Goal: Task Accomplishment & Management: Use online tool/utility

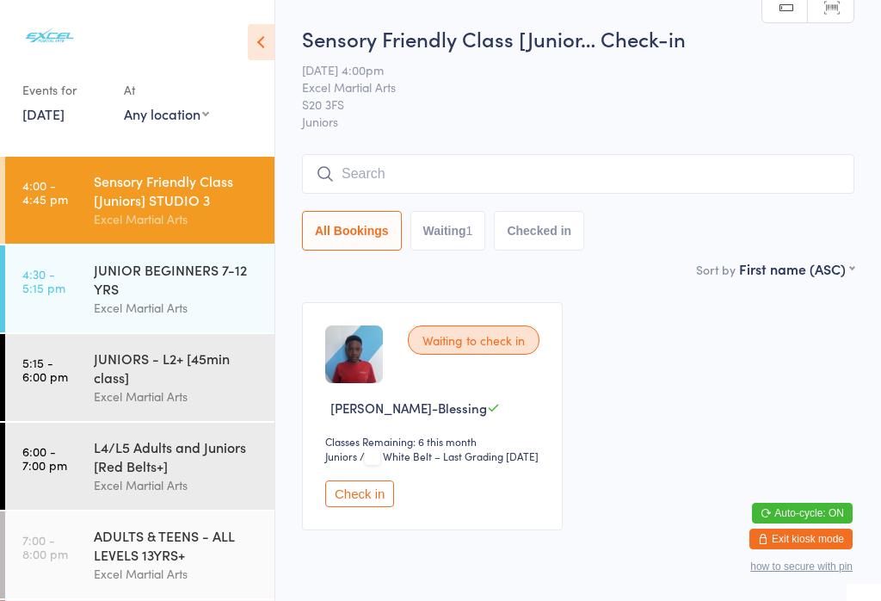
click at [370, 507] on button "Check in" at bounding box center [359, 493] width 69 height 27
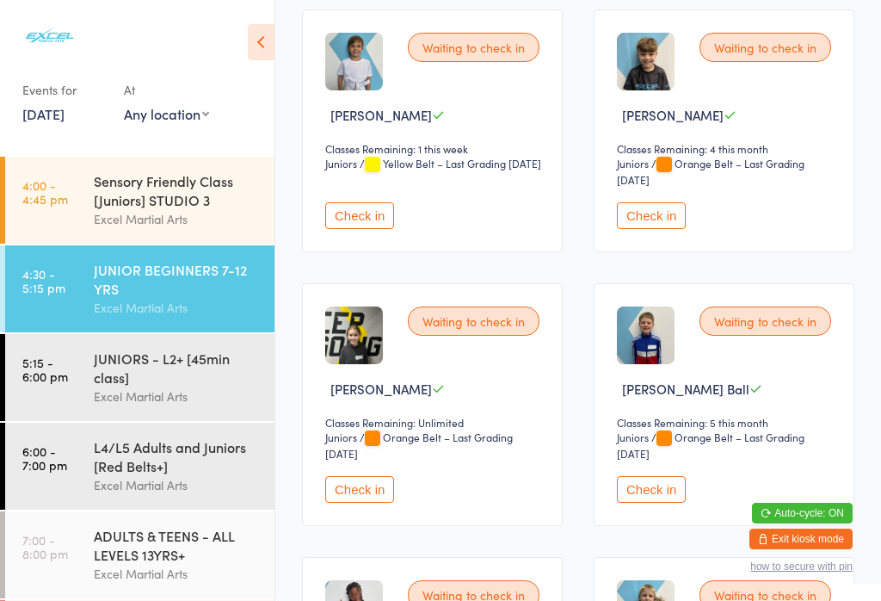
scroll to position [306, 0]
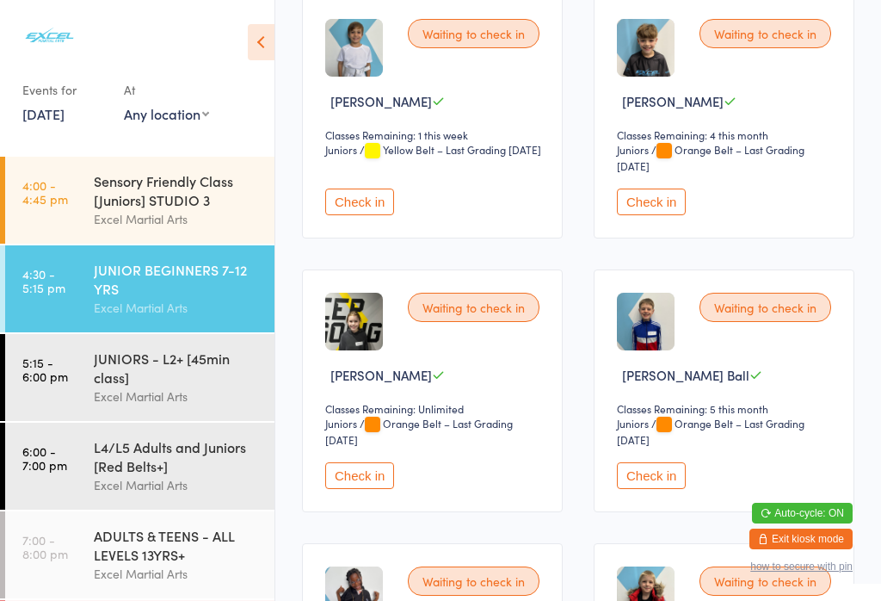
click at [371, 489] on button "Check in" at bounding box center [359, 475] width 69 height 27
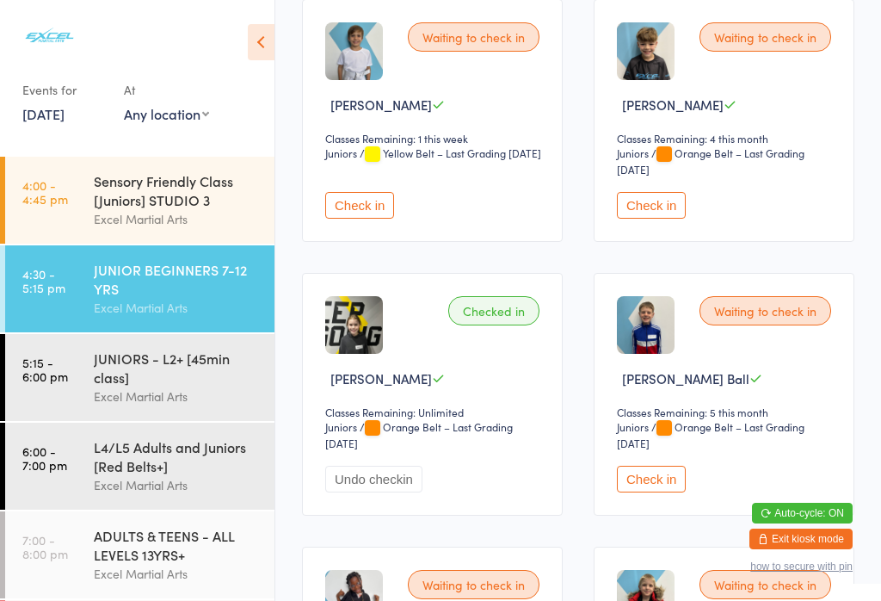
scroll to position [309, 0]
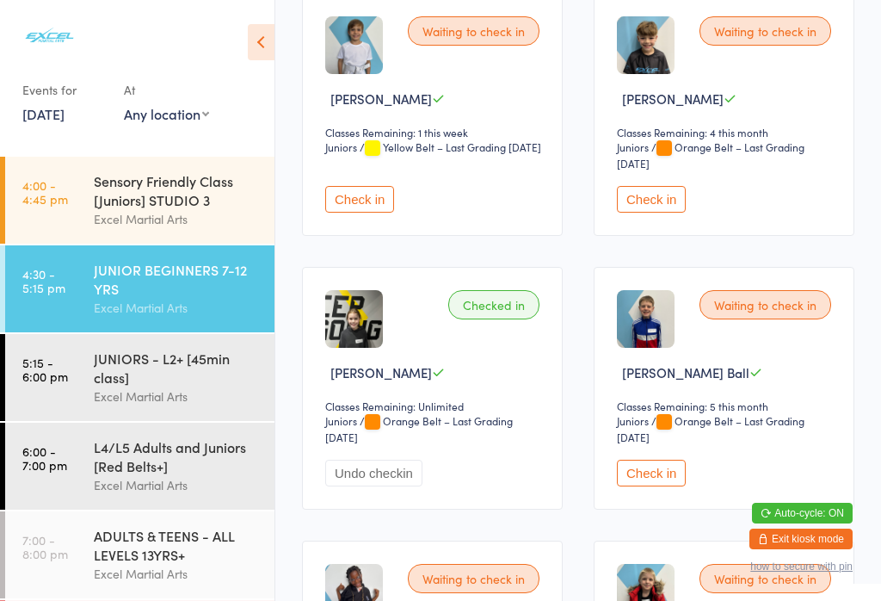
click at [663, 486] on button "Check in" at bounding box center [651, 473] width 69 height 27
click at [646, 213] on button "Check in" at bounding box center [651, 199] width 69 height 27
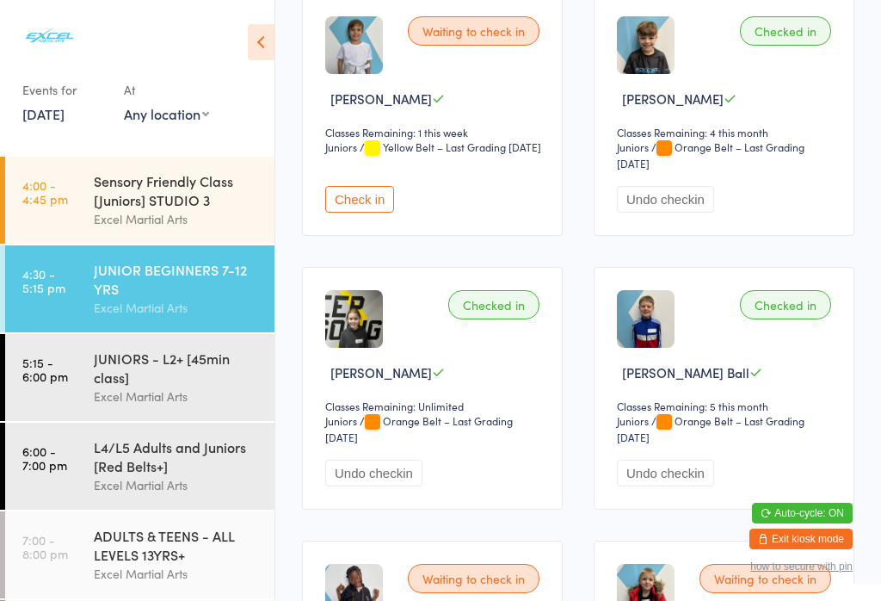
click at [338, 213] on button "Check in" at bounding box center [359, 199] width 69 height 27
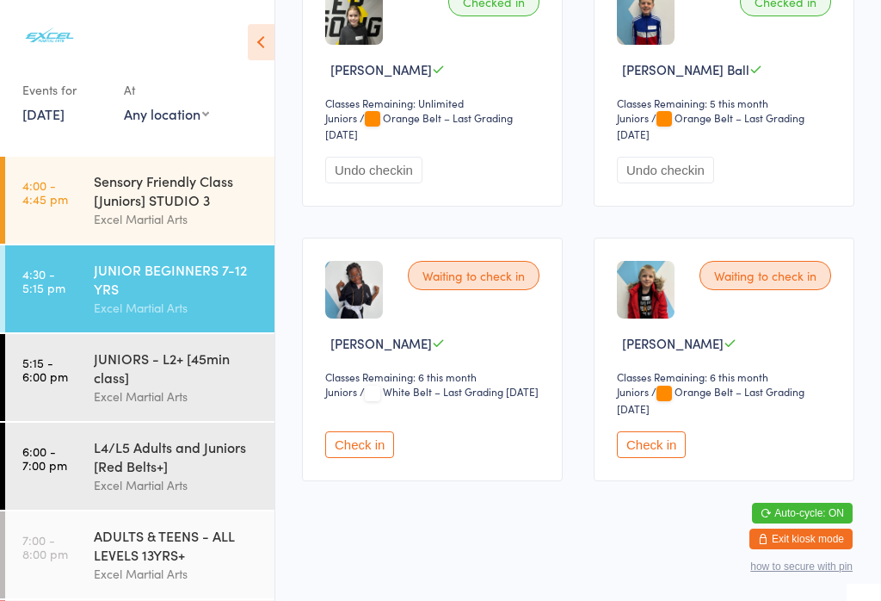
scroll to position [612, 0]
click at [670, 457] on button "Check in" at bounding box center [651, 444] width 69 height 27
click at [633, 400] on select "Juniors" at bounding box center [645, 392] width 56 height 16
click at [215, 361] on div "JUNIORS - L2+ [45min class]" at bounding box center [177, 368] width 166 height 38
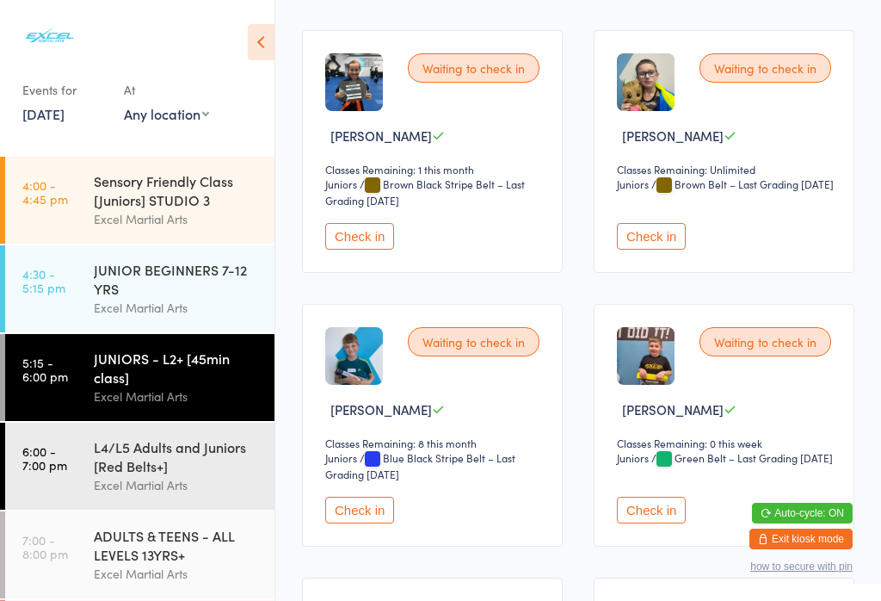
scroll to position [1602, 0]
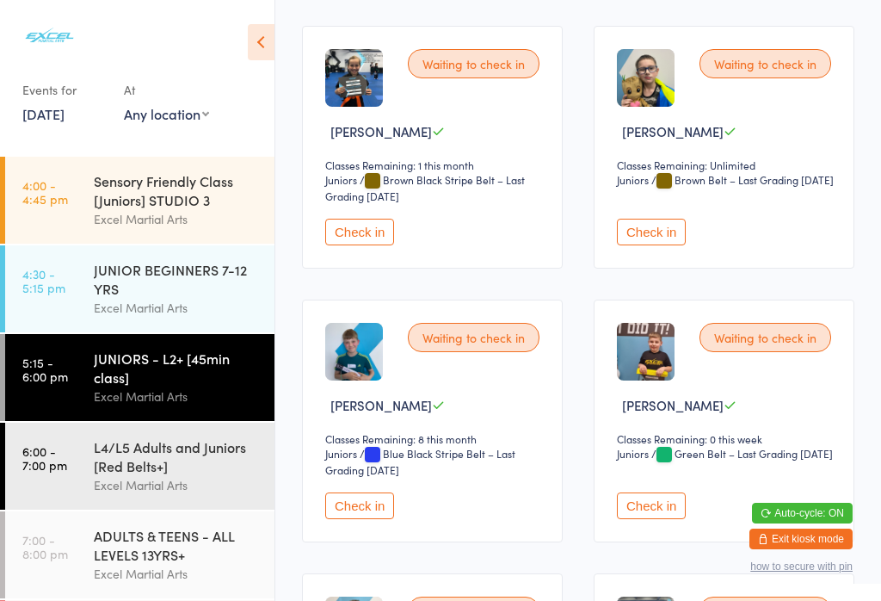
click at [386, 245] on button "Check in" at bounding box center [359, 232] width 69 height 27
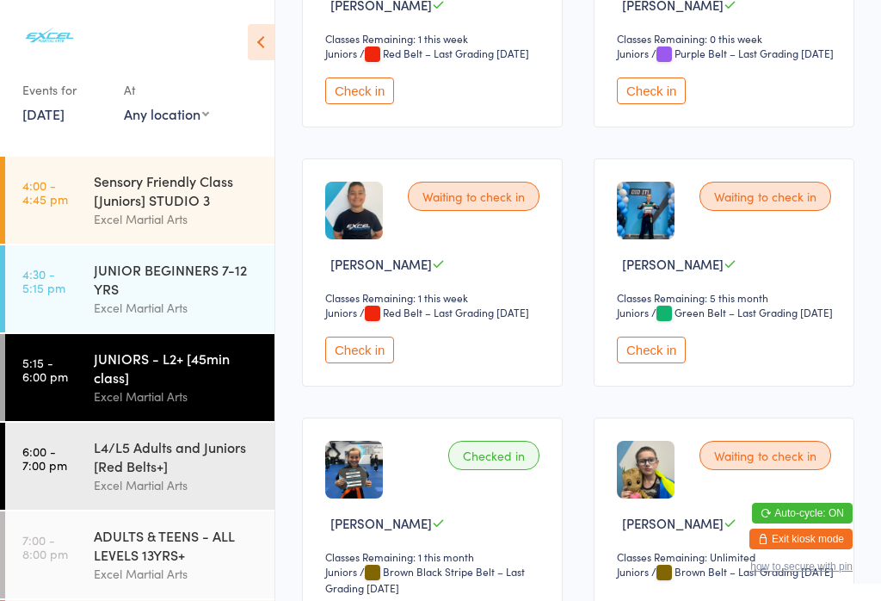
scroll to position [1197, 0]
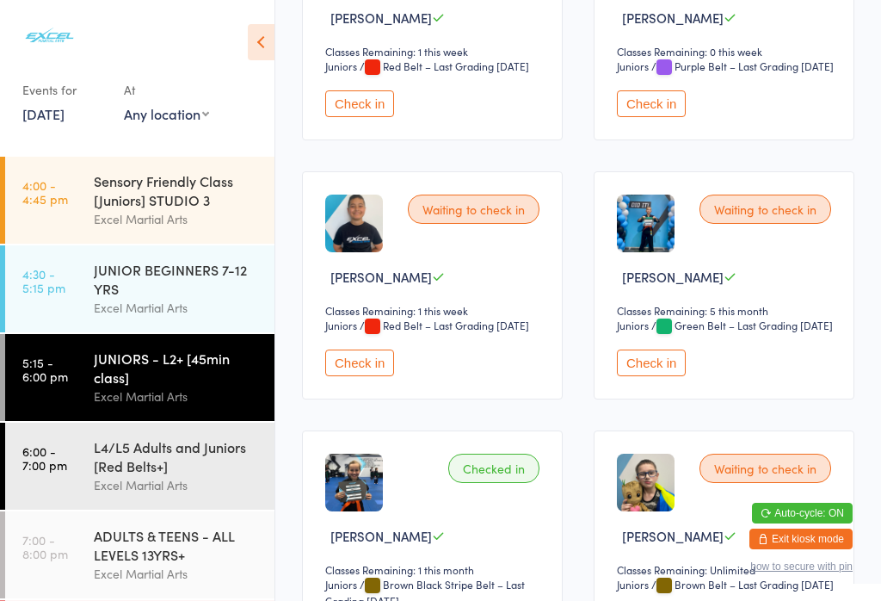
click at [653, 376] on button "Check in" at bounding box center [651, 362] width 69 height 27
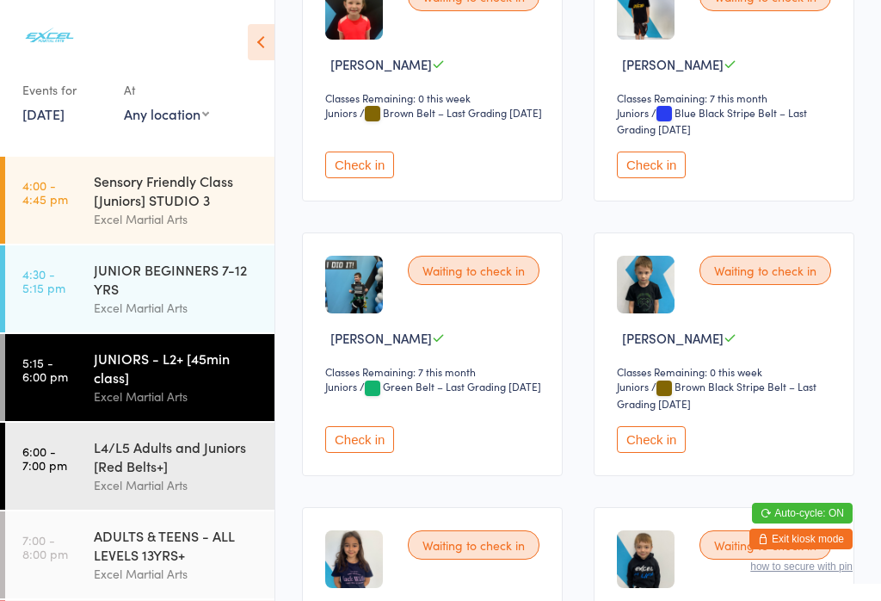
scroll to position [602, 0]
click at [367, 454] on button "Check in" at bounding box center [359, 440] width 69 height 27
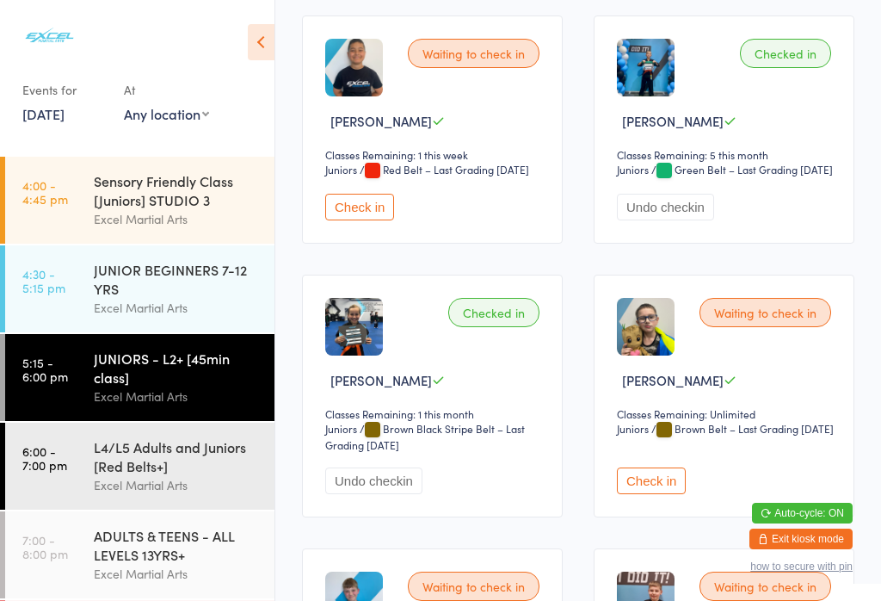
scroll to position [1356, 0]
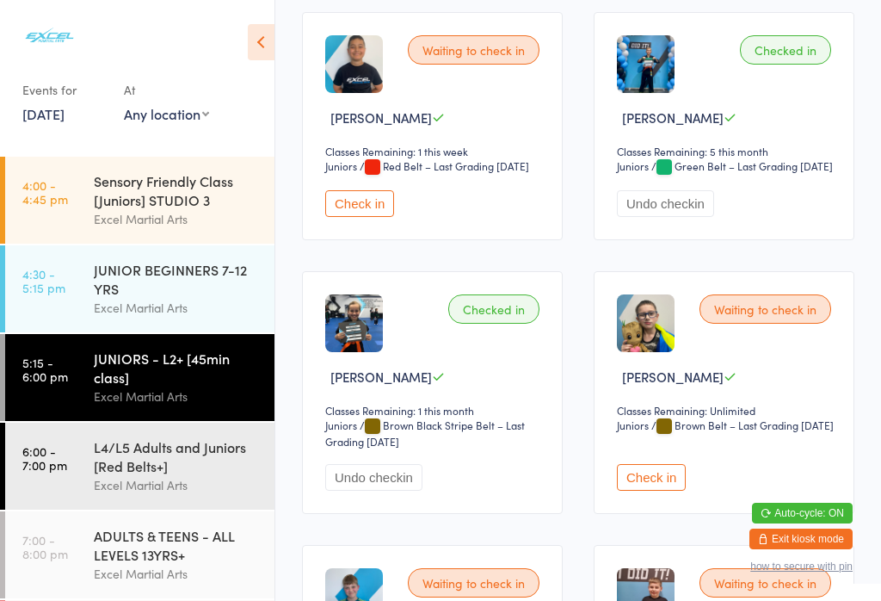
click at [671, 491] on button "Check in" at bounding box center [651, 477] width 69 height 27
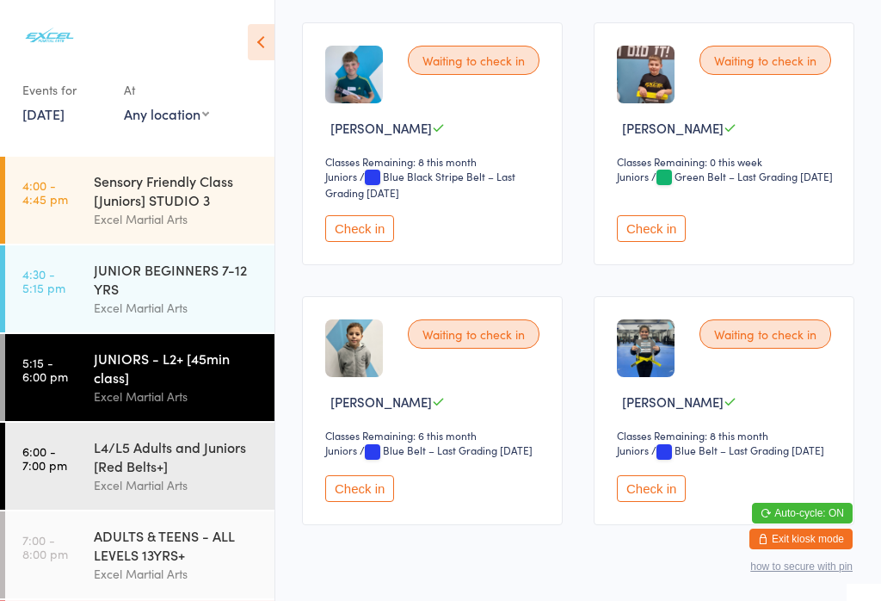
scroll to position [1874, 0]
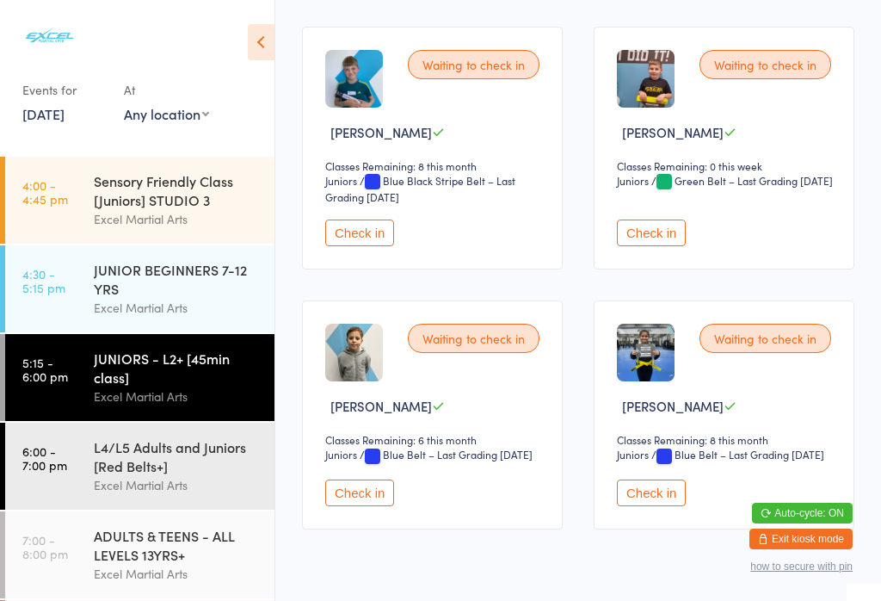
click at [643, 246] on button "Check in" at bounding box center [651, 232] width 69 height 27
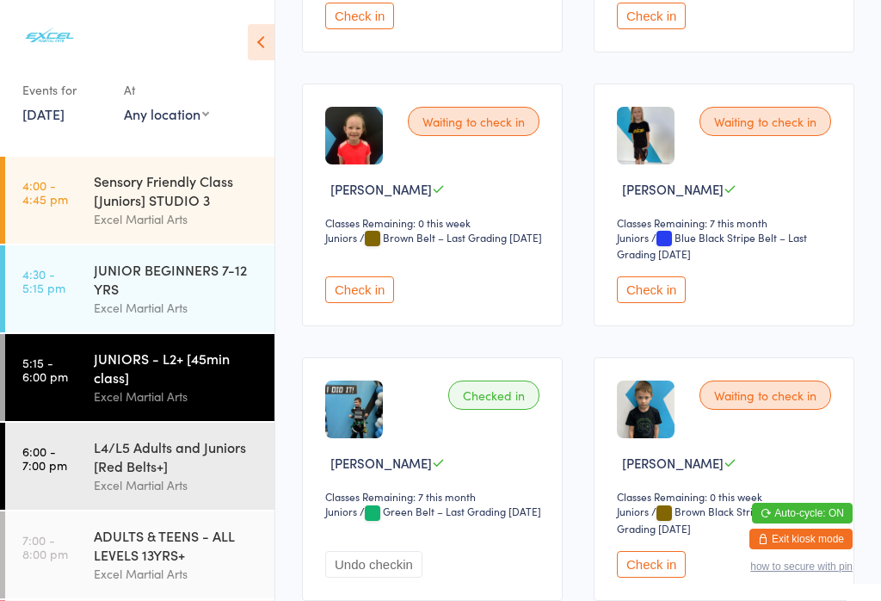
scroll to position [479, 0]
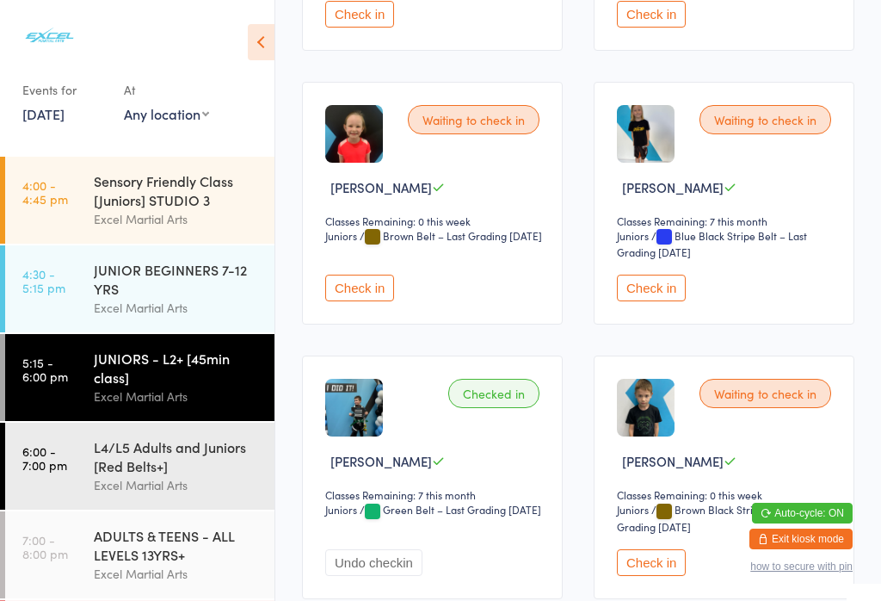
click at [382, 301] on button "Check in" at bounding box center [359, 288] width 69 height 27
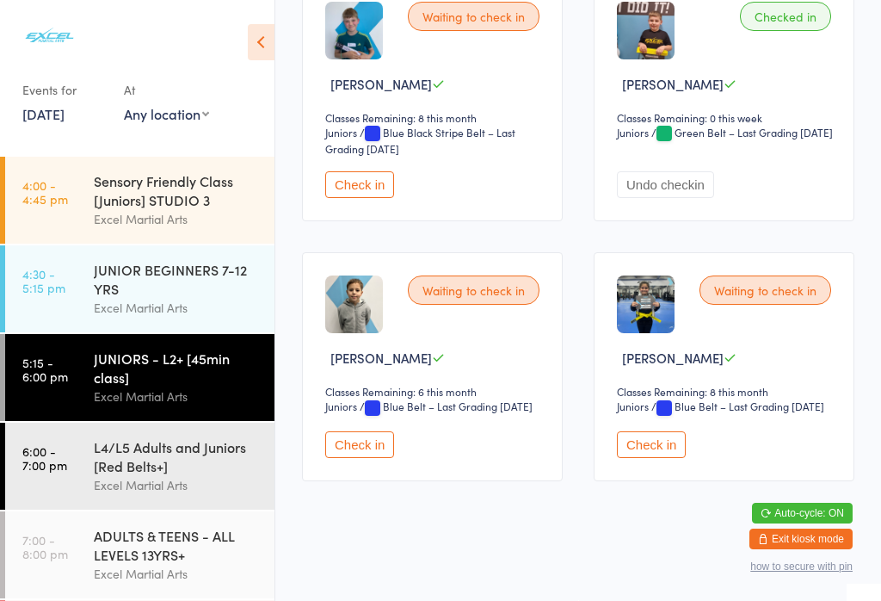
scroll to position [2010, 0]
click at [678, 458] on button "Check in" at bounding box center [651, 444] width 69 height 27
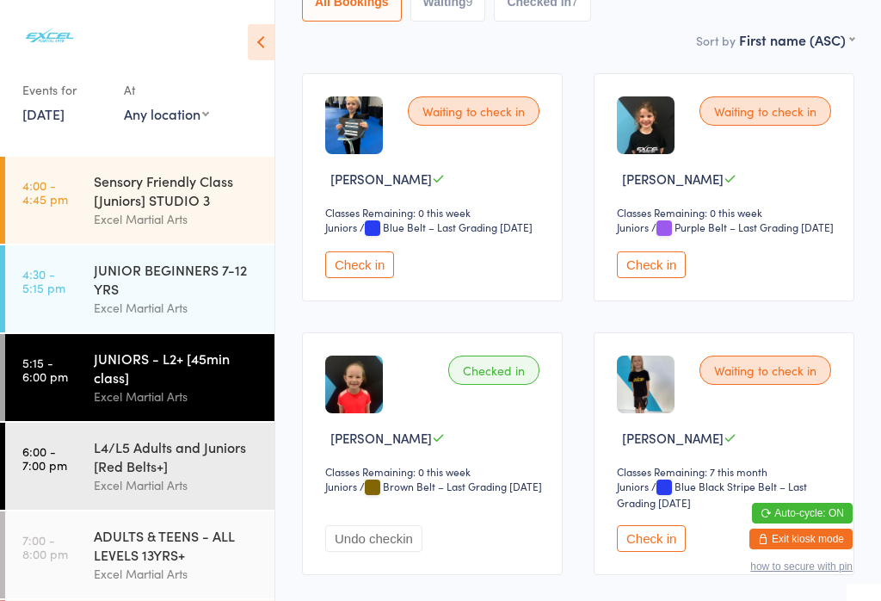
scroll to position [225, 0]
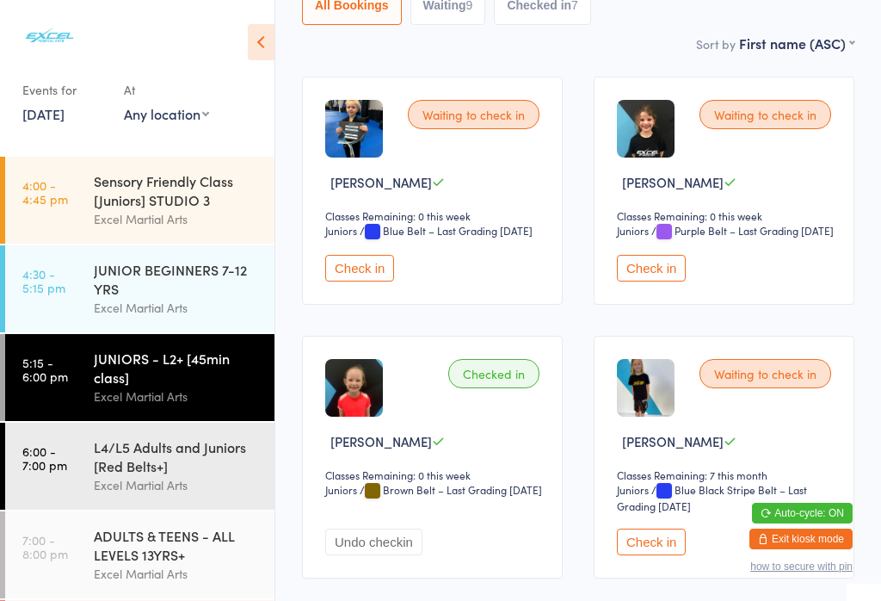
click at [661, 281] on button "Check in" at bounding box center [651, 268] width 69 height 27
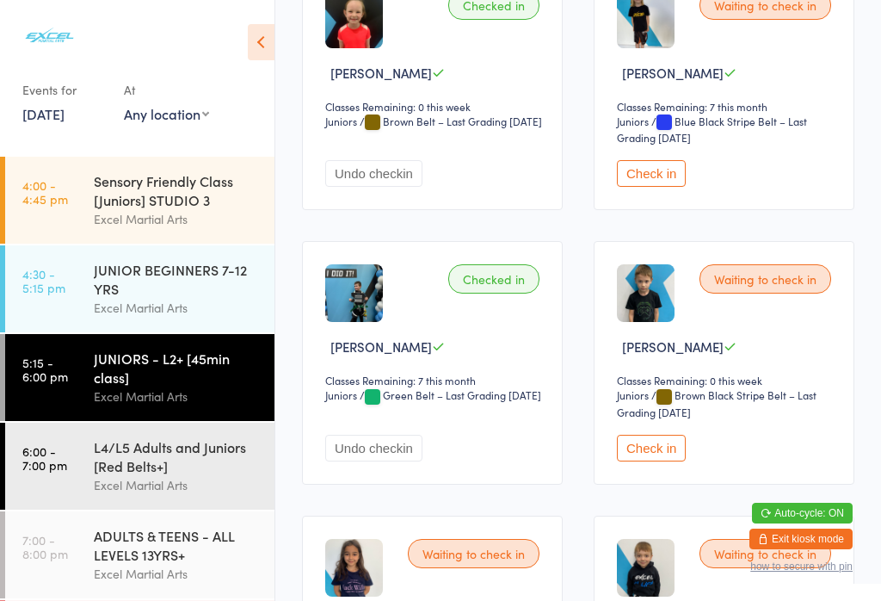
scroll to position [596, 0]
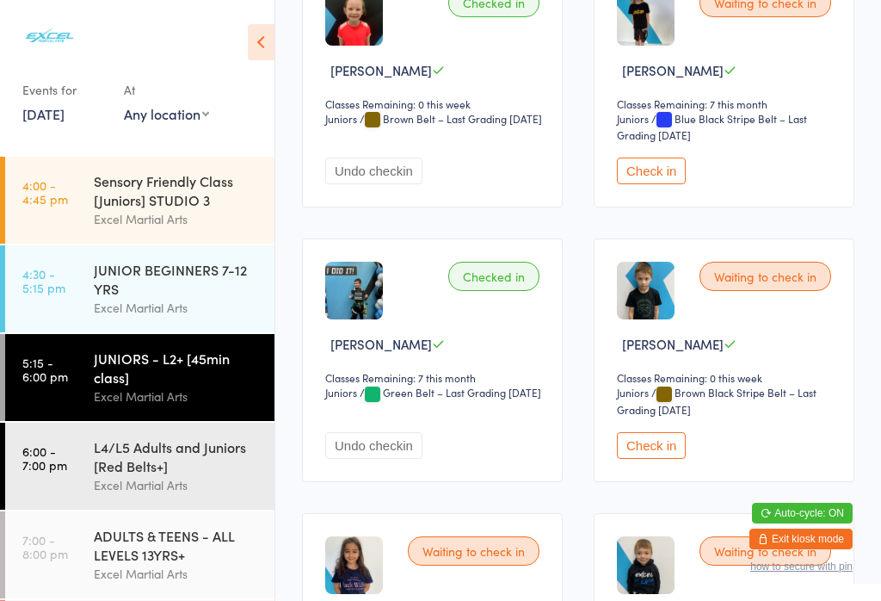
click at [667, 459] on button "Check in" at bounding box center [651, 445] width 69 height 27
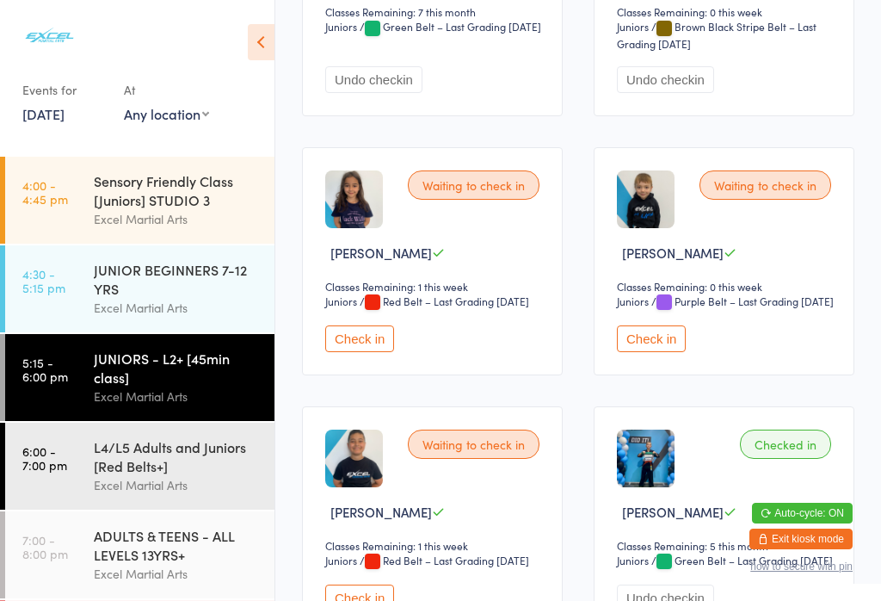
scroll to position [965, 0]
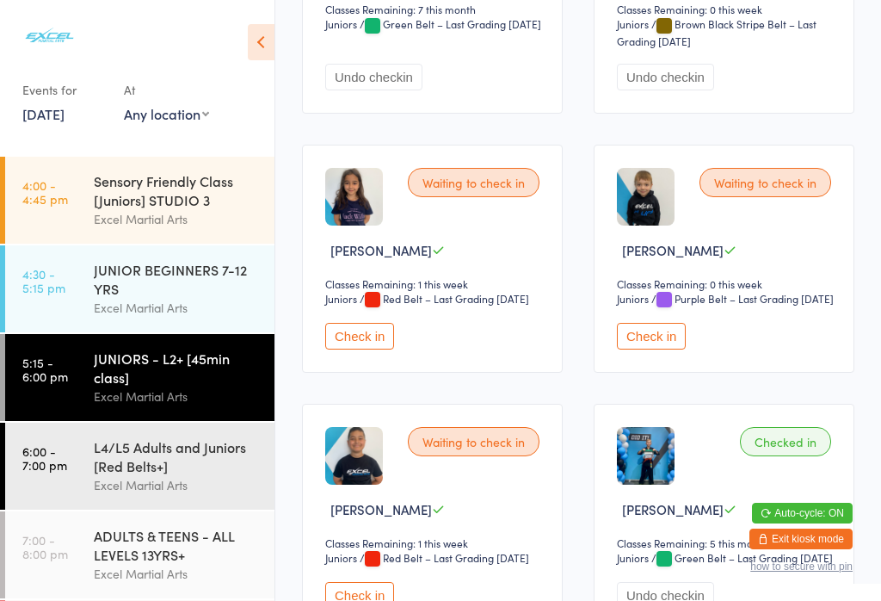
click at [663, 349] on button "Check in" at bounding box center [651, 336] width 69 height 27
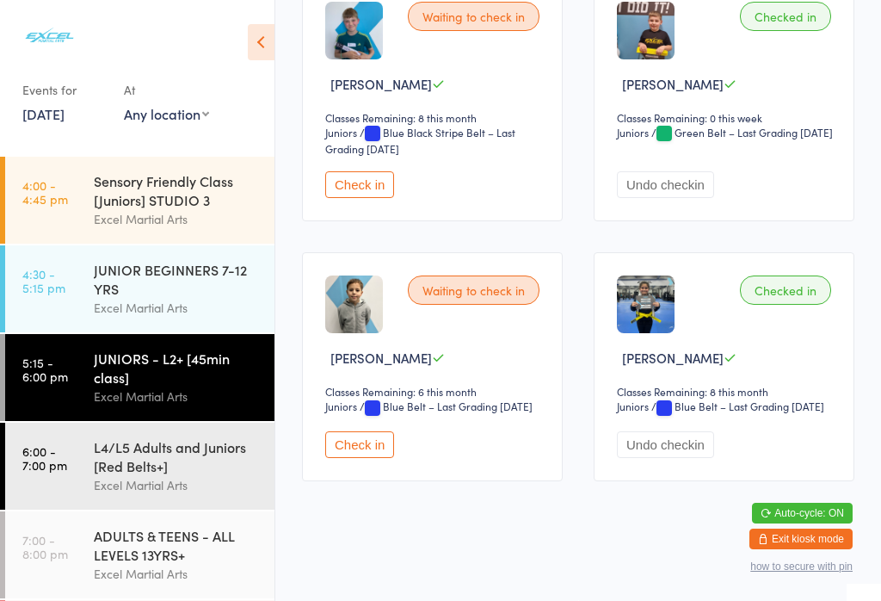
scroll to position [2010, 0]
click at [329, 174] on button "Check in" at bounding box center [359, 184] width 69 height 27
click at [357, 458] on button "Check in" at bounding box center [359, 444] width 69 height 27
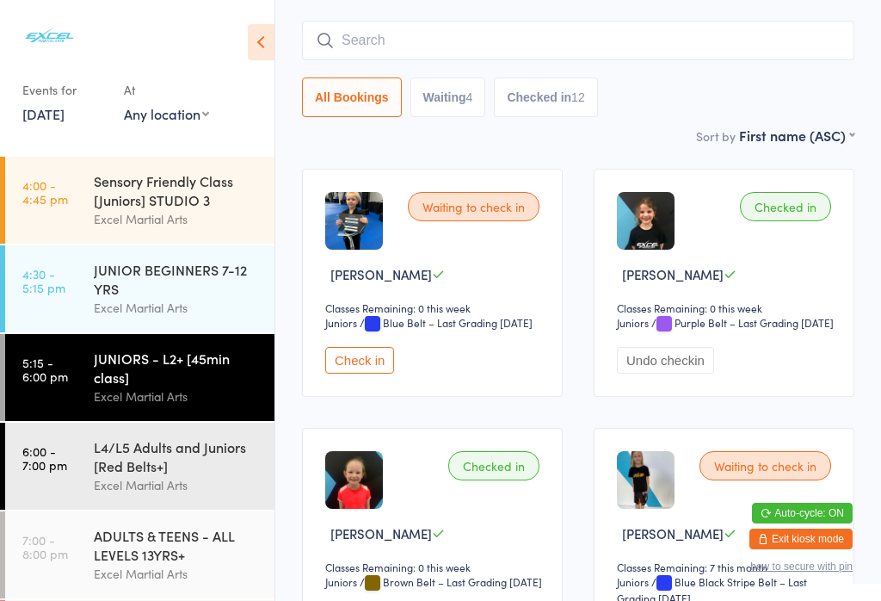
scroll to position [128, 0]
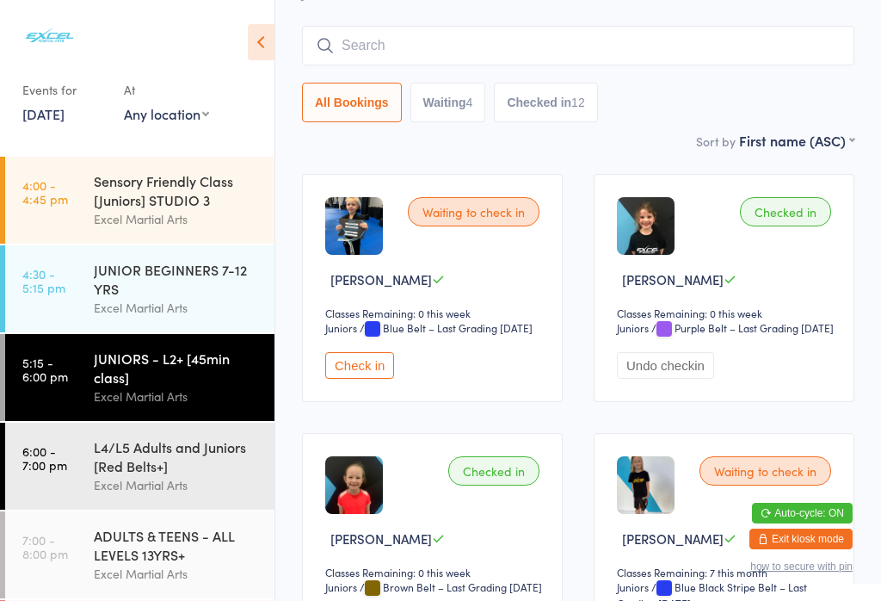
click at [349, 379] on button "Check in" at bounding box center [359, 365] width 69 height 27
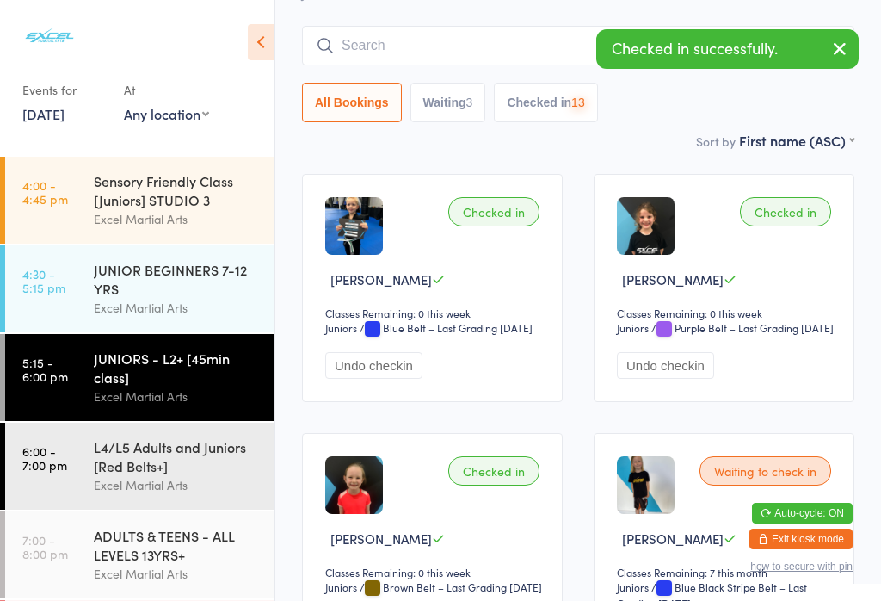
click at [182, 475] on div "L4/L5 Adults and Juniors [Red Belts+]" at bounding box center [177, 456] width 166 height 38
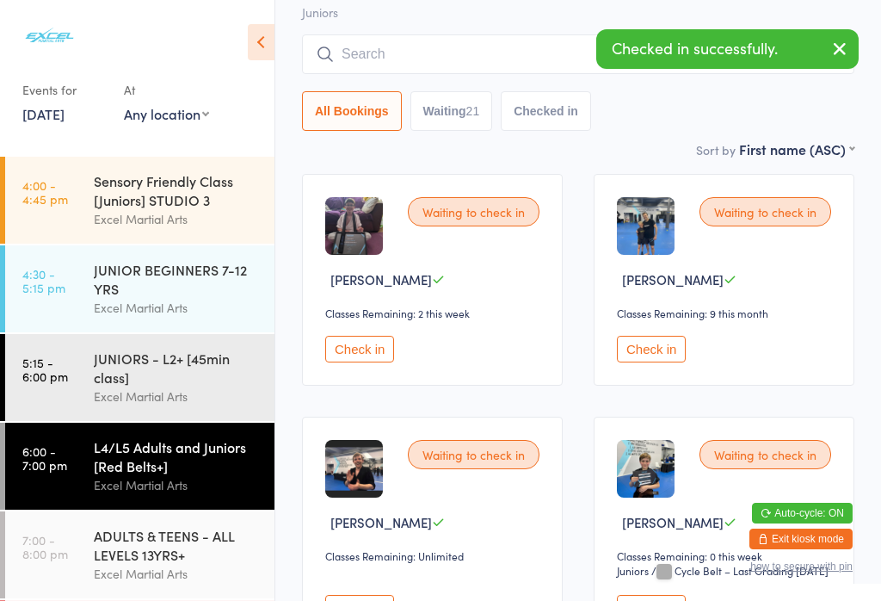
click at [472, 131] on button "Waiting 21" at bounding box center [451, 111] width 83 height 40
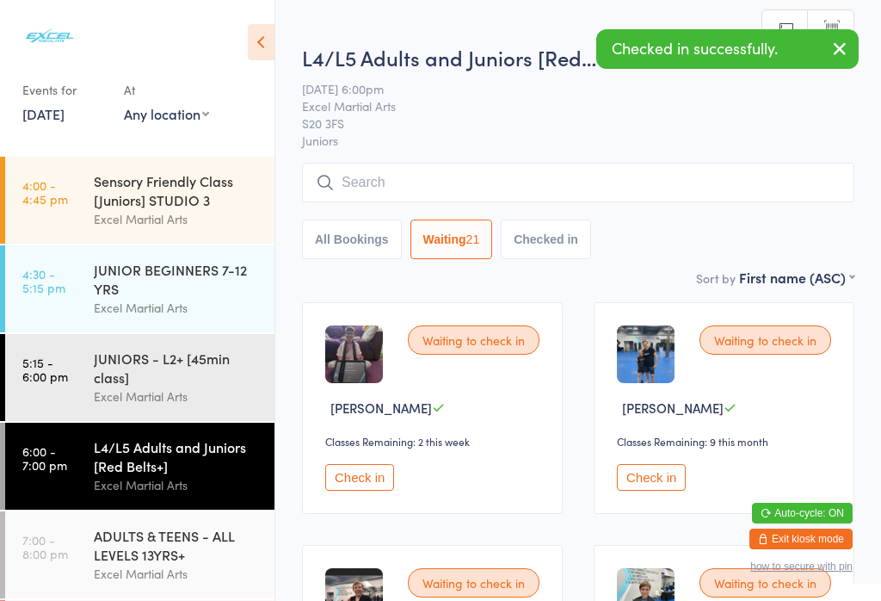
click at [435, 250] on button "Waiting 21" at bounding box center [451, 239] width 83 height 40
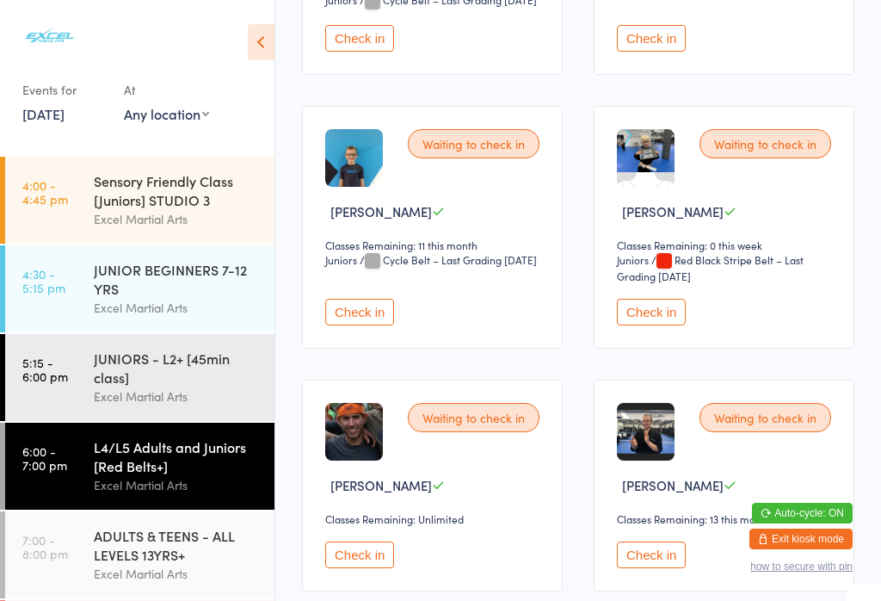
scroll to position [1245, 0]
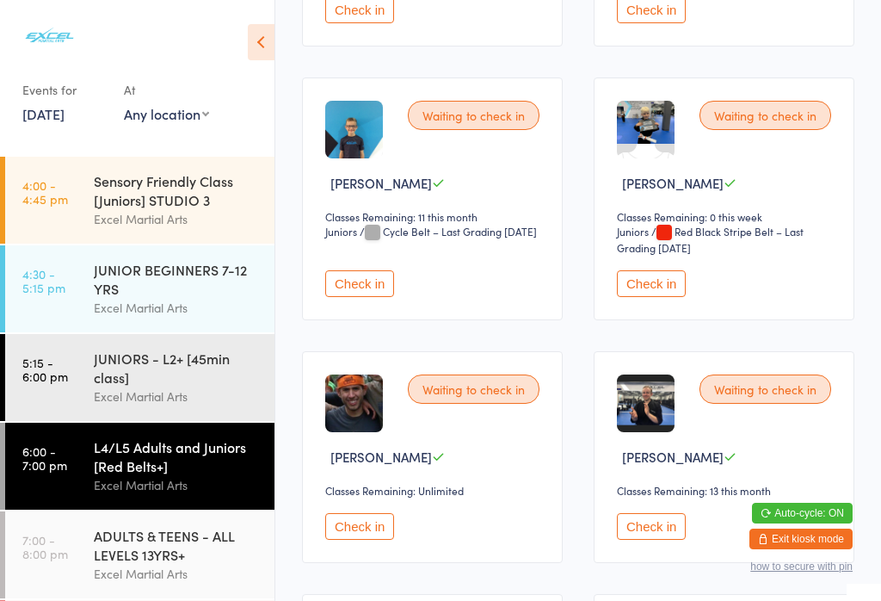
click at [363, 297] on button "Check in" at bounding box center [359, 283] width 69 height 27
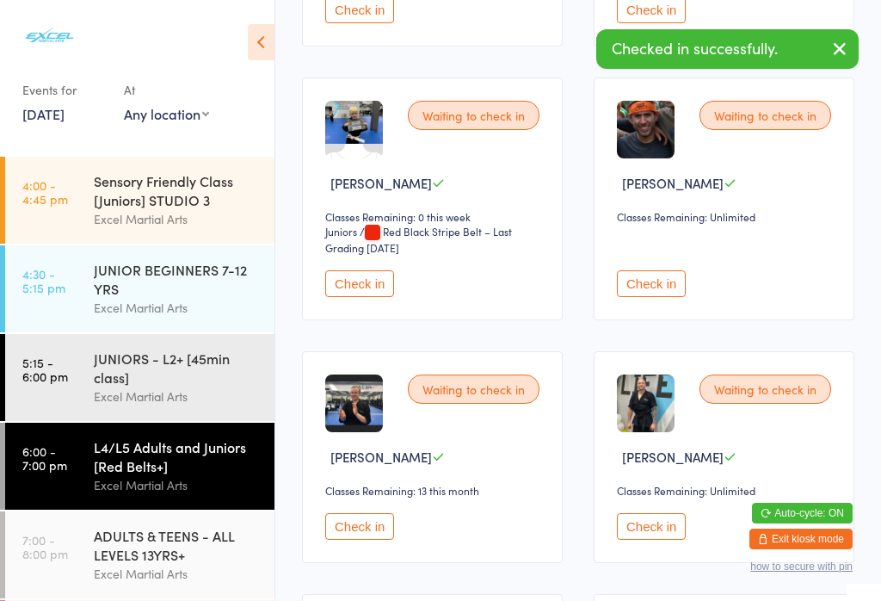
click at [193, 406] on div "Excel Martial Arts" at bounding box center [177, 396] width 166 height 20
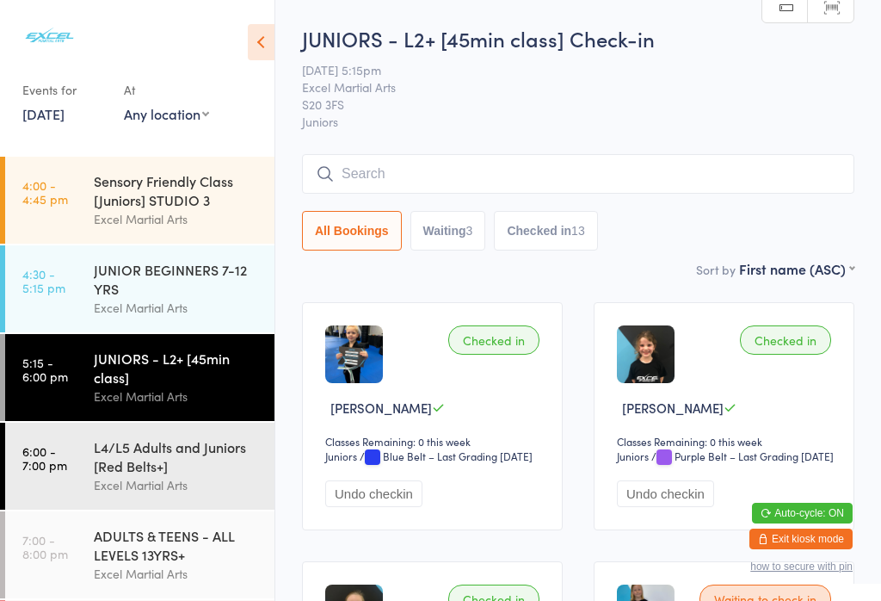
click at [159, 473] on div "L4/L5 Adults and Juniors [Red Belts+]" at bounding box center [177, 456] width 166 height 38
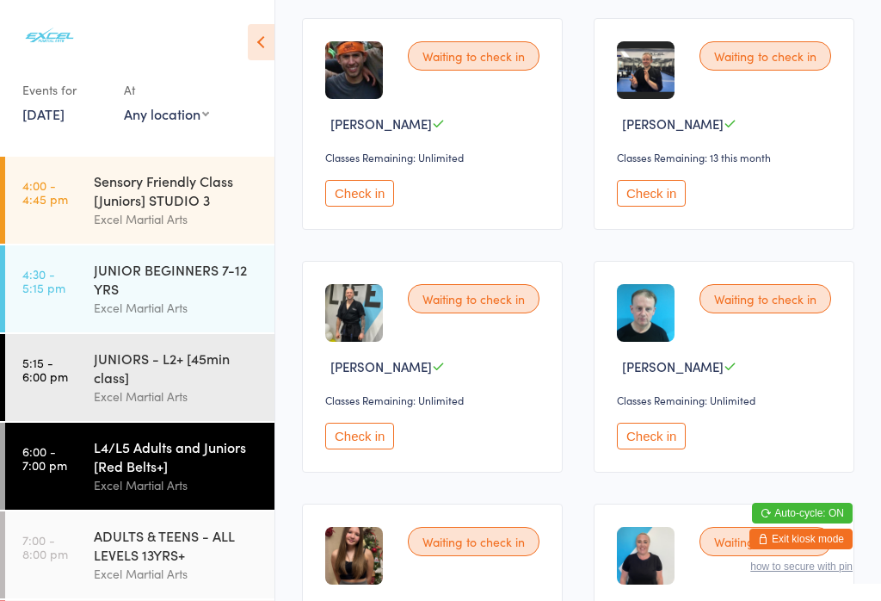
scroll to position [1580, 0]
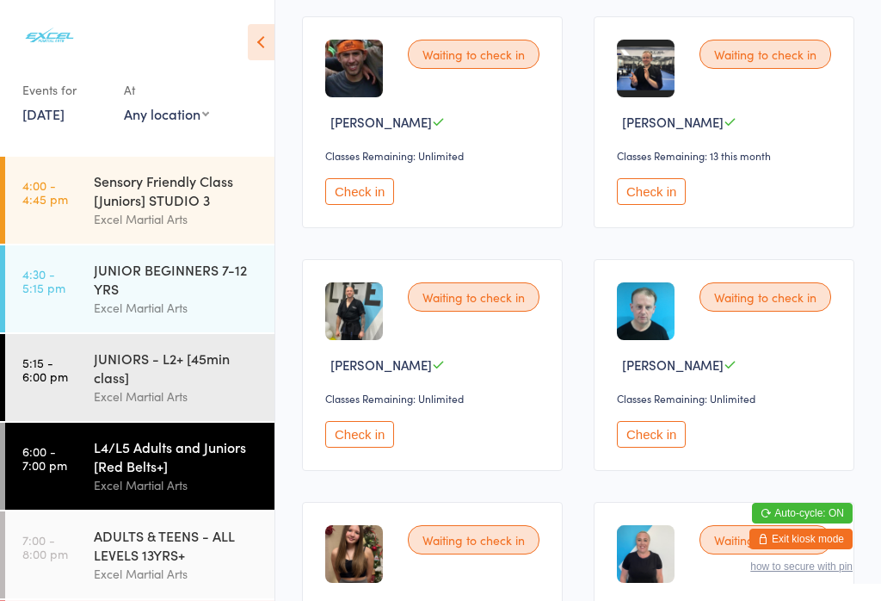
click at [670, 448] on button "Check in" at bounding box center [651, 434] width 69 height 27
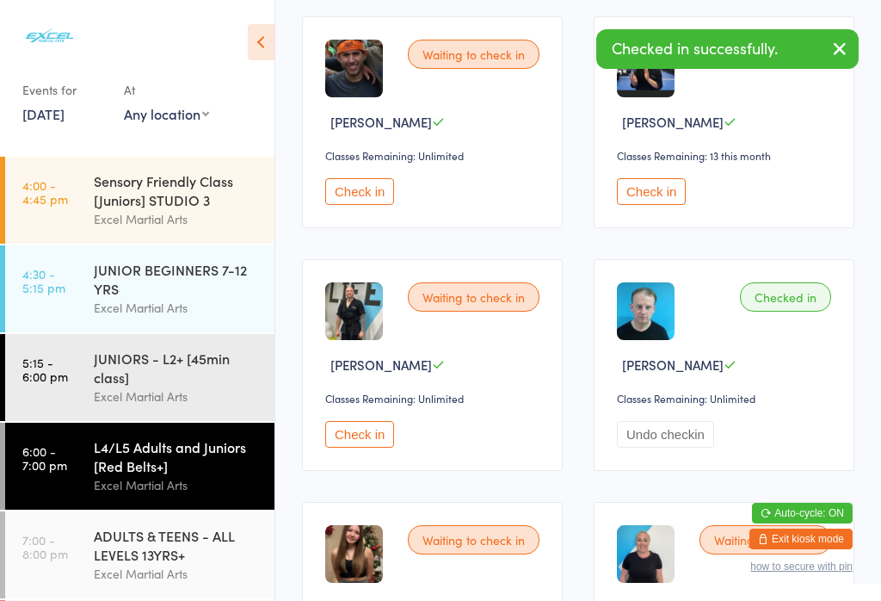
click at [152, 564] on div "ADULTS & TEENS - ALL LEVELS 13YRS+" at bounding box center [177, 545] width 166 height 38
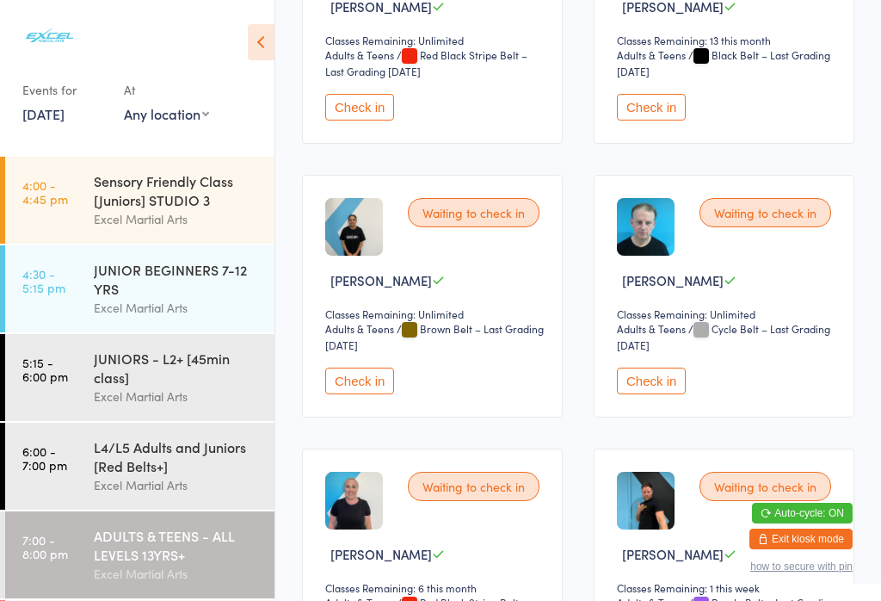
scroll to position [1760, 0]
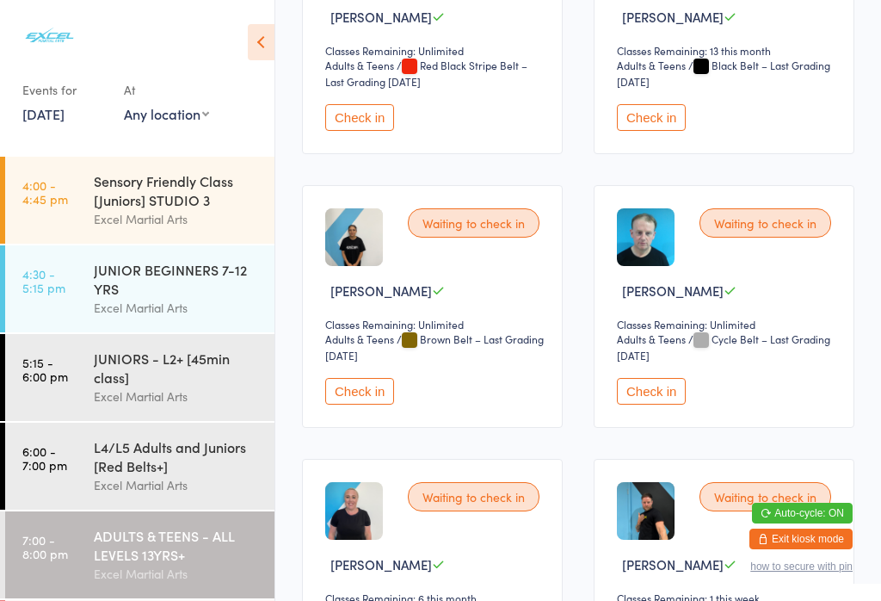
click at [664, 404] on button "Check in" at bounding box center [651, 391] width 69 height 27
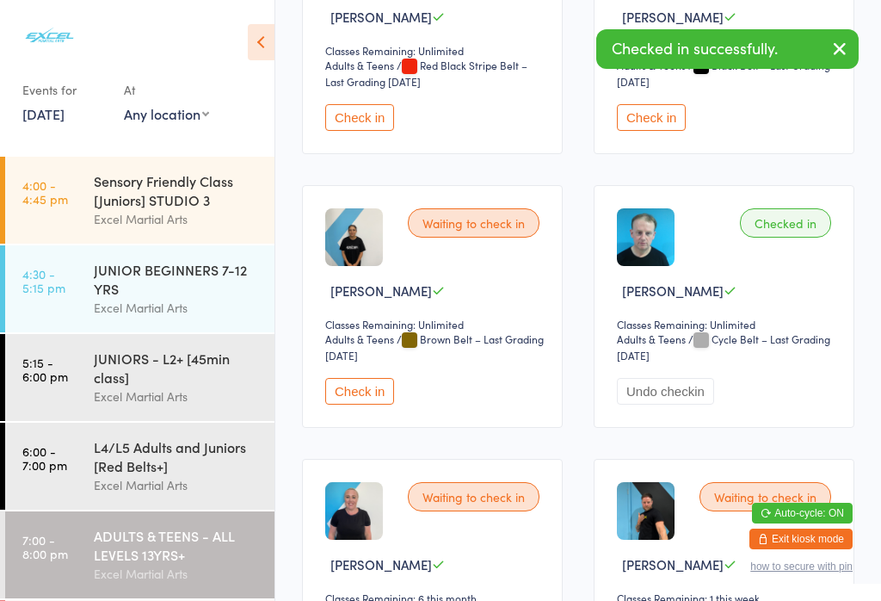
click at [150, 475] on div "L4/L5 Adults and Juniors [Red Belts+]" at bounding box center [177, 456] width 166 height 38
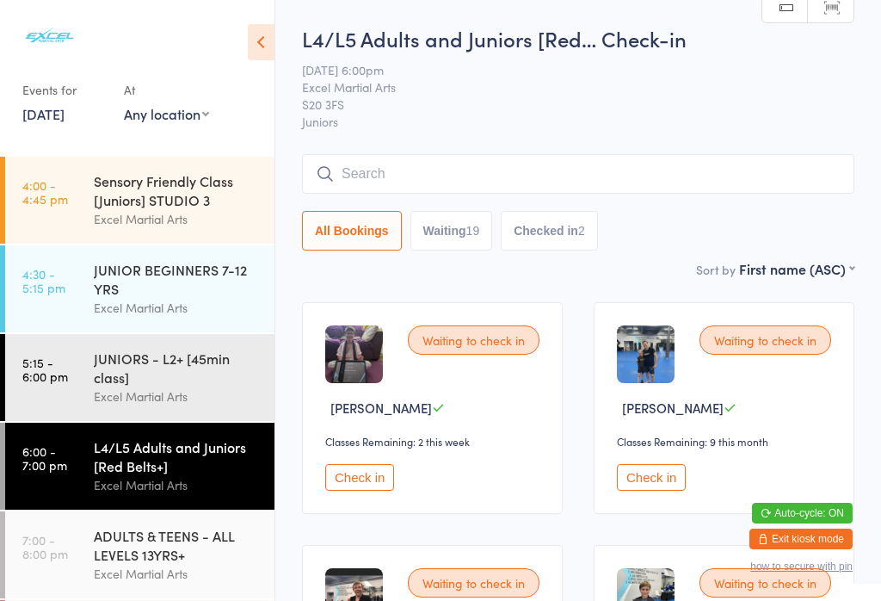
click at [368, 489] on button "Check in" at bounding box center [359, 477] width 69 height 27
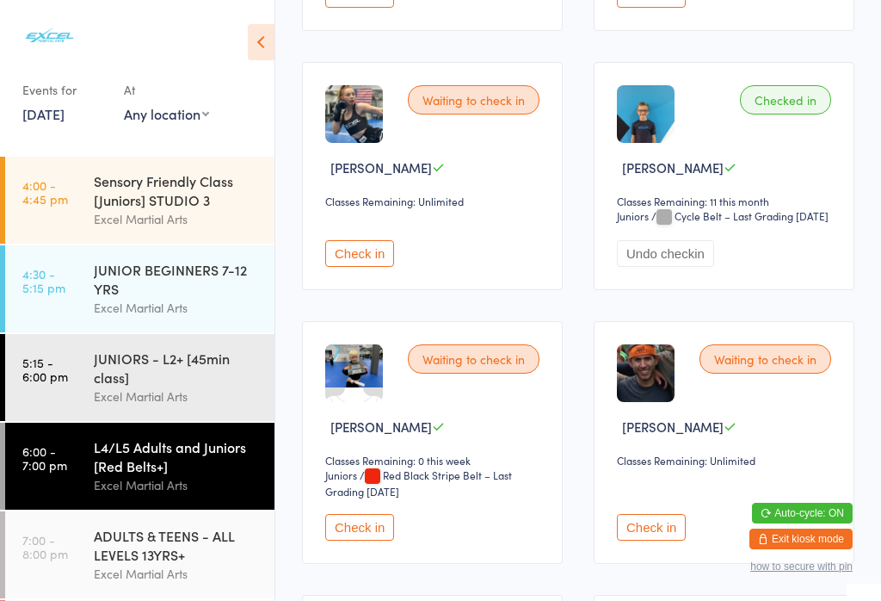
scroll to position [1257, 0]
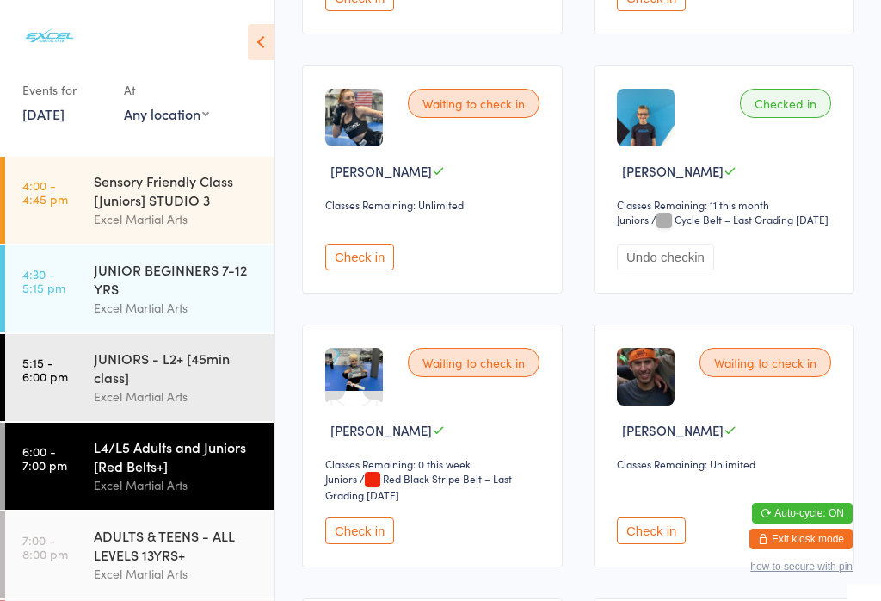
click at [362, 544] on button "Check in" at bounding box center [359, 530] width 69 height 27
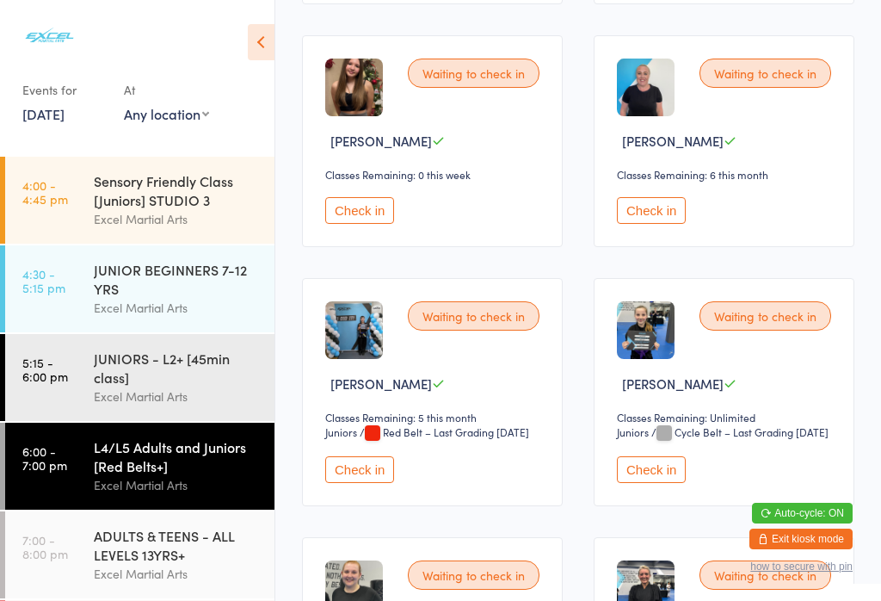
scroll to position [2303, 0]
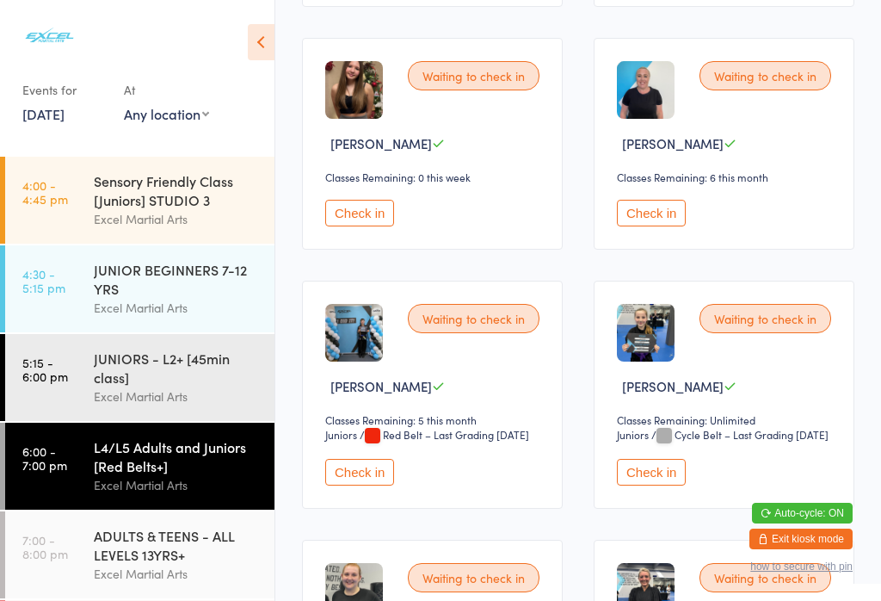
click at [660, 485] on button "Check in" at bounding box center [651, 472] width 69 height 27
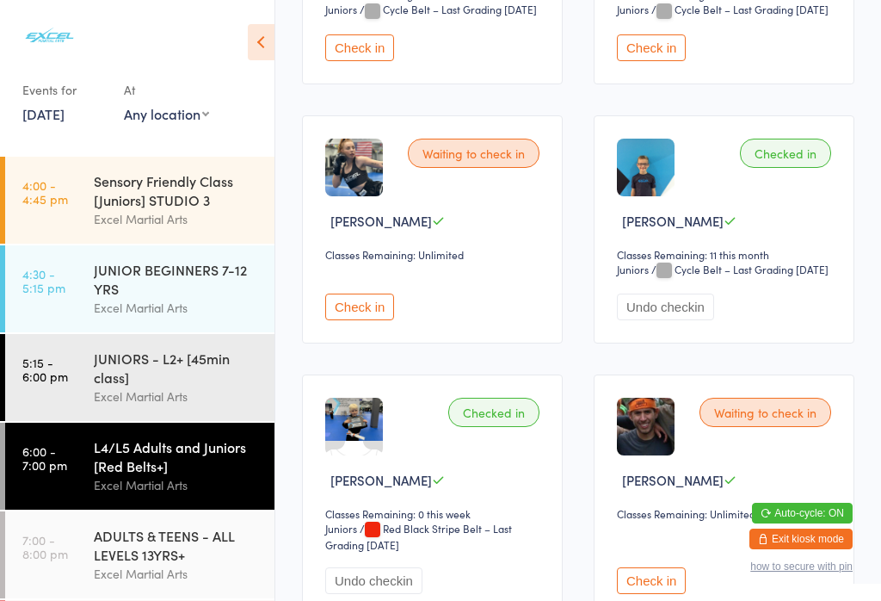
scroll to position [1196, 0]
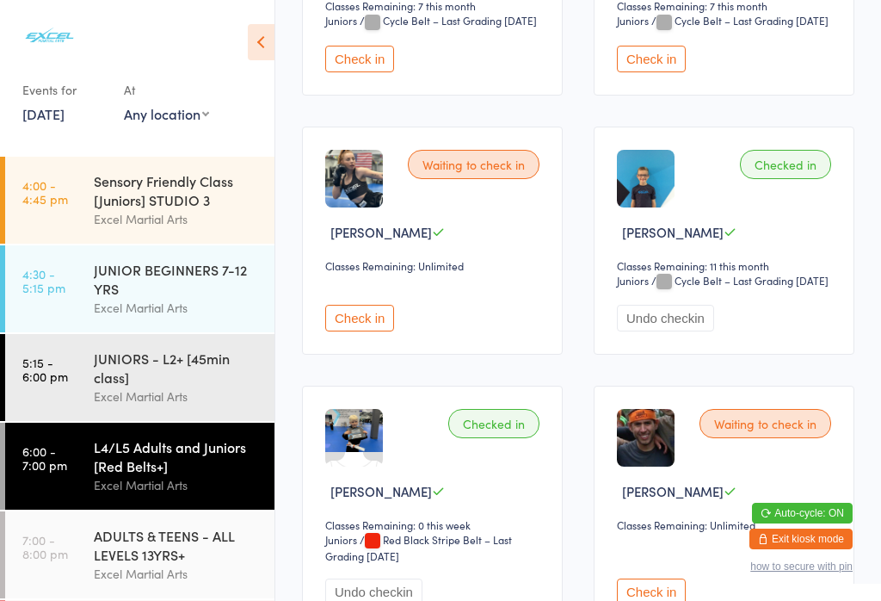
click at [369, 331] on button "Check in" at bounding box center [359, 318] width 69 height 27
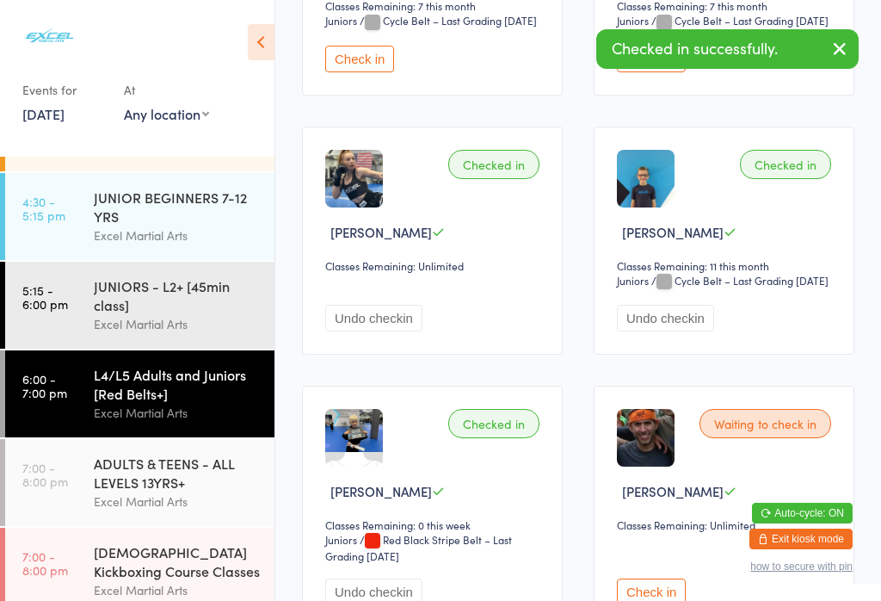
scroll to position [108, 0]
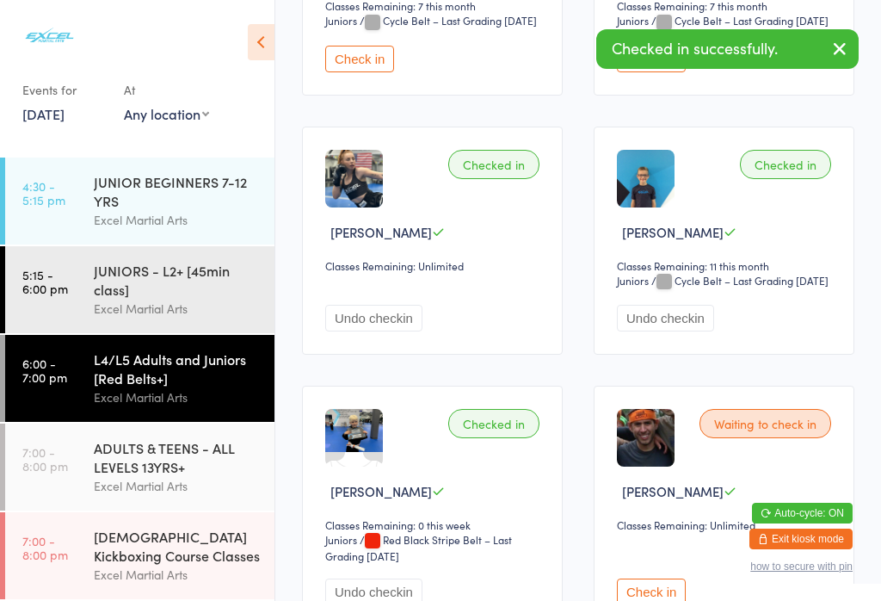
click at [167, 466] on div "ADULTS & TEENS - ALL LEVELS 13YRS+" at bounding box center [177, 457] width 166 height 38
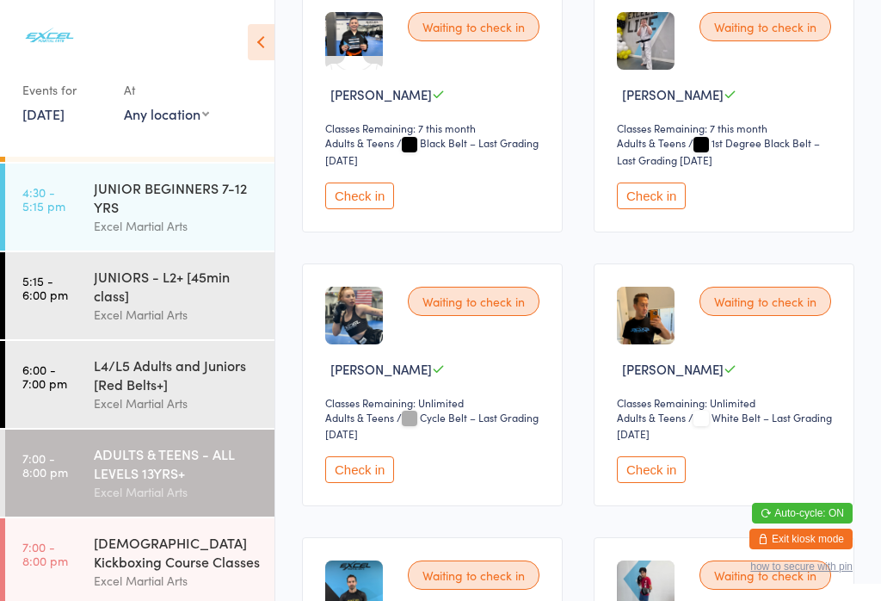
scroll to position [884, 0]
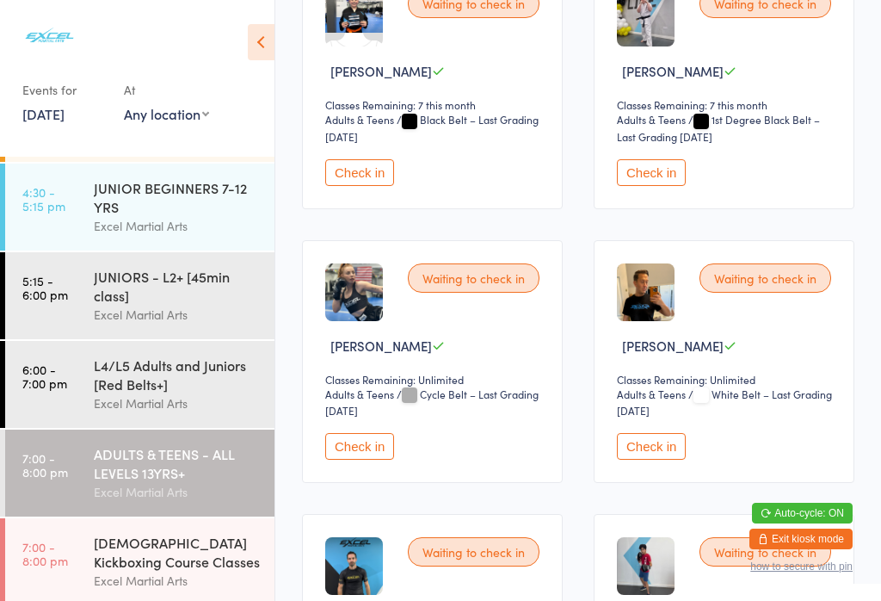
click at [359, 460] on button "Check in" at bounding box center [359, 446] width 69 height 27
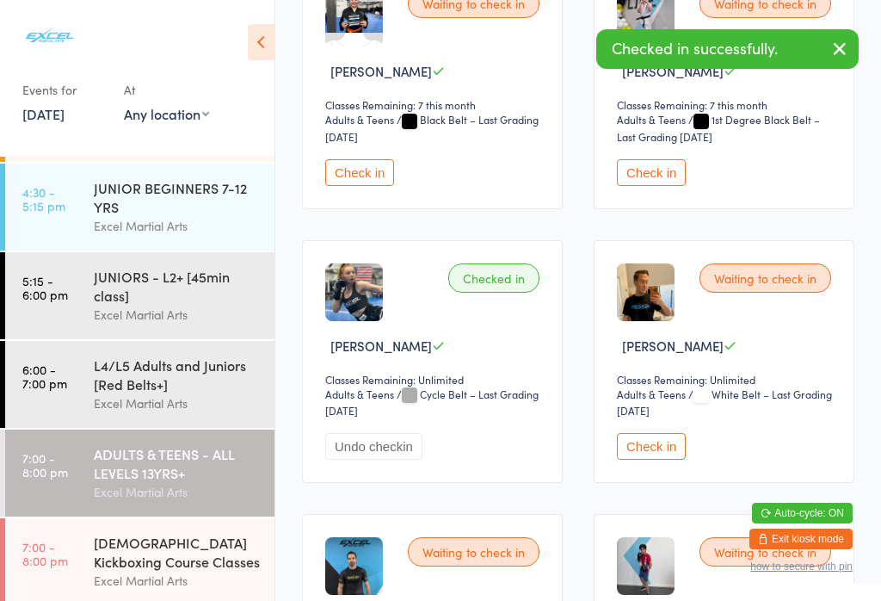
click at [129, 385] on div "L4/L5 Adults and Juniors [Red Belts+]" at bounding box center [177, 374] width 166 height 38
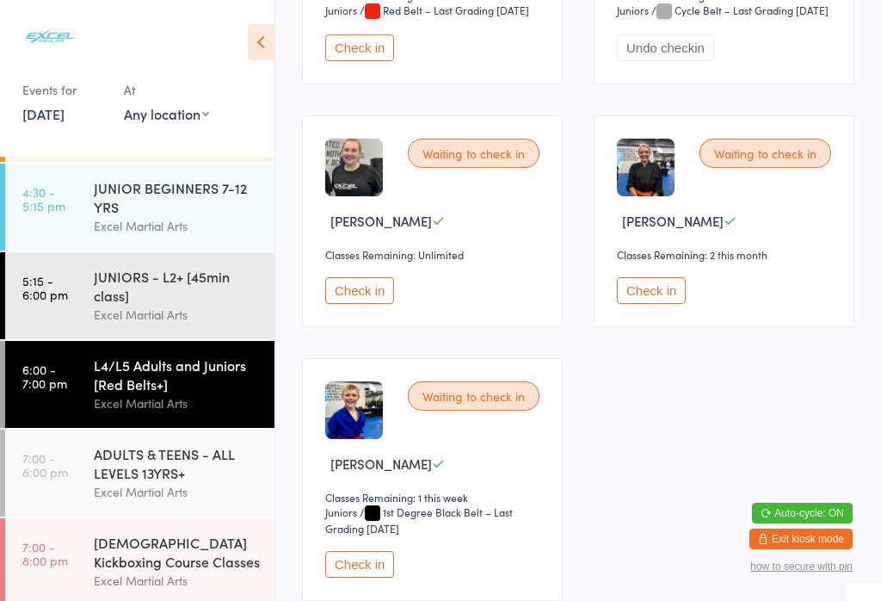
scroll to position [2723, 0]
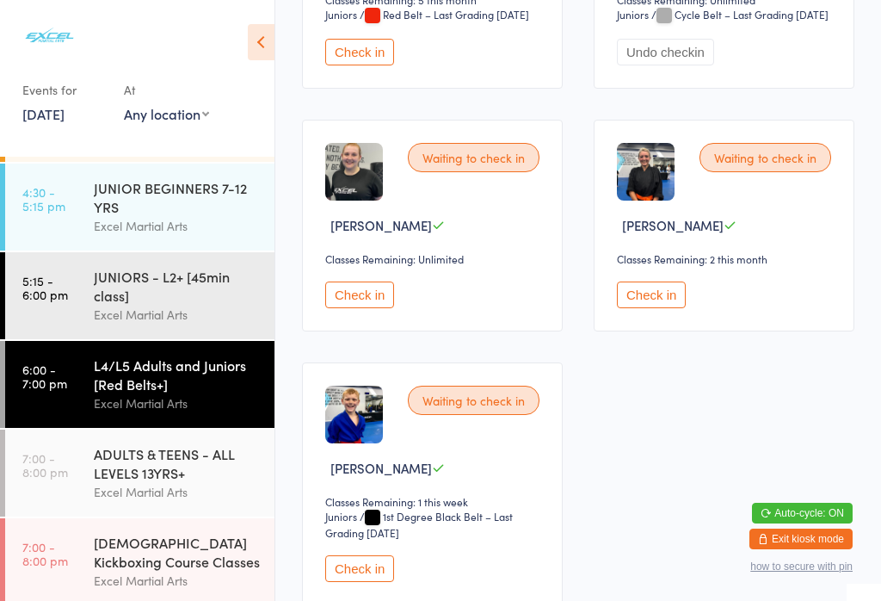
click at [345, 65] on button "Check in" at bounding box center [359, 52] width 69 height 27
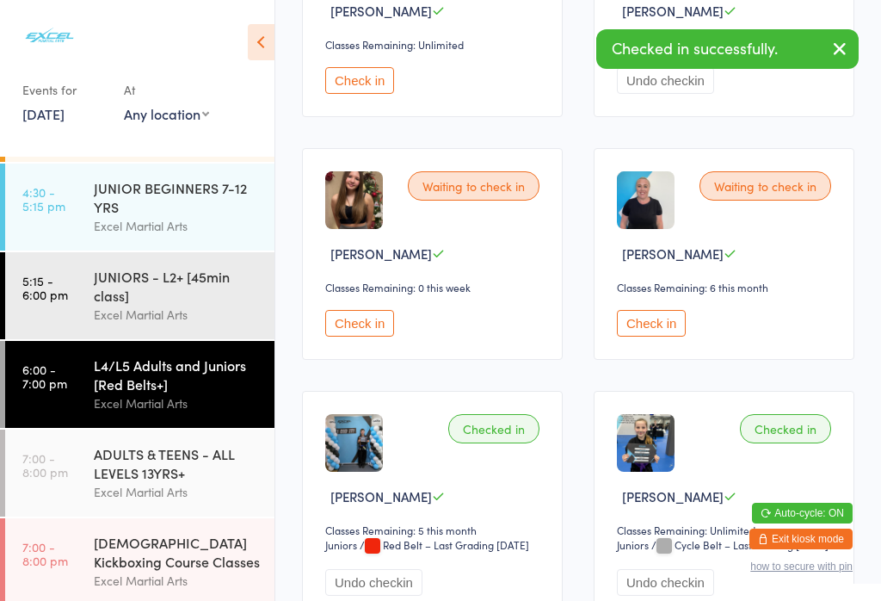
scroll to position [2190, 0]
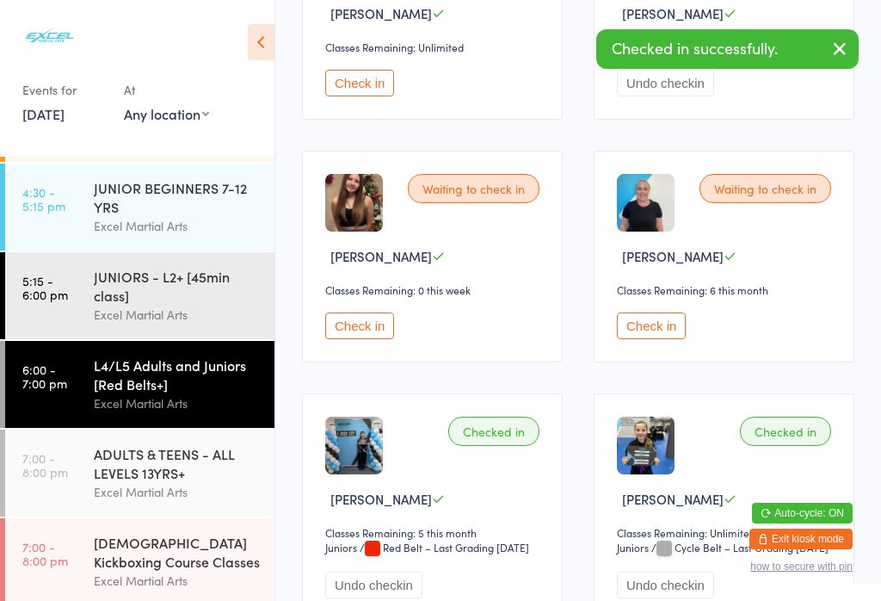
click at [650, 339] on button "Check in" at bounding box center [651, 325] width 69 height 27
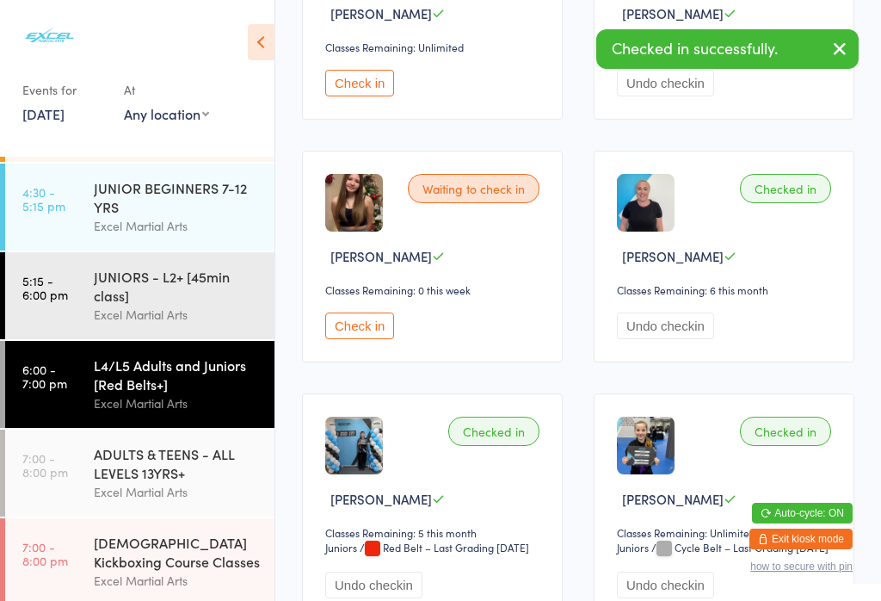
click at [188, 481] on div "ADULTS & TEENS - ALL LEVELS 13YRS+" at bounding box center [177, 463] width 166 height 38
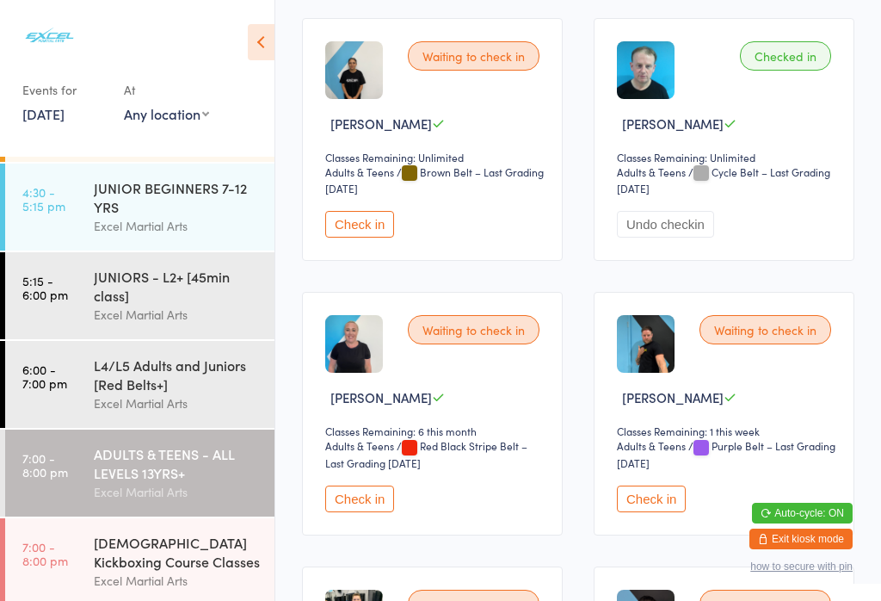
scroll to position [1942, 0]
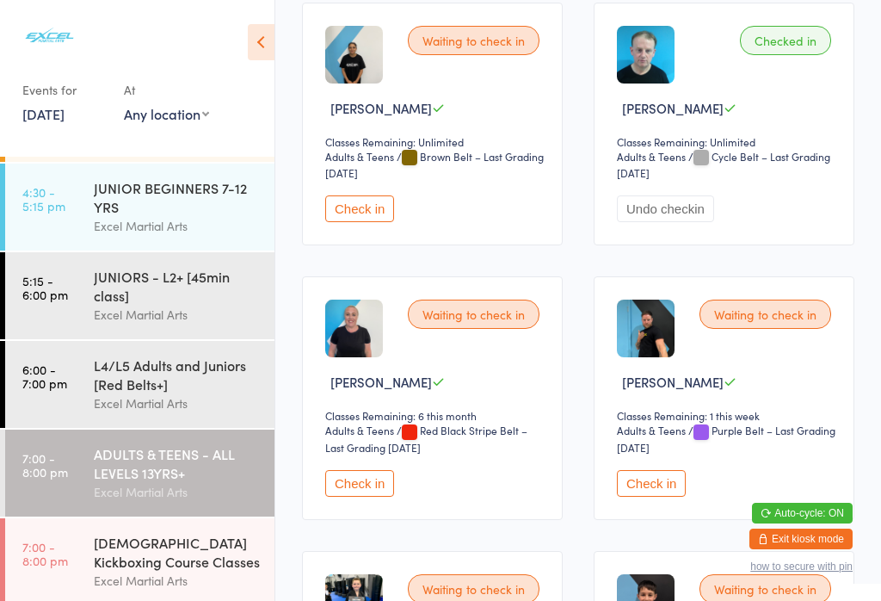
click at [371, 497] on button "Check in" at bounding box center [359, 483] width 69 height 27
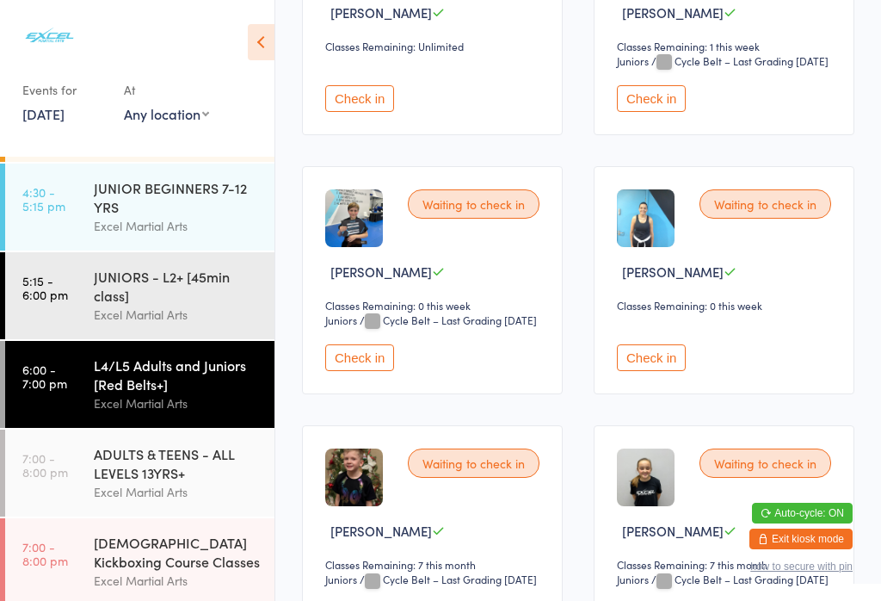
scroll to position [663, 0]
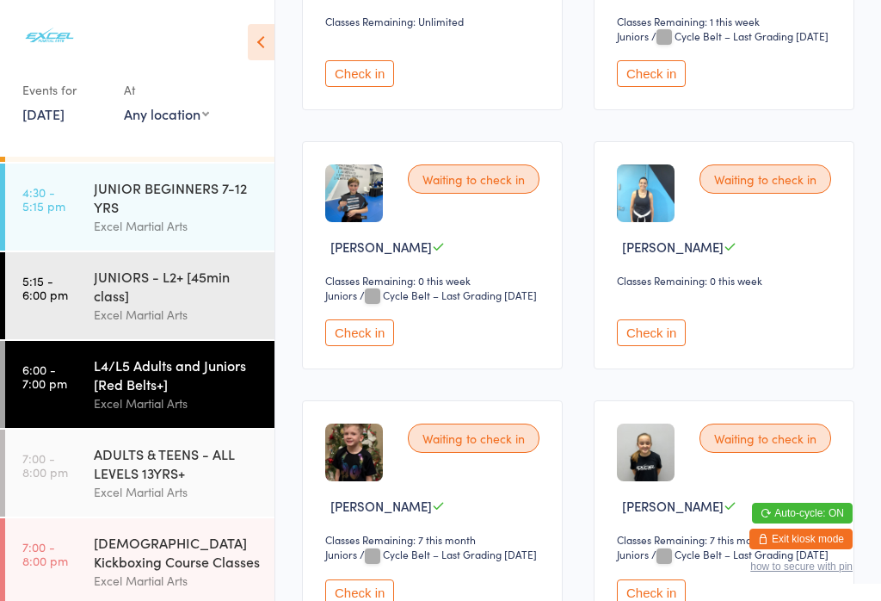
click at [349, 346] on button "Check in" at bounding box center [359, 332] width 69 height 27
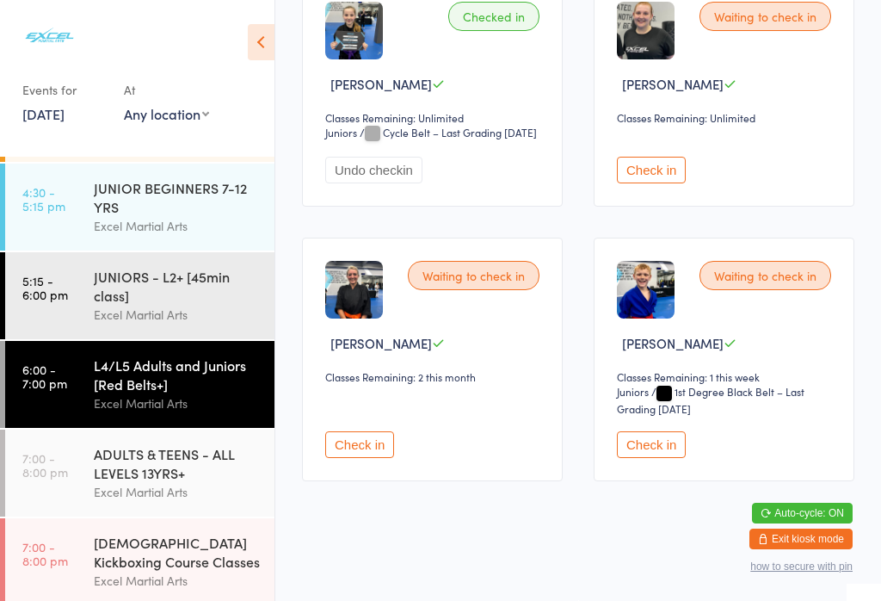
scroll to position [2646, 0]
click at [664, 183] on button "Check in" at bounding box center [651, 170] width 69 height 27
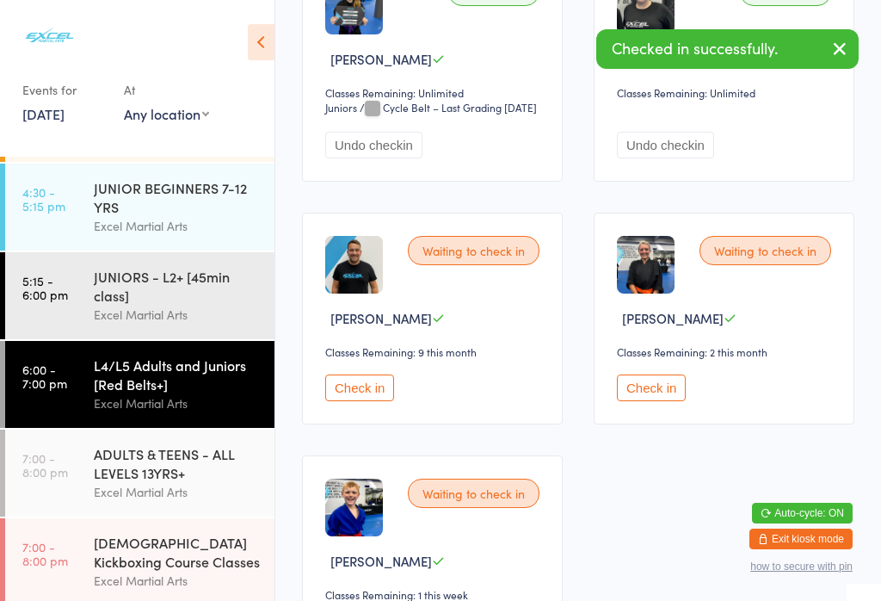
click at [157, 482] on div "ADULTS & TEENS - ALL LEVELS 13YRS+" at bounding box center [177, 463] width 166 height 38
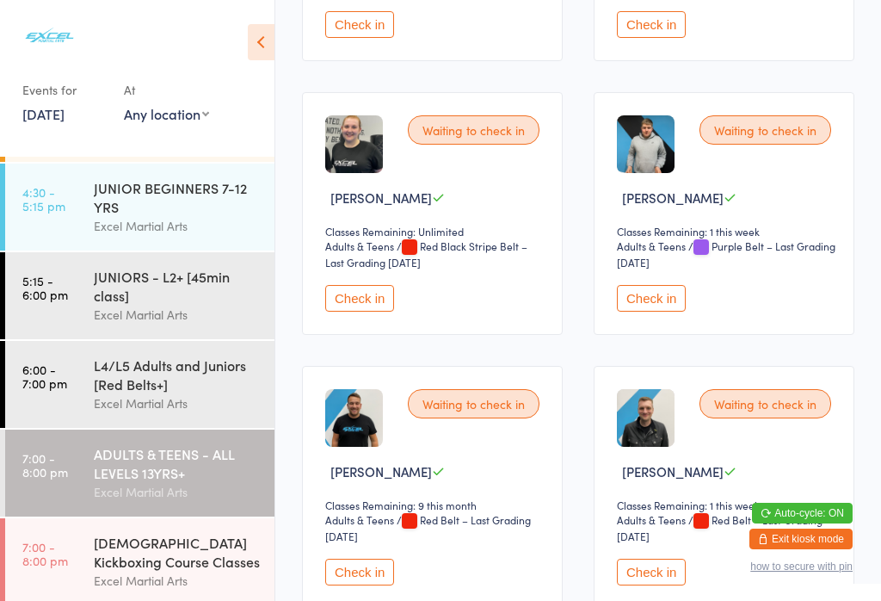
scroll to position [2677, 0]
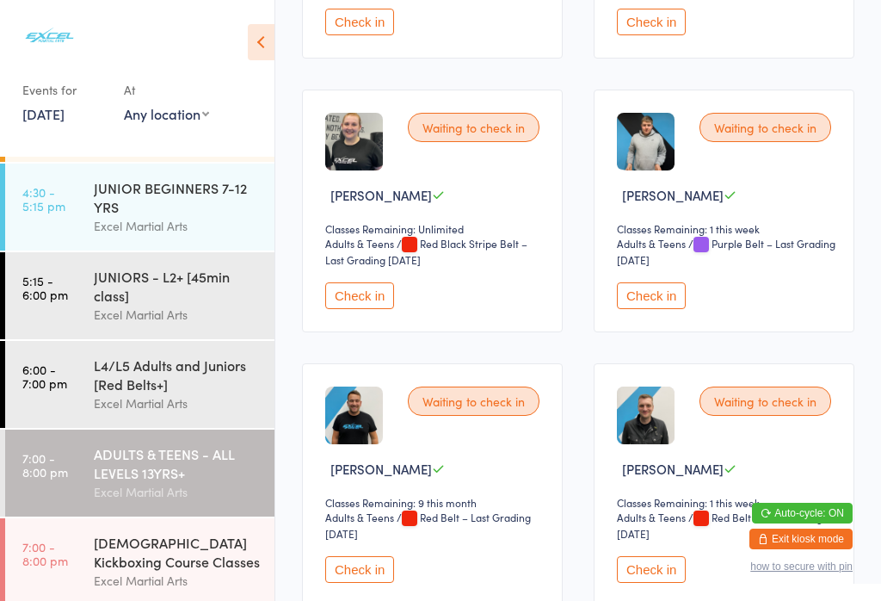
click at [385, 309] on button "Check in" at bounding box center [359, 295] width 69 height 27
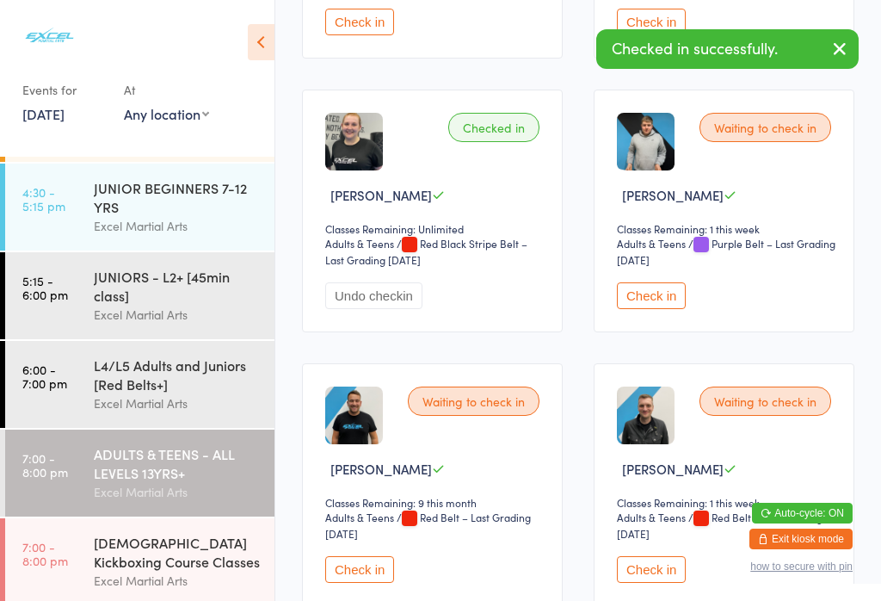
click at [170, 392] on div "L4/L5 Adults and Juniors [Red Belts+]" at bounding box center [177, 374] width 166 height 38
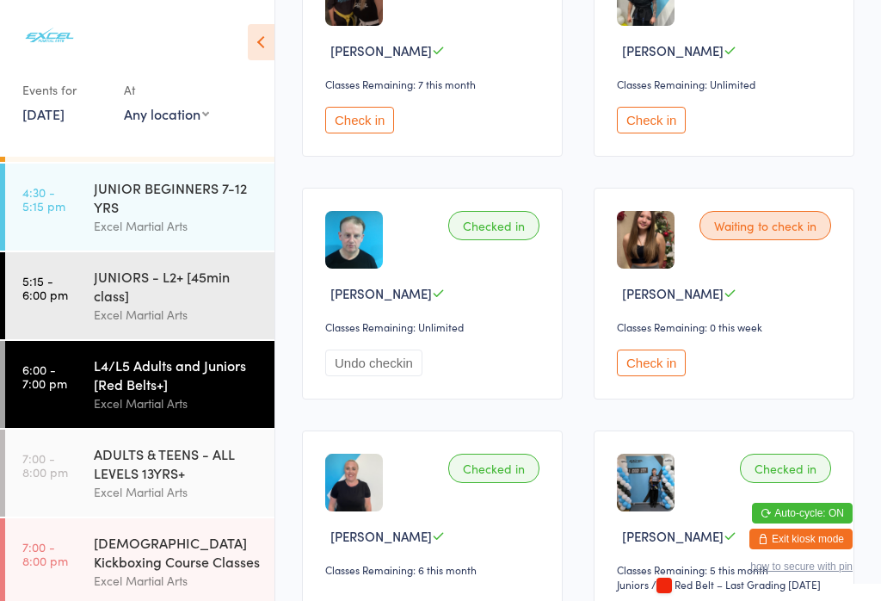
scroll to position [1922, 0]
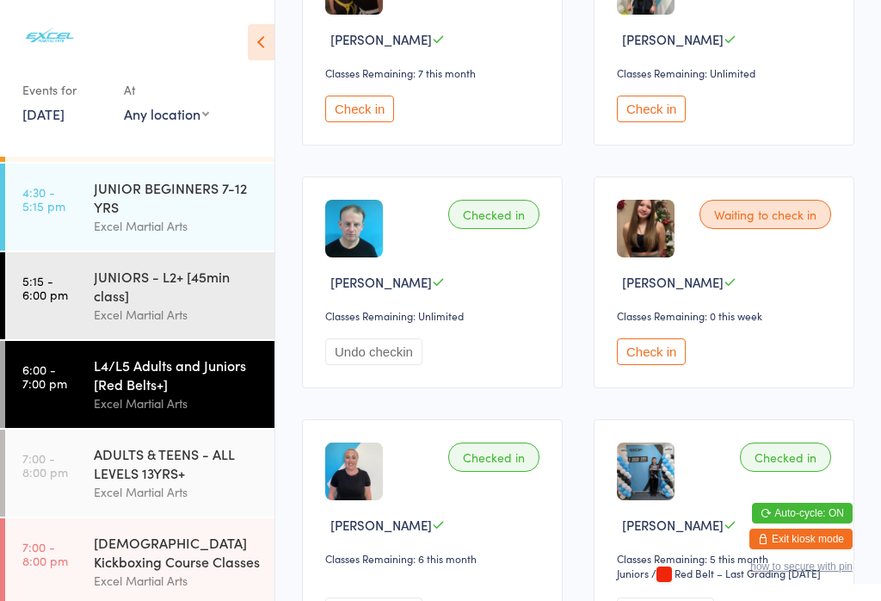
click at [666, 122] on button "Check in" at bounding box center [651, 109] width 69 height 27
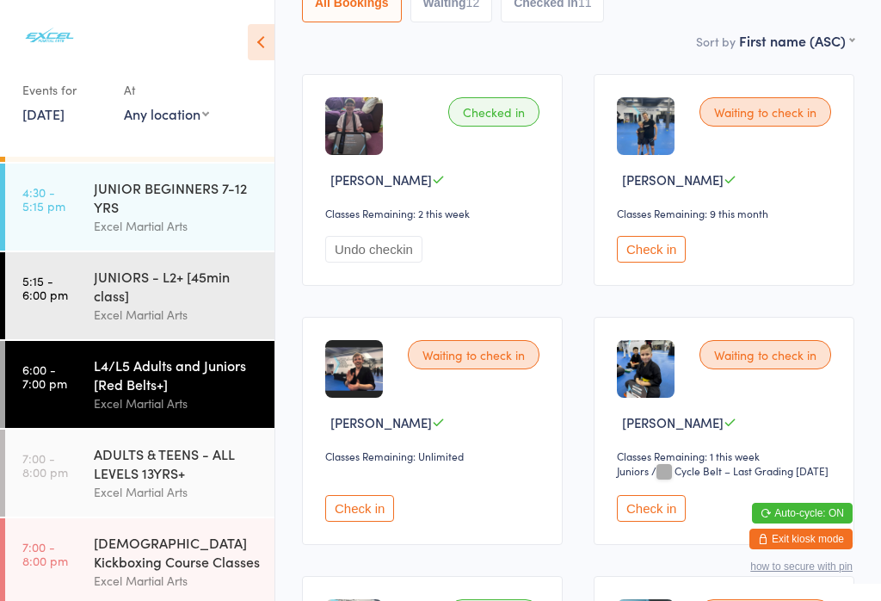
scroll to position [239, 0]
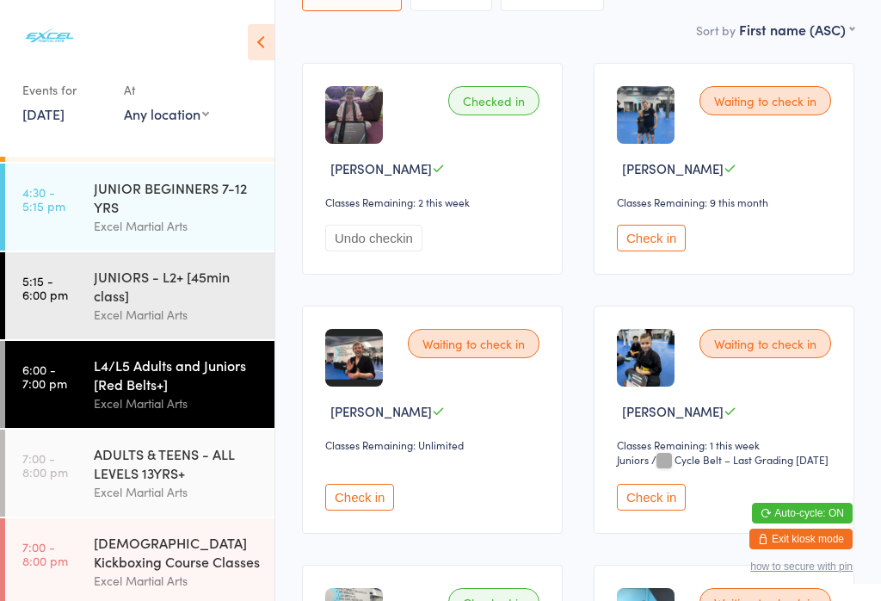
click at [361, 510] on button "Check in" at bounding box center [359, 497] width 69 height 27
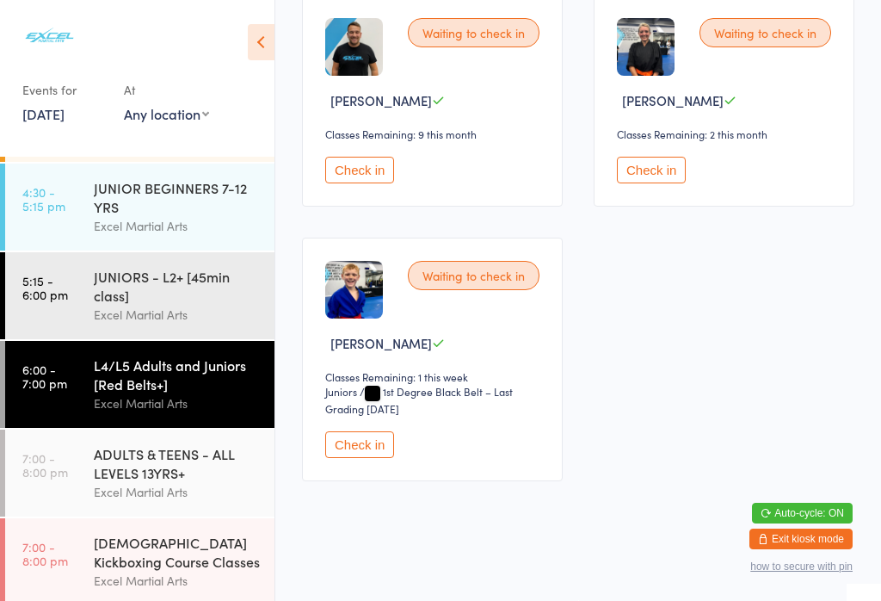
scroll to position [2902, 0]
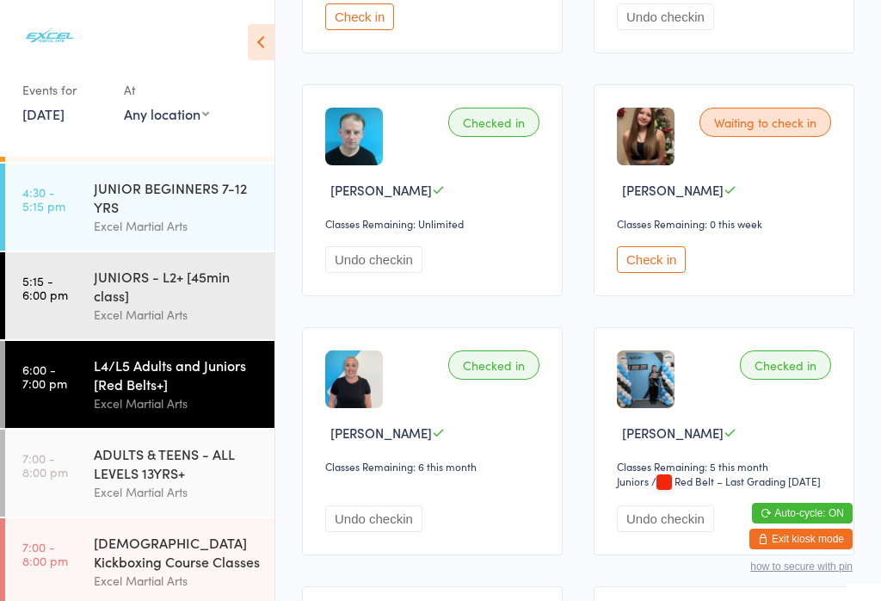
click at [670, 273] on button "Check in" at bounding box center [651, 259] width 69 height 27
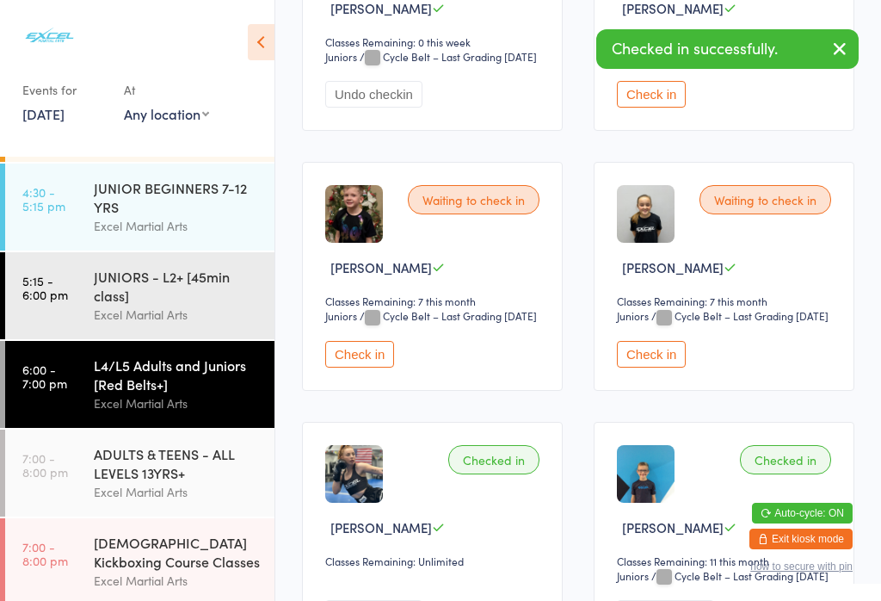
scroll to position [876, 0]
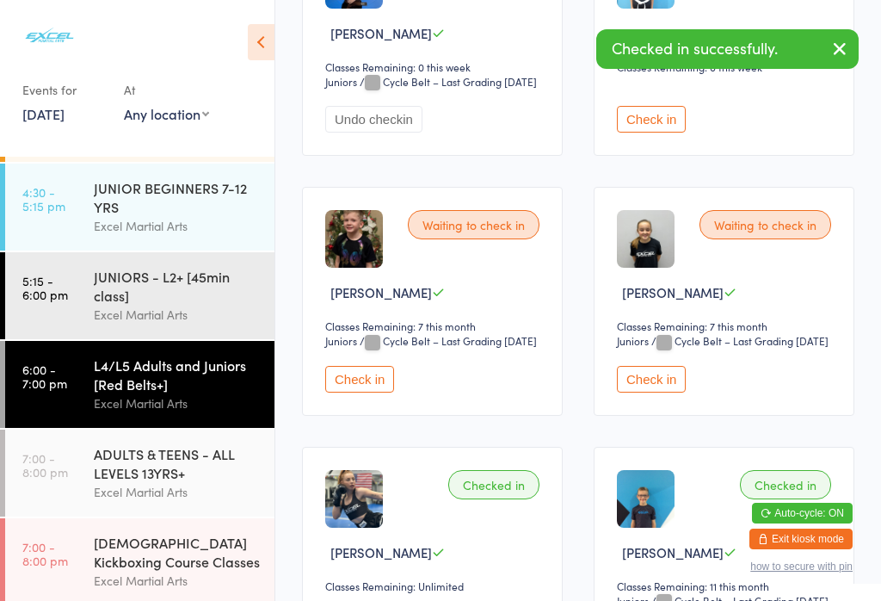
click at [359, 392] on button "Check in" at bounding box center [359, 379] width 69 height 27
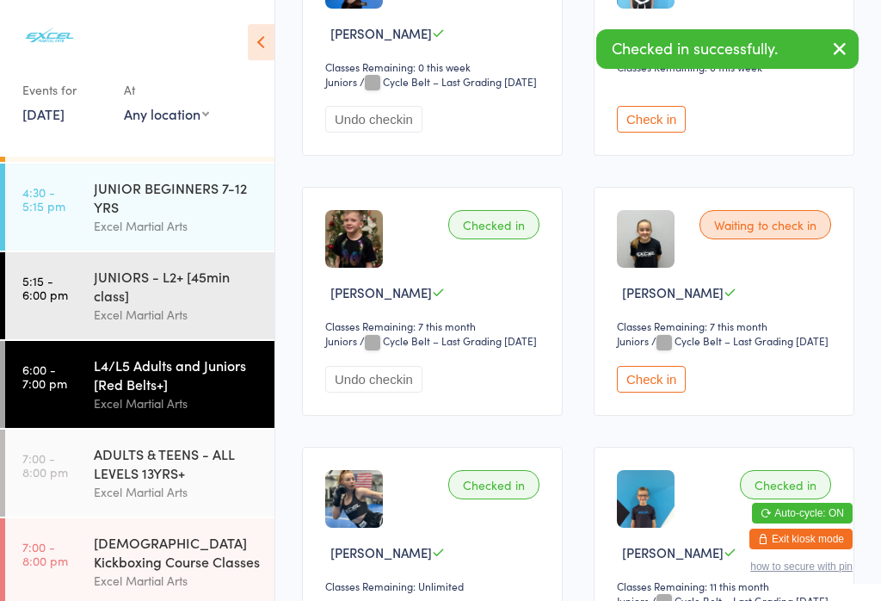
click at [643, 392] on button "Check in" at bounding box center [651, 379] width 69 height 27
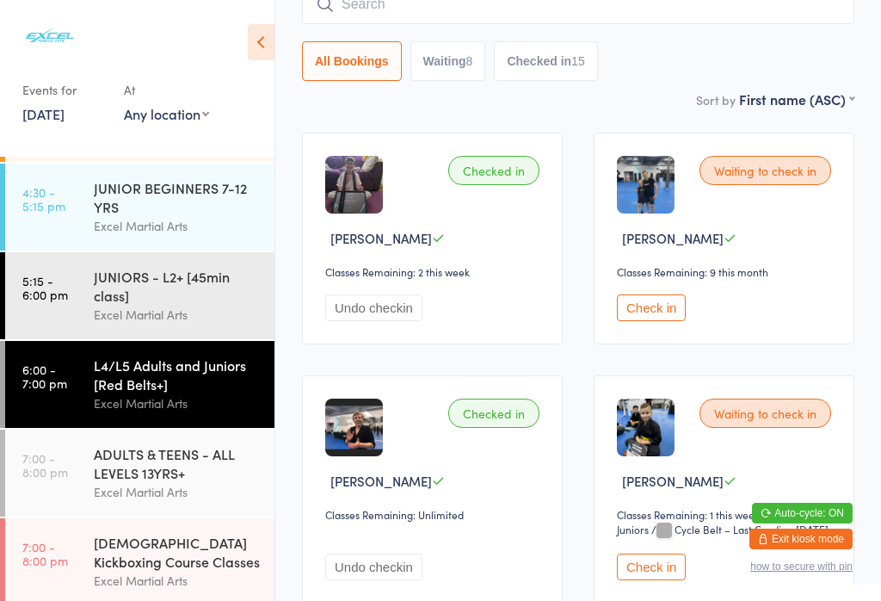
scroll to position [198, 0]
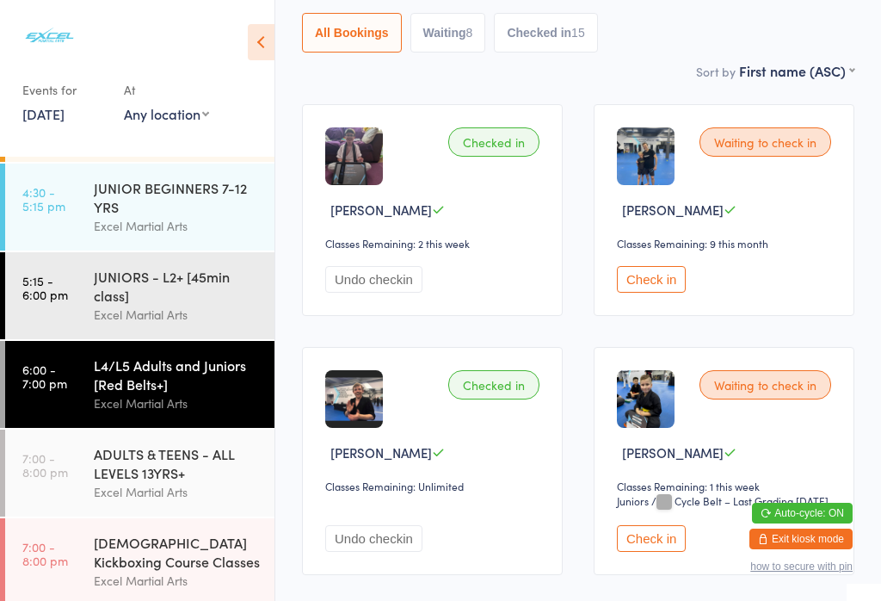
click at [667, 293] on button "Check in" at bounding box center [651, 279] width 69 height 27
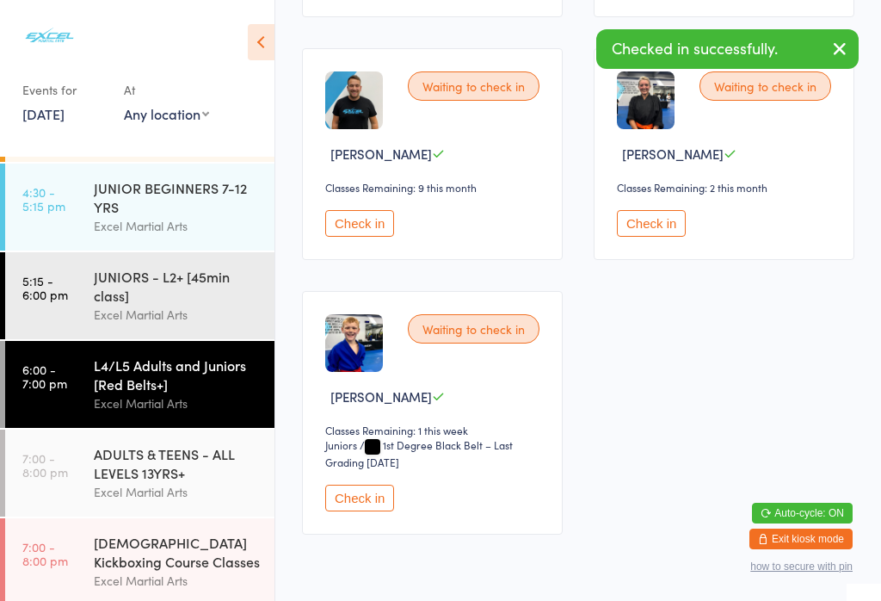
scroll to position [2812, 0]
click at [670, 236] on button "Check in" at bounding box center [651, 222] width 69 height 27
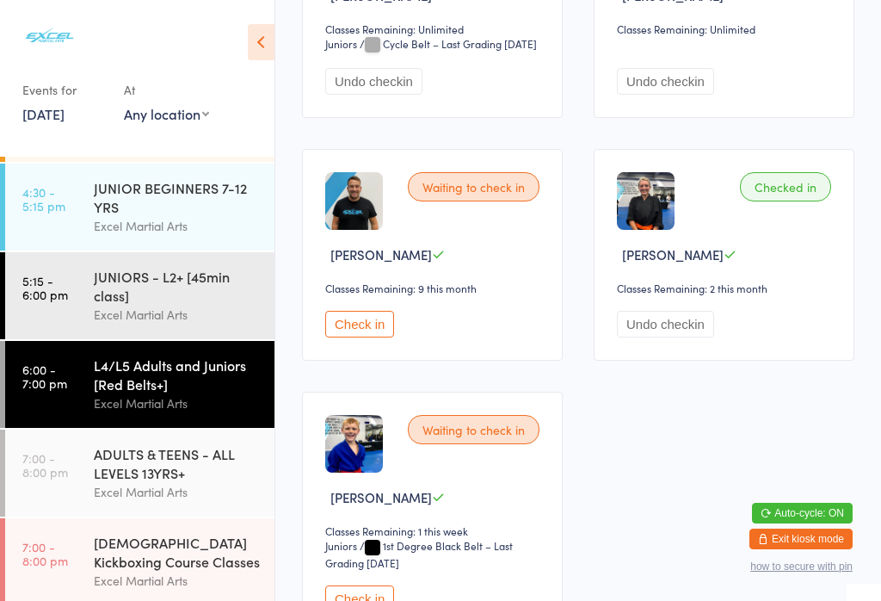
scroll to position [2708, 0]
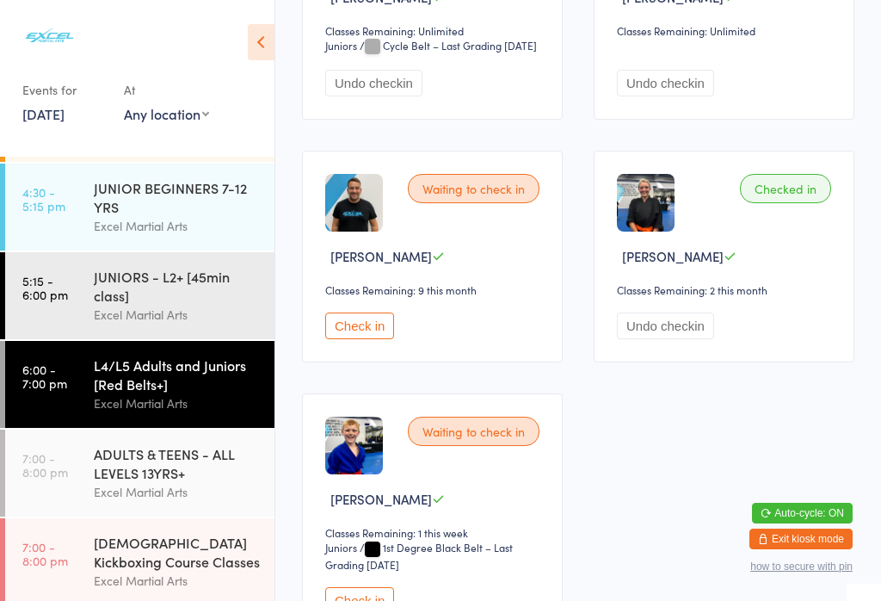
click at [362, 339] on button "Check in" at bounding box center [359, 325] width 69 height 27
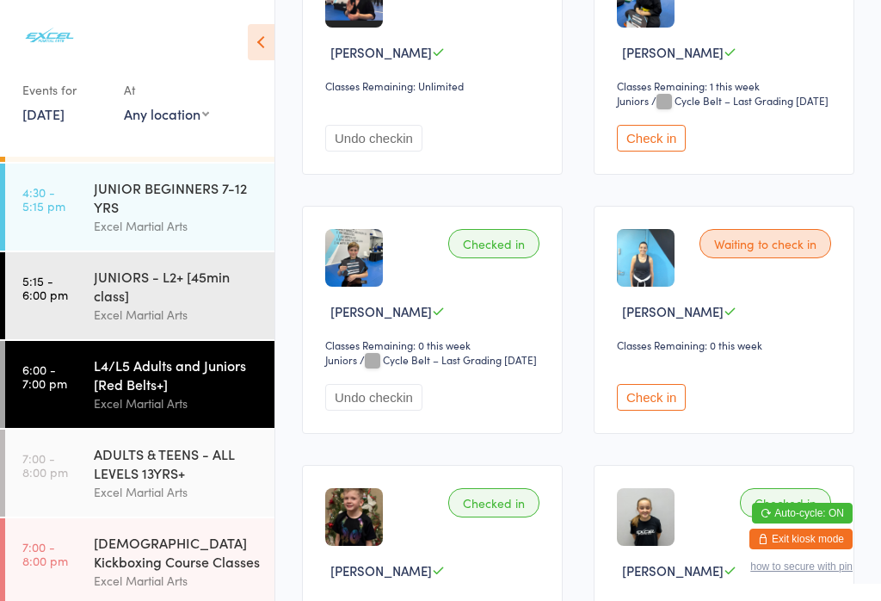
scroll to position [600, 0]
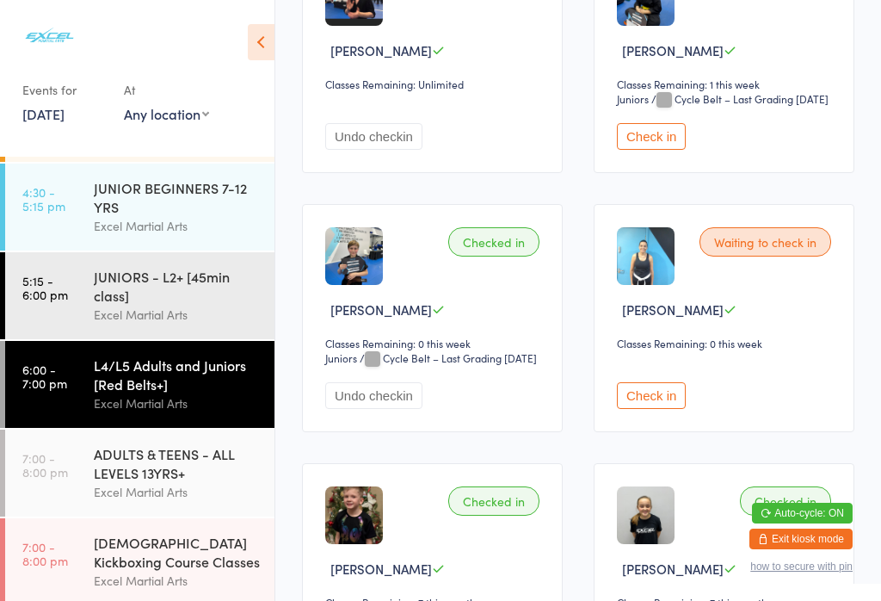
click at [207, 288] on div "JUNIORS - L2+ [45min class]" at bounding box center [177, 286] width 166 height 38
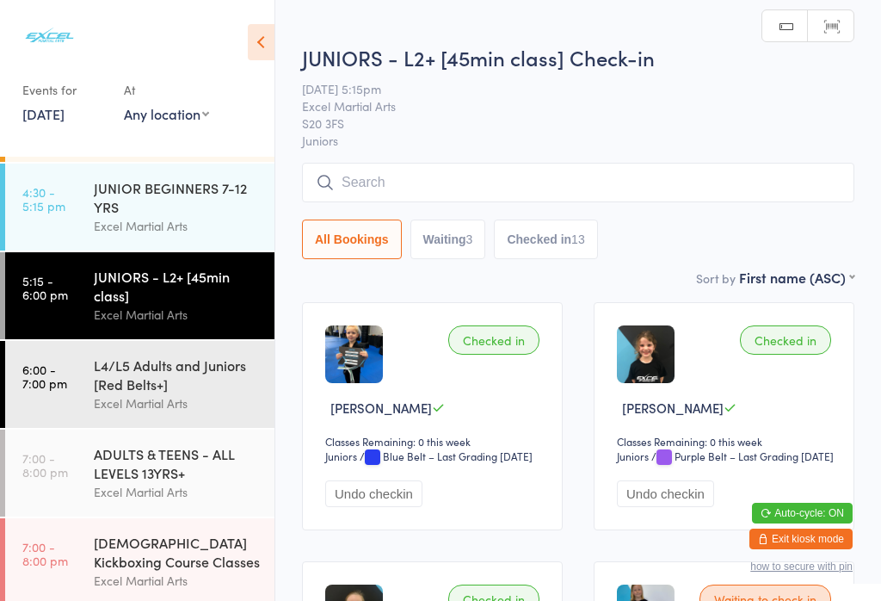
click at [143, 372] on div "L4/L5 Adults and Juniors [Red Belts+]" at bounding box center [177, 374] width 166 height 38
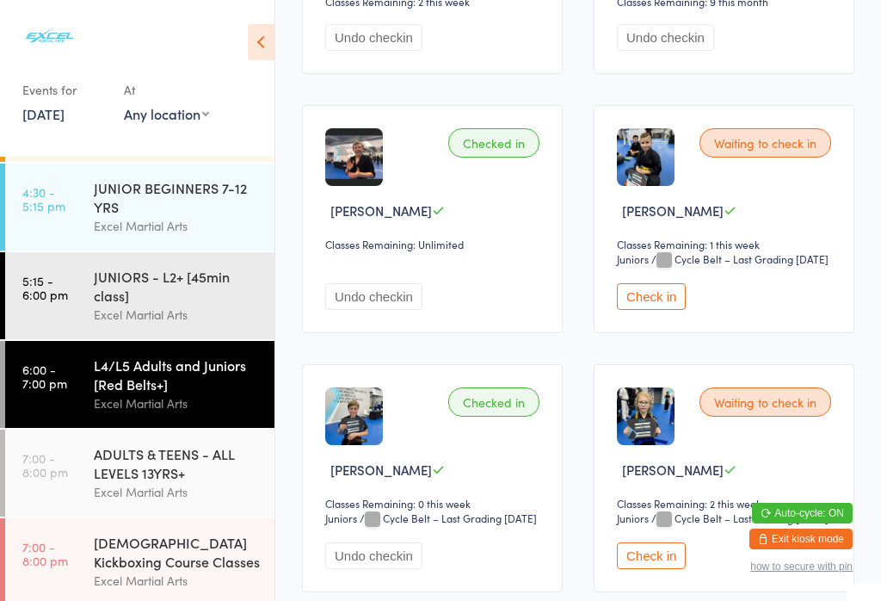
scroll to position [448, 0]
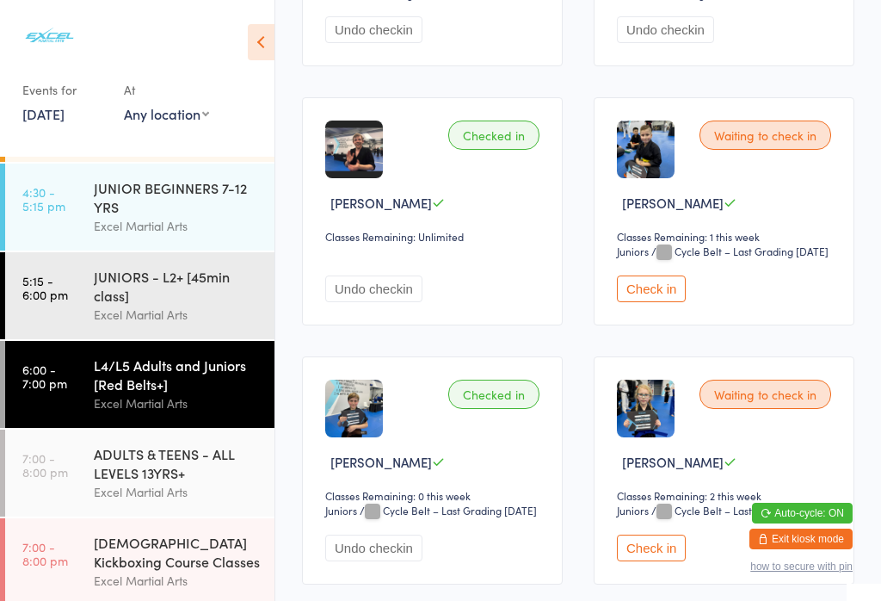
click at [644, 561] on button "Check in" at bounding box center [651, 547] width 69 height 27
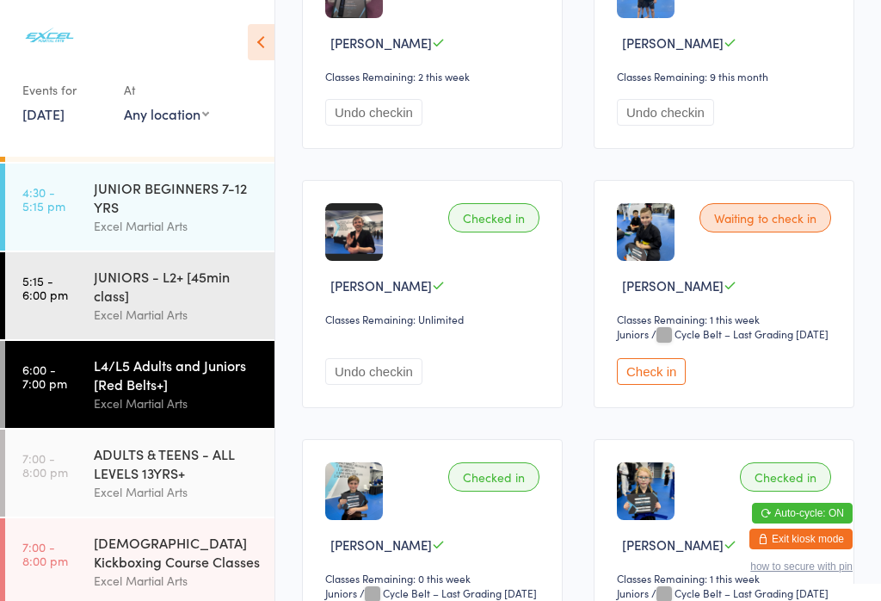
scroll to position [376, 0]
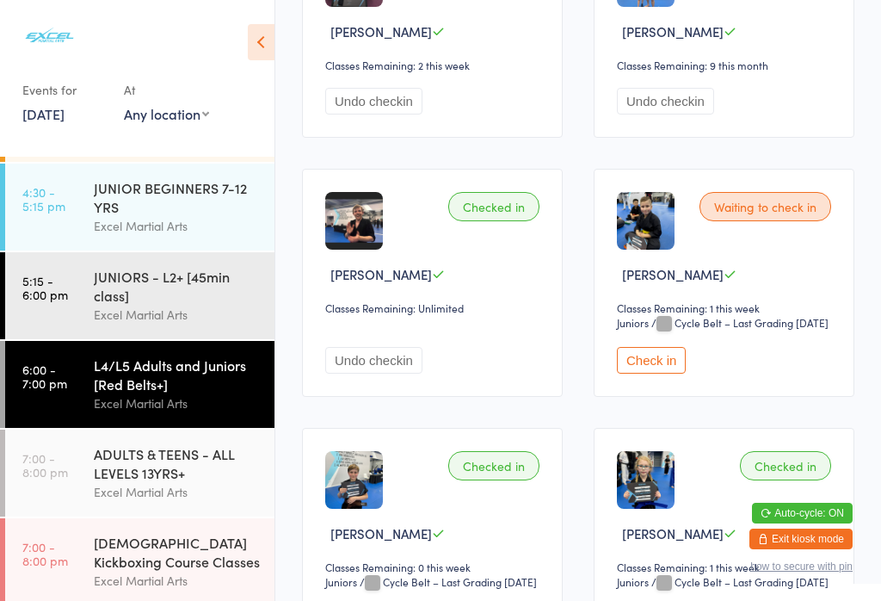
click at [658, 373] on button "Check in" at bounding box center [651, 360] width 69 height 27
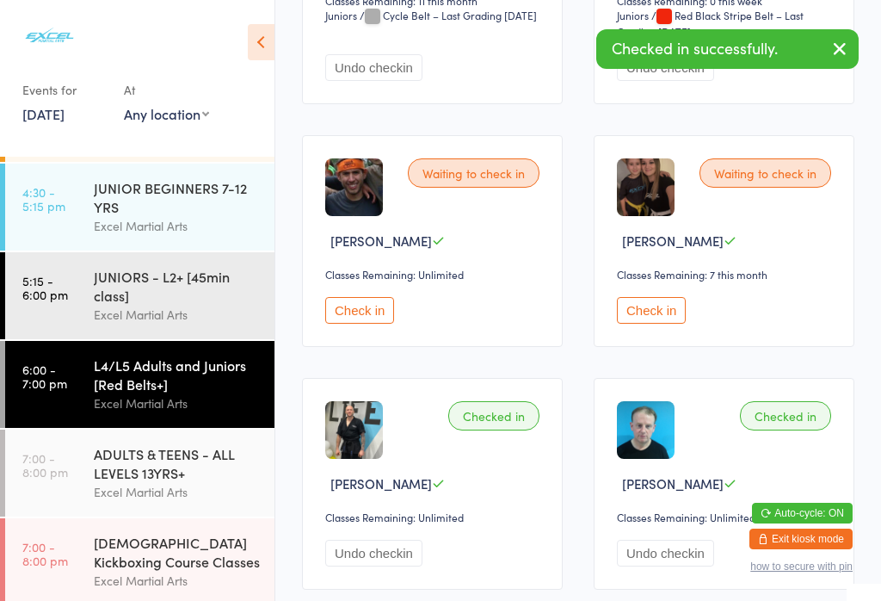
scroll to position [1735, 0]
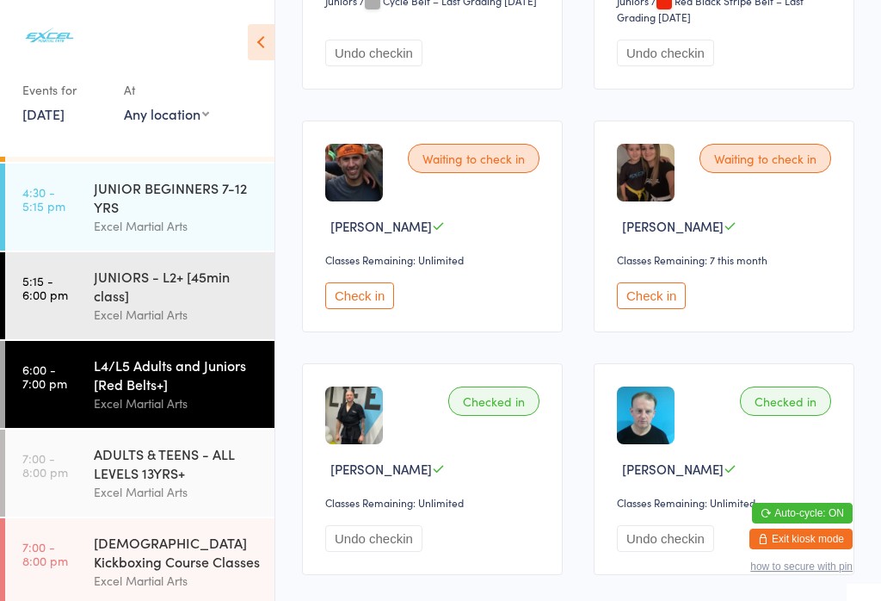
click at [663, 309] on button "Check in" at bounding box center [651, 295] width 69 height 27
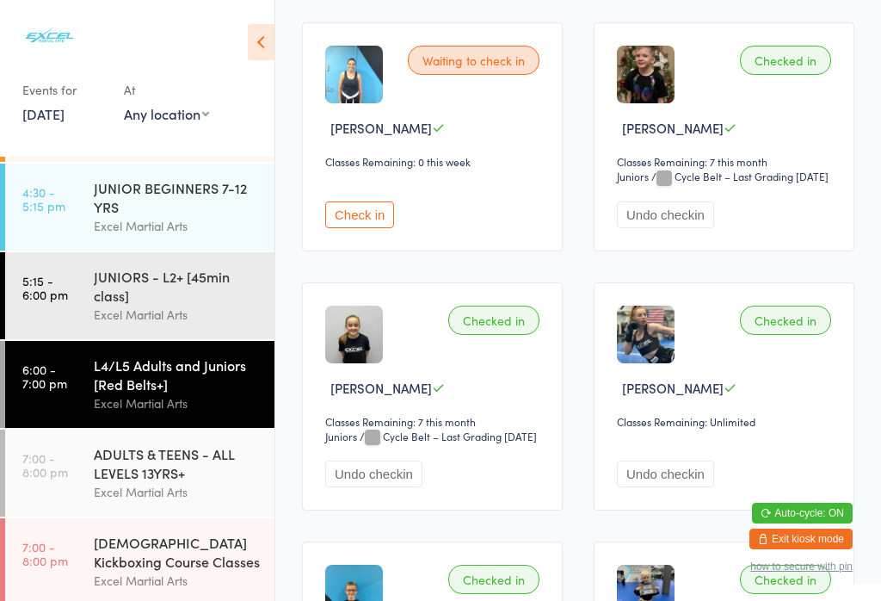
scroll to position [1040, 0]
click at [359, 229] on button "Check in" at bounding box center [359, 215] width 69 height 27
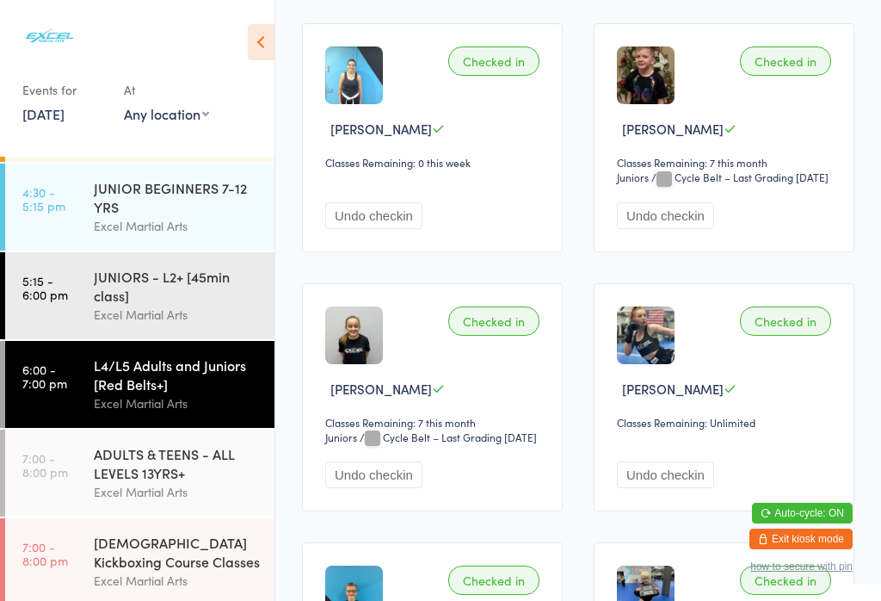
click at [131, 320] on div "Excel Martial Arts" at bounding box center [177, 315] width 166 height 20
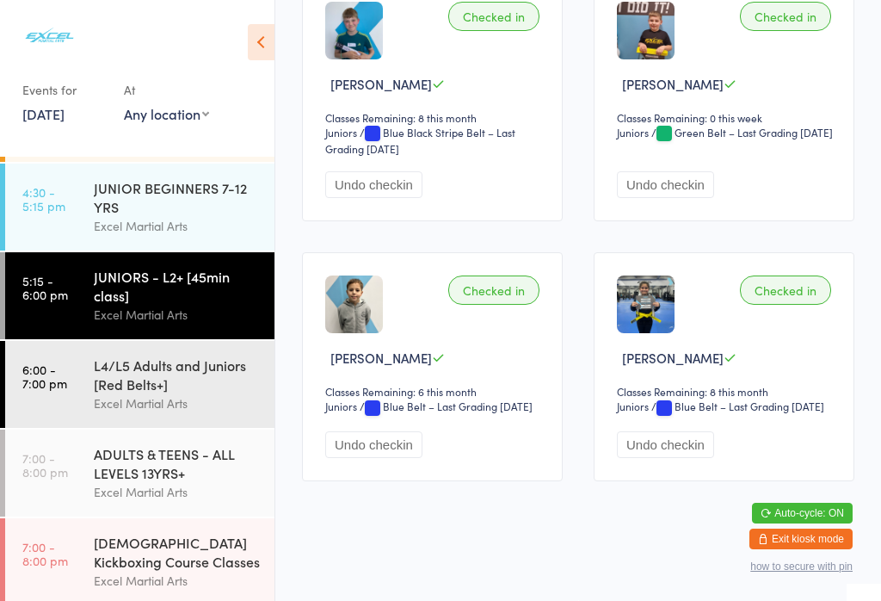
scroll to position [2010, 0]
click at [670, 458] on button "Undo checkin" at bounding box center [665, 444] width 97 height 27
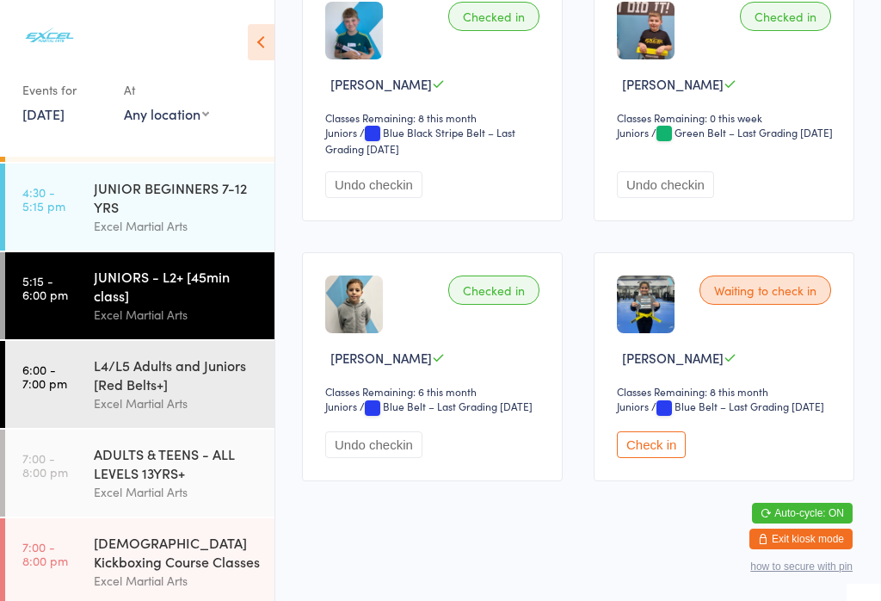
click at [127, 389] on div "L4/L5 Adults and Juniors [Red Belts+]" at bounding box center [177, 374] width 166 height 38
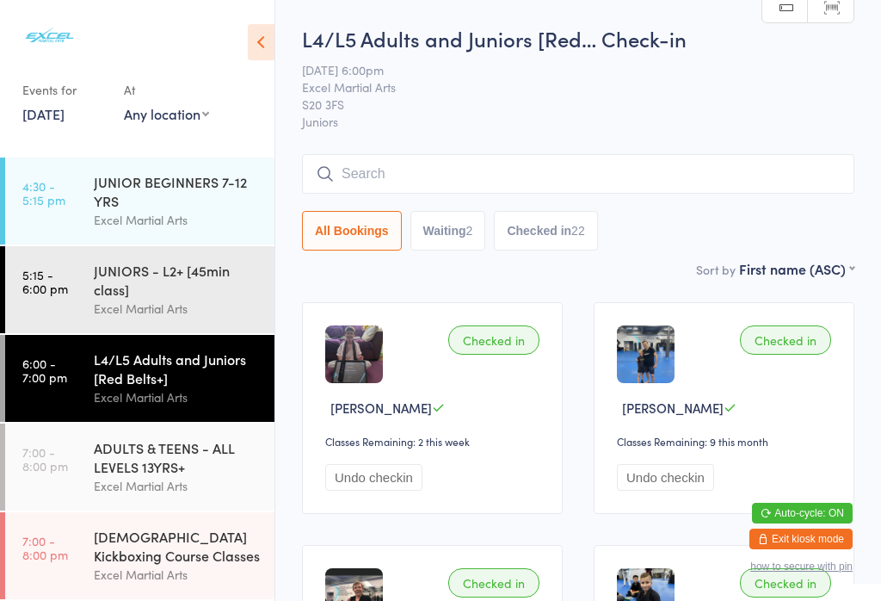
scroll to position [108, 0]
click at [127, 465] on div "ADULTS & TEENS - ALL LEVELS 13YRS+" at bounding box center [177, 457] width 166 height 38
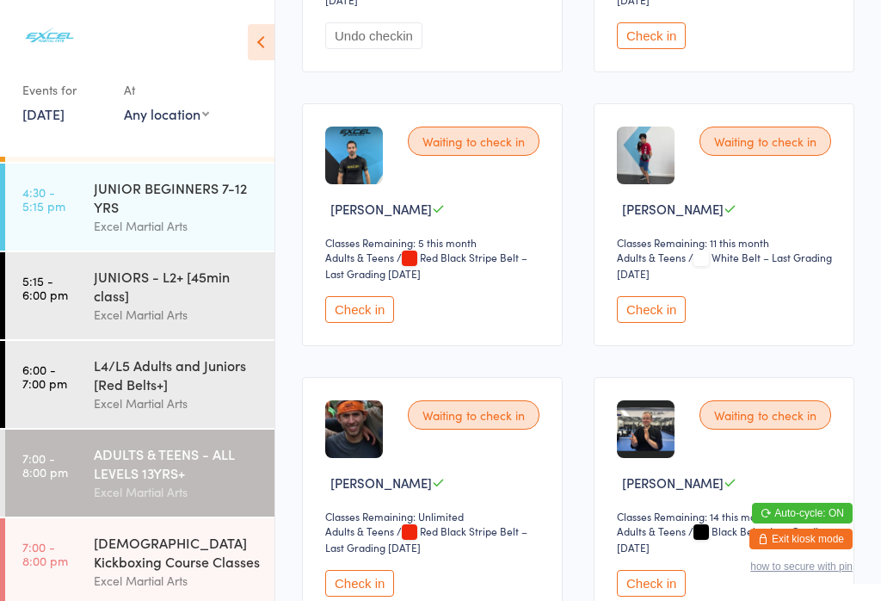
scroll to position [1299, 0]
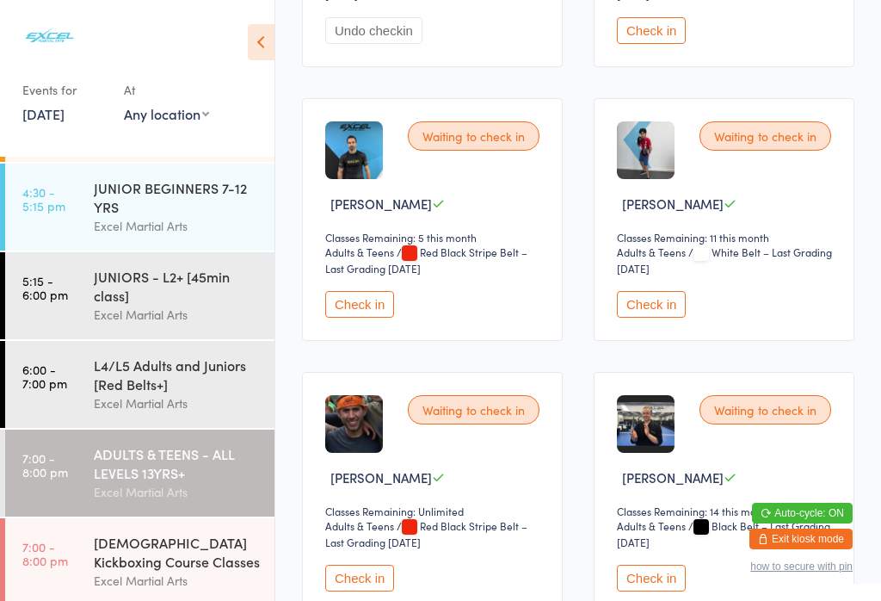
click at [369, 318] on button "Check in" at bounding box center [359, 304] width 69 height 27
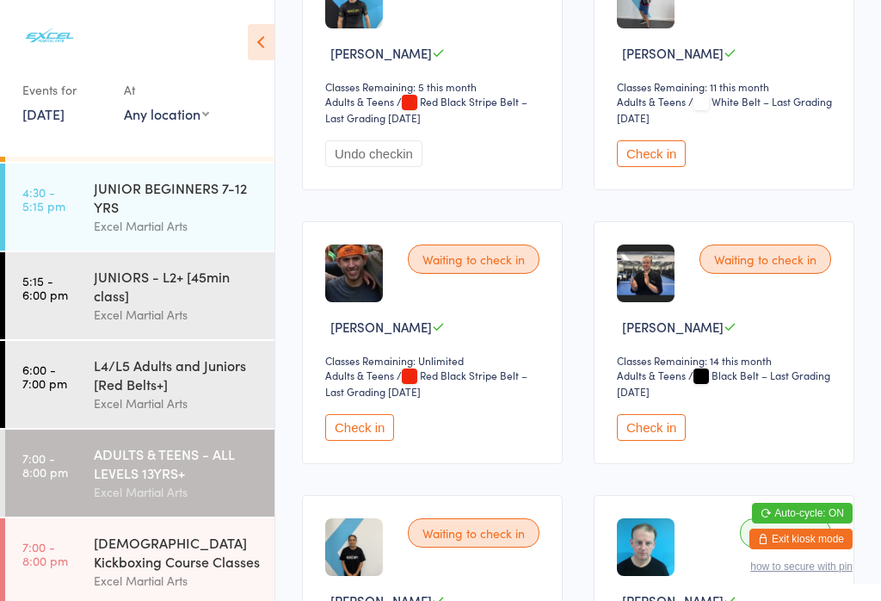
scroll to position [1443, 0]
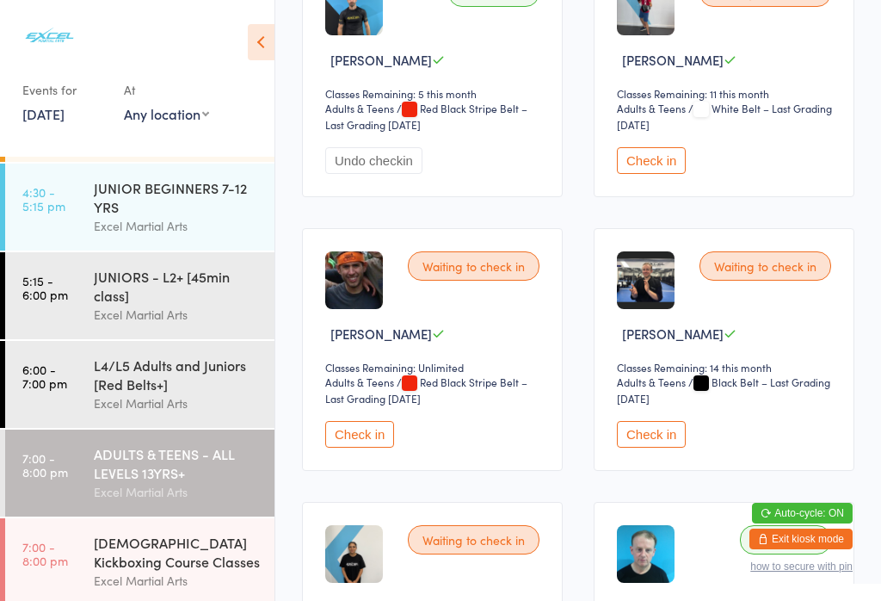
click at [60, 301] on time "5:15 - 6:00 pm" at bounding box center [45, 288] width 46 height 28
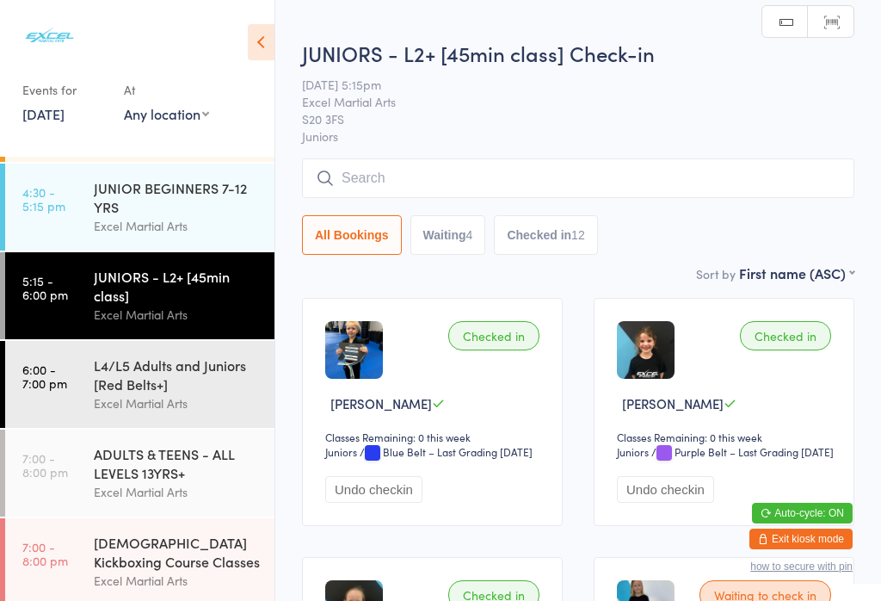
scroll to position [3, 0]
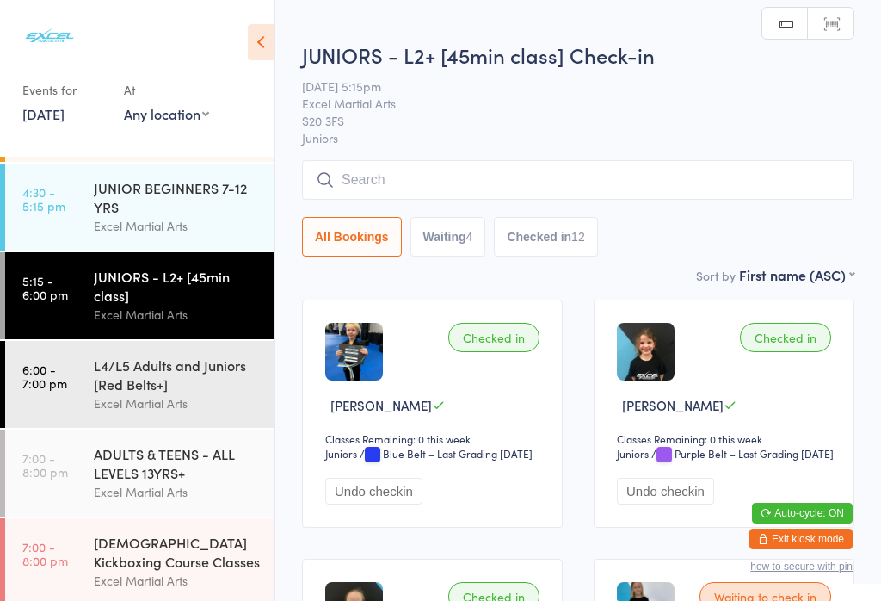
click at [111, 210] on div "JUNIOR BEGINNERS 7-12 YRS" at bounding box center [177, 197] width 166 height 38
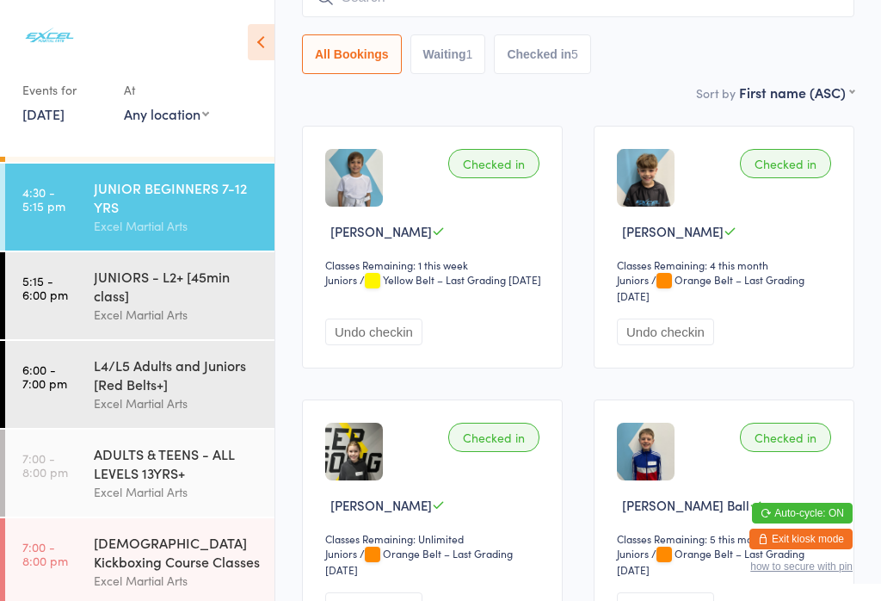
scroll to position [188, 0]
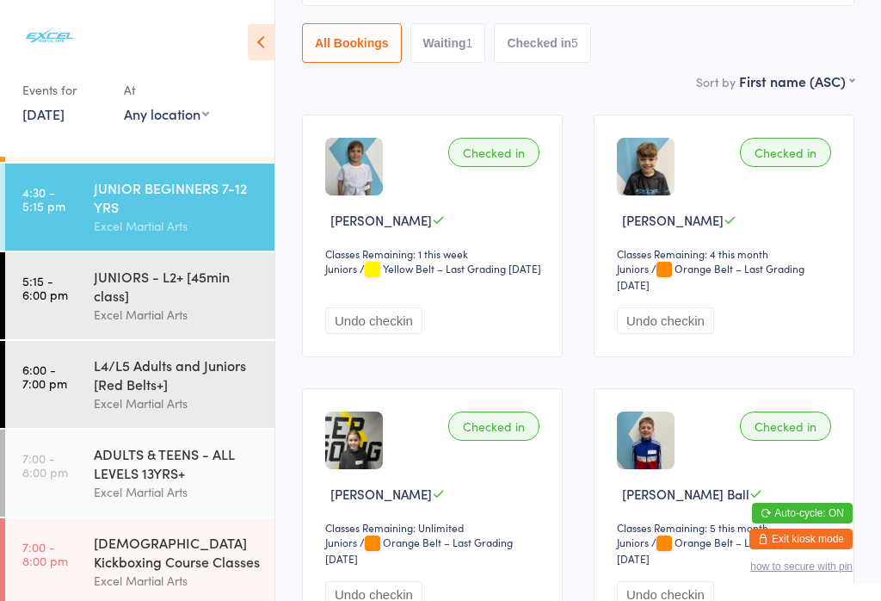
click at [154, 482] on div "ADULTS & TEENS - ALL LEVELS 13YRS+" at bounding box center [177, 463] width 166 height 38
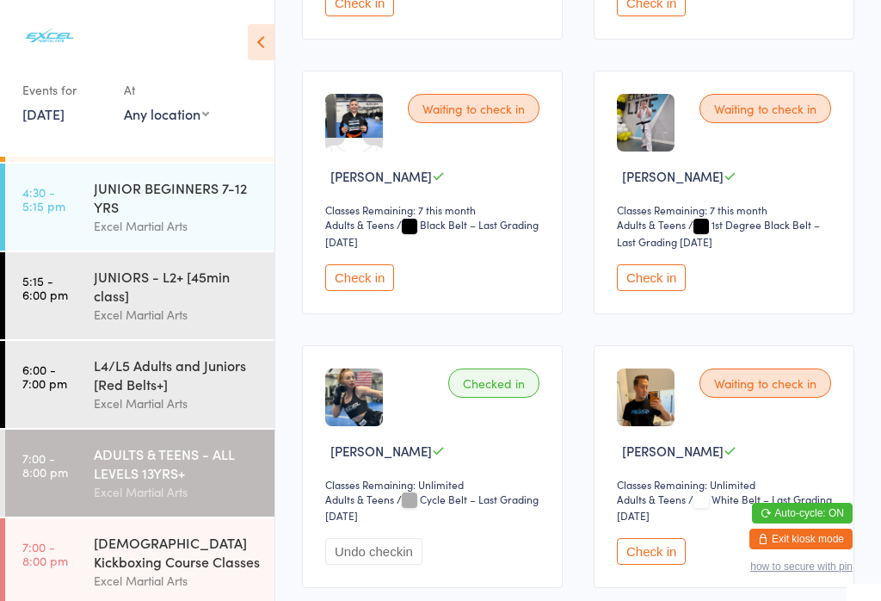
scroll to position [911, 0]
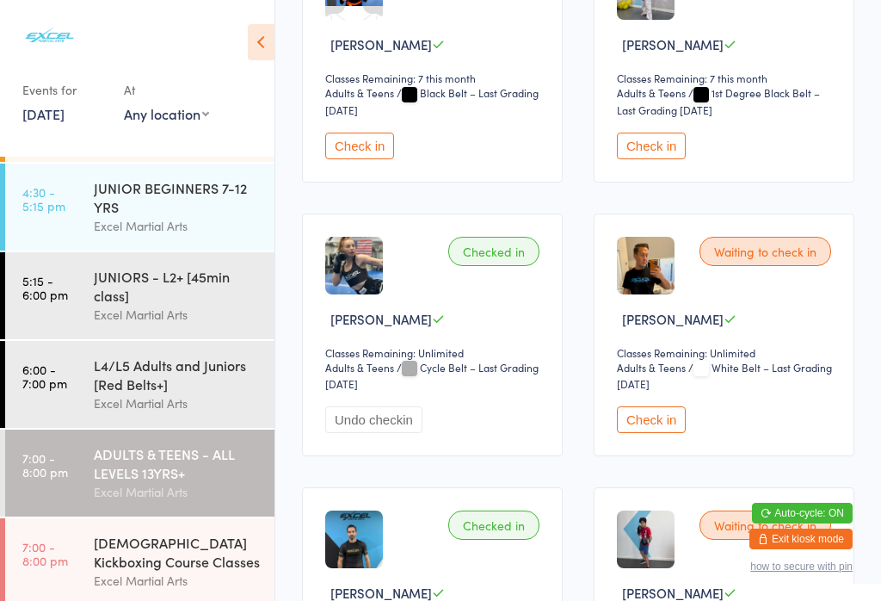
click at [670, 433] on button "Check in" at bounding box center [651, 419] width 69 height 27
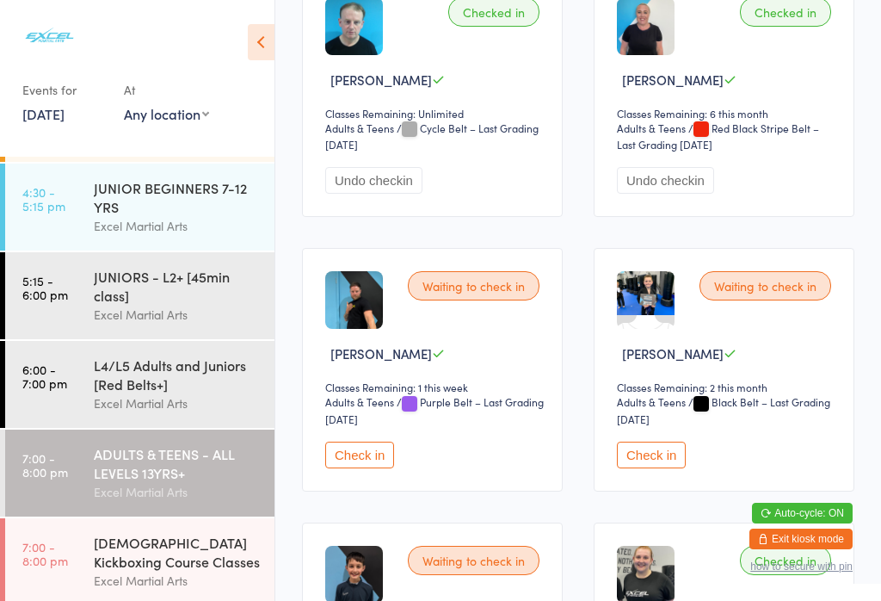
scroll to position [1969, 0]
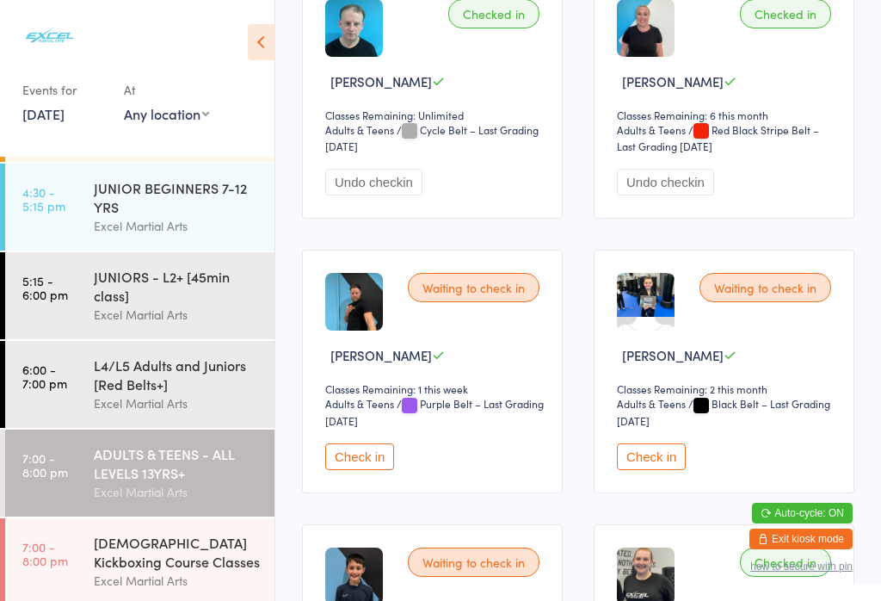
click at [349, 470] on button "Check in" at bounding box center [359, 456] width 69 height 27
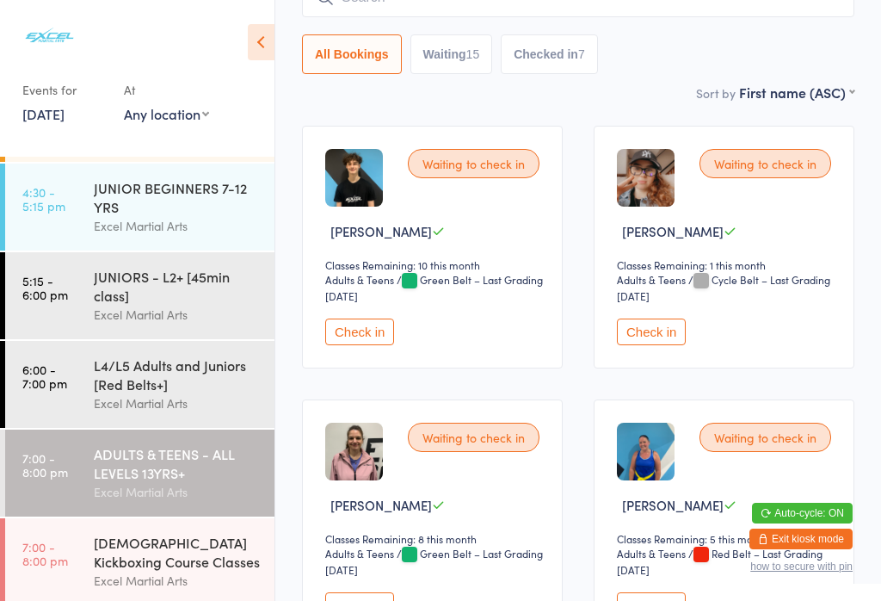
scroll to position [176, 0]
click at [667, 346] on button "Check in" at bounding box center [651, 332] width 69 height 27
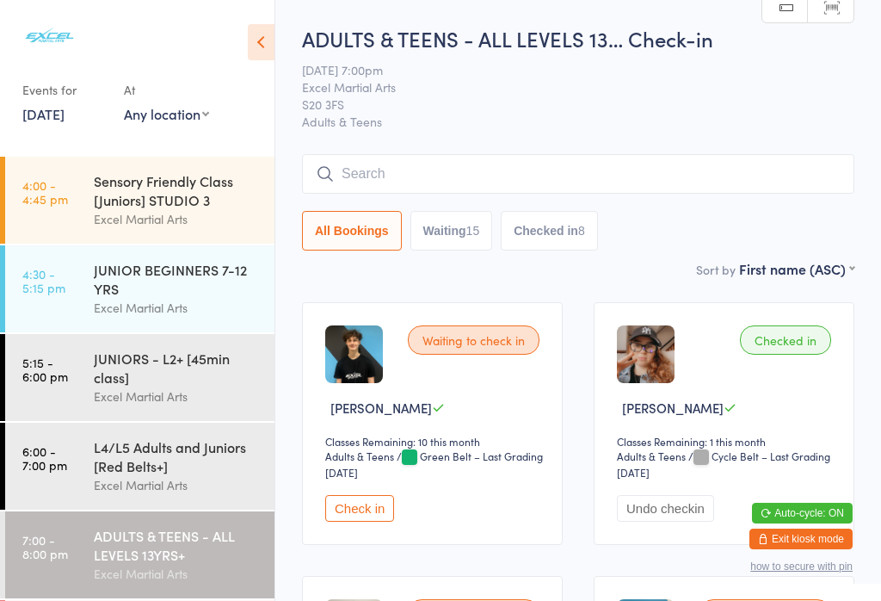
scroll to position [0, 0]
click at [182, 201] on div "Sensory Friendly Class [Juniors] STUDIO 3" at bounding box center [177, 190] width 166 height 38
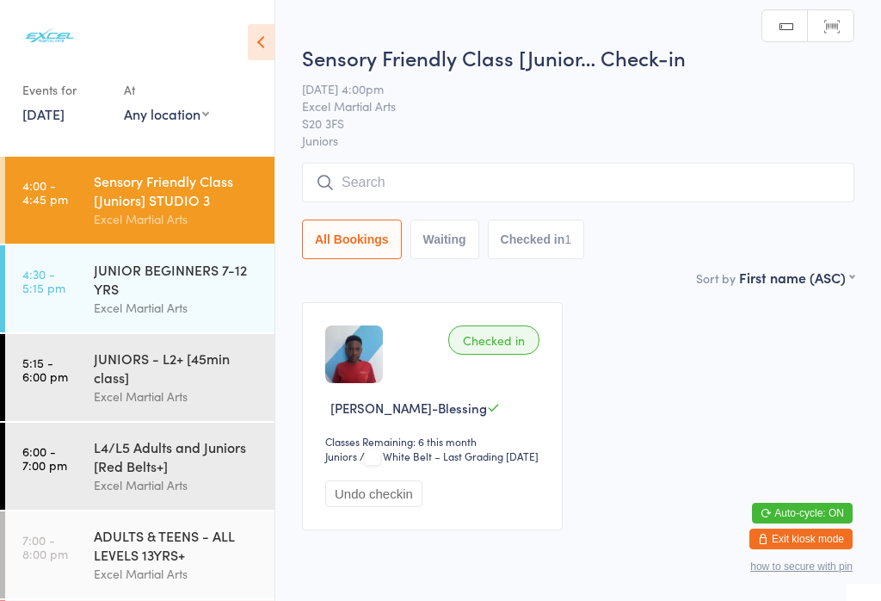
click at [451, 254] on button "Waiting" at bounding box center [444, 239] width 69 height 40
click at [167, 298] on div "JUNIOR BEGINNERS 7-12 YRS" at bounding box center [177, 279] width 166 height 38
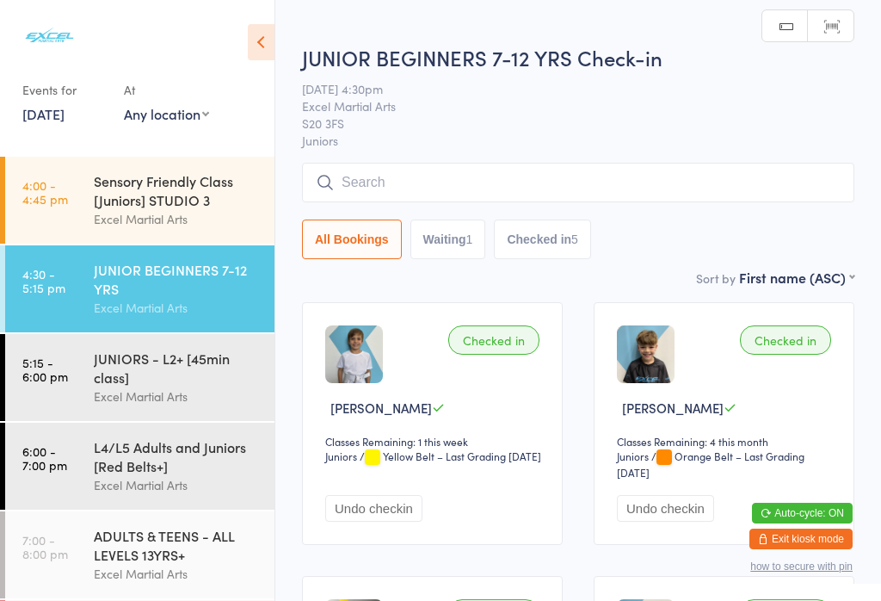
click at [461, 237] on button "Waiting 1" at bounding box center [448, 239] width 76 height 40
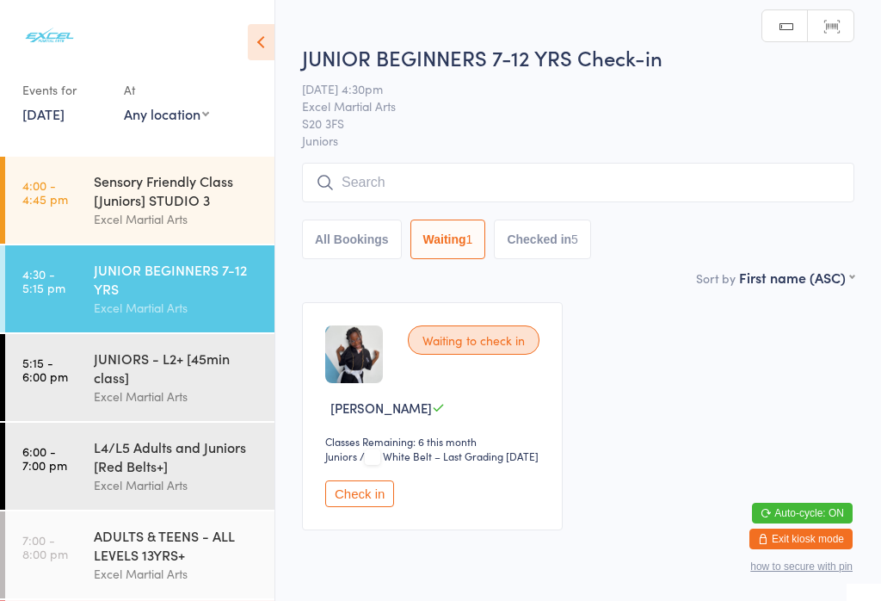
click at [386, 507] on button "Check in" at bounding box center [359, 493] width 69 height 27
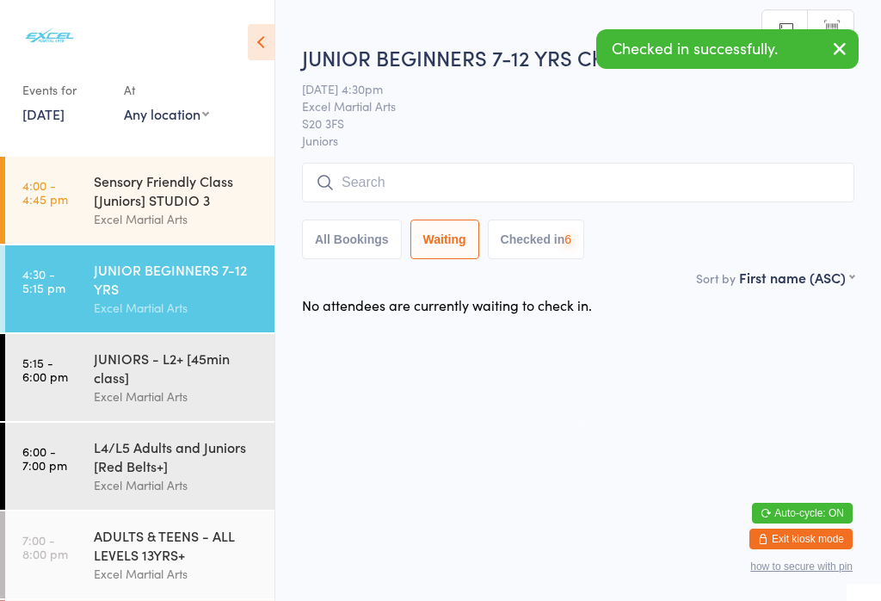
click at [203, 403] on div "Excel Martial Arts" at bounding box center [177, 396] width 166 height 20
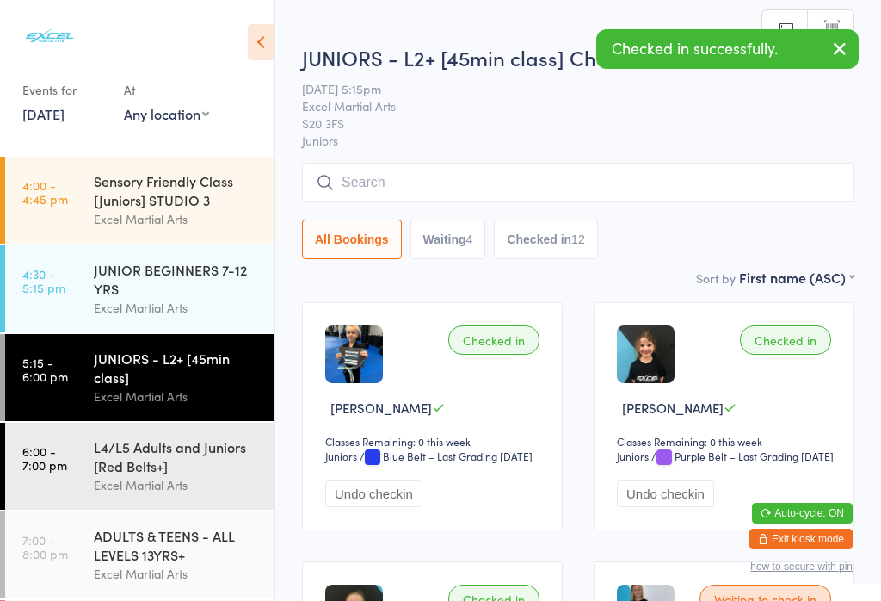
click at [461, 250] on button "Waiting 4" at bounding box center [448, 239] width 76 height 40
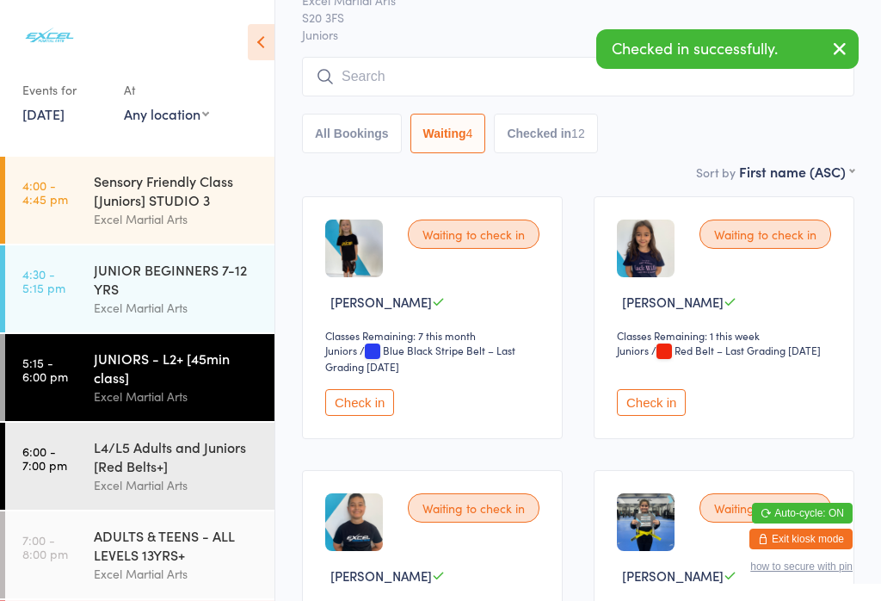
scroll to position [108, 0]
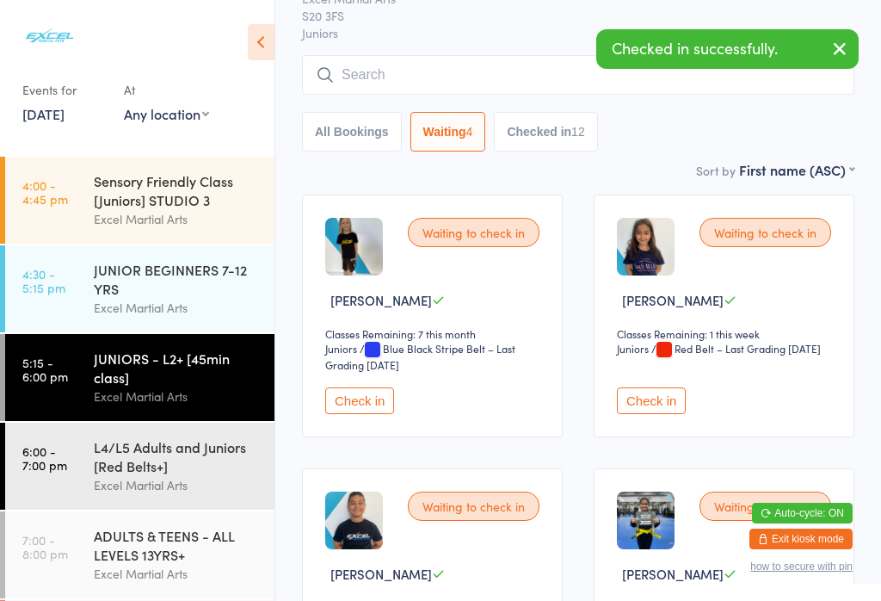
click at [383, 413] on button "Check in" at bounding box center [359, 400] width 69 height 27
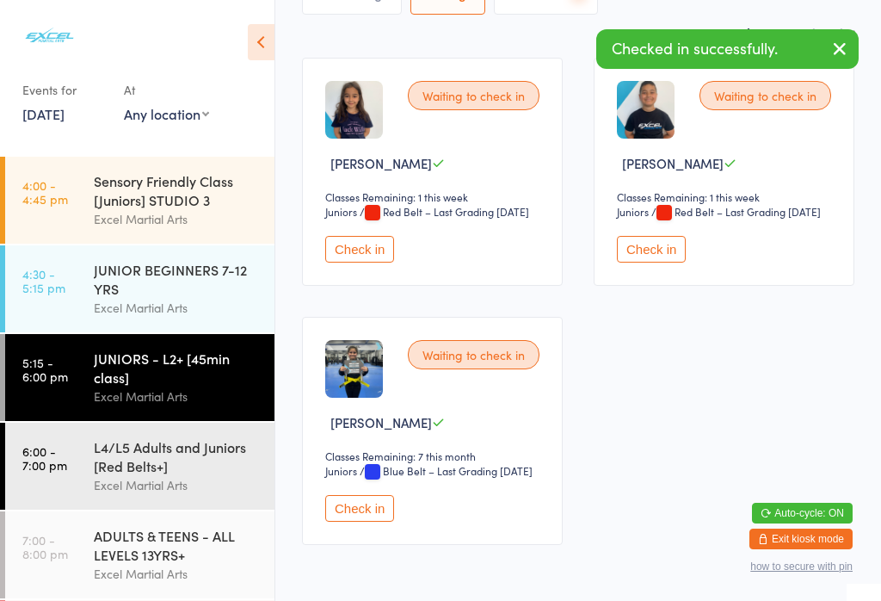
scroll to position [244, 0]
click at [364, 522] on button "Check in" at bounding box center [359, 509] width 69 height 27
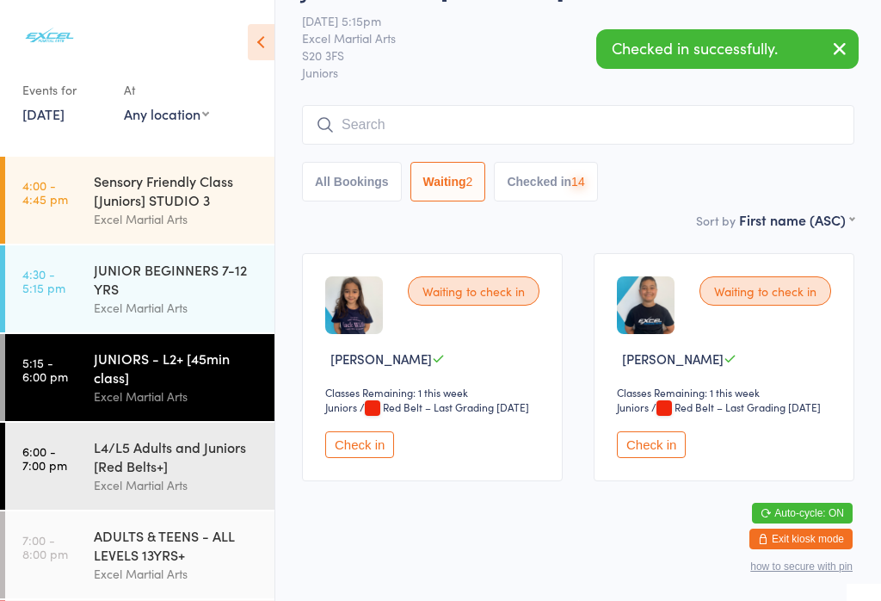
click at [214, 324] on div "JUNIOR BEGINNERS 7-12 YRS Excel Martial Arts" at bounding box center [184, 288] width 181 height 87
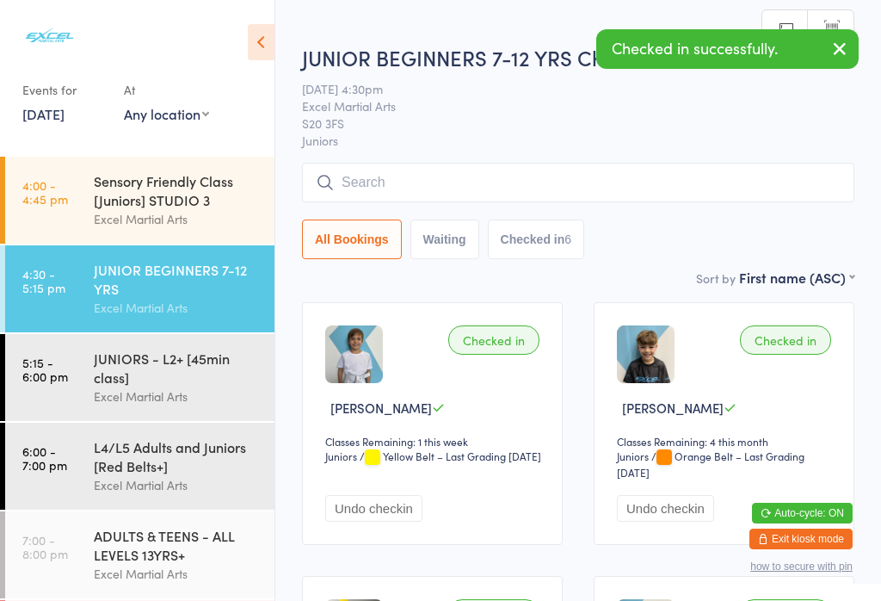
click at [176, 439] on div "L4/L5 Adults and Juniors [Red Belts+] Excel Martial Arts" at bounding box center [184, 466] width 181 height 87
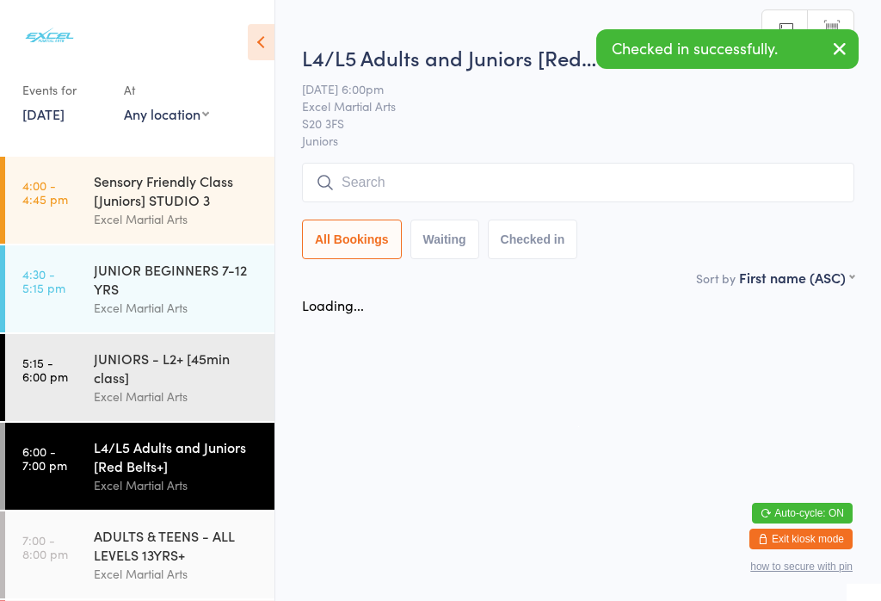
click at [213, 401] on div "Excel Martial Arts" at bounding box center [177, 396] width 166 height 20
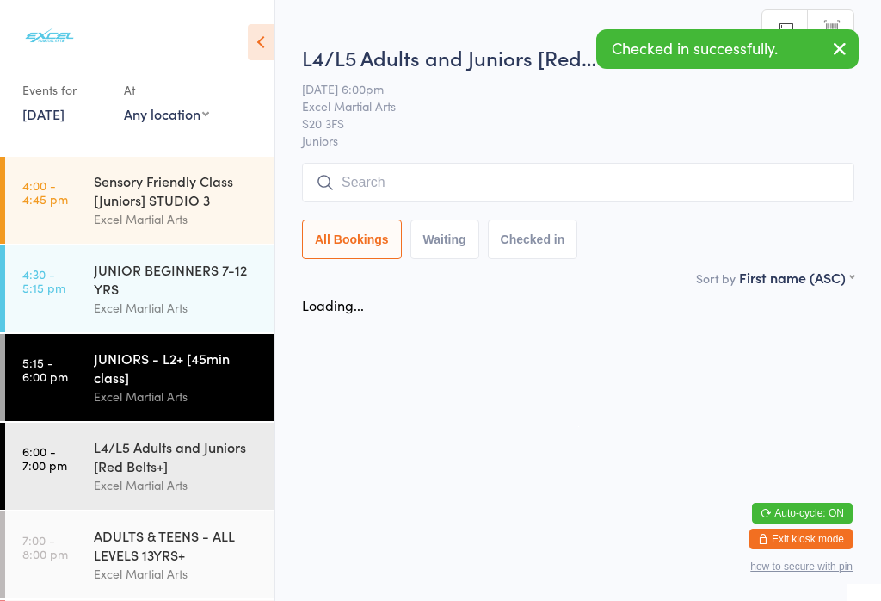
click at [437, 259] on button "Waiting" at bounding box center [444, 239] width 69 height 40
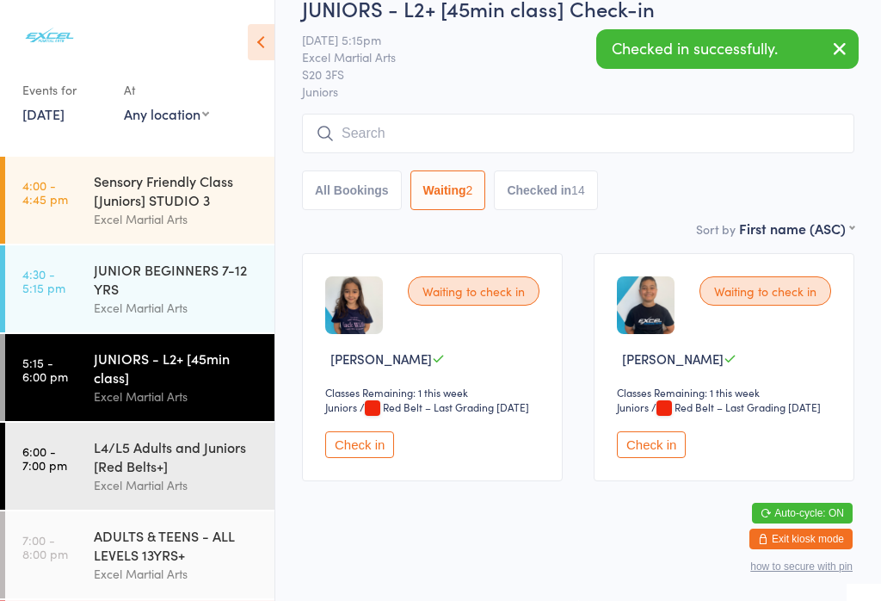
scroll to position [52, 0]
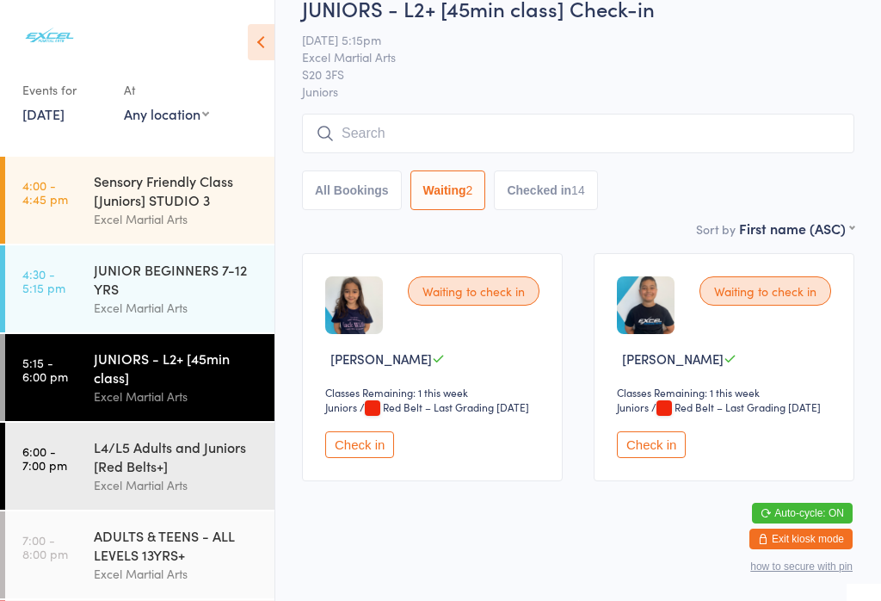
click at [201, 475] on div "L4/L5 Adults and Juniors [Red Belts+]" at bounding box center [177, 456] width 166 height 38
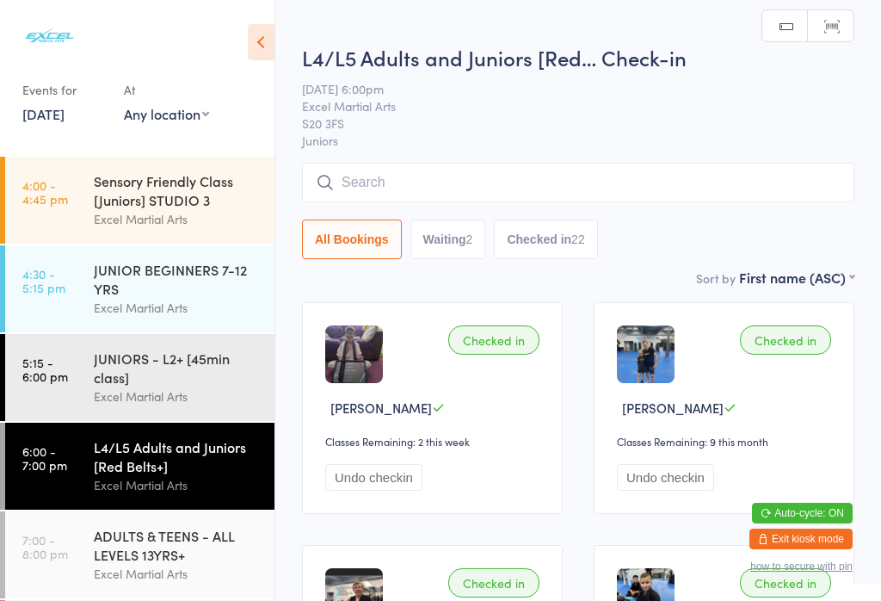
click at [467, 251] on button "Waiting 2" at bounding box center [448, 239] width 76 height 40
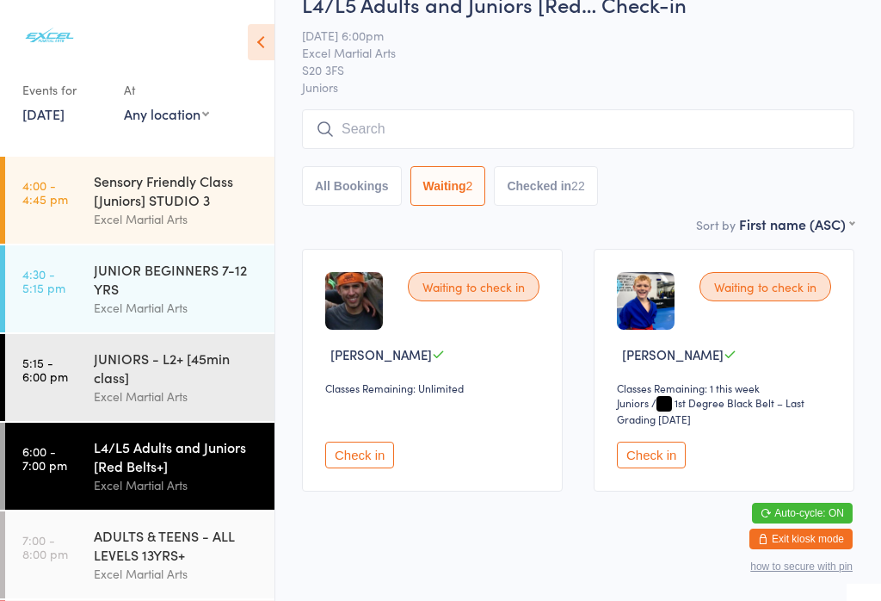
scroll to position [52, 0]
click at [214, 583] on div "Excel Martial Arts" at bounding box center [177, 574] width 166 height 20
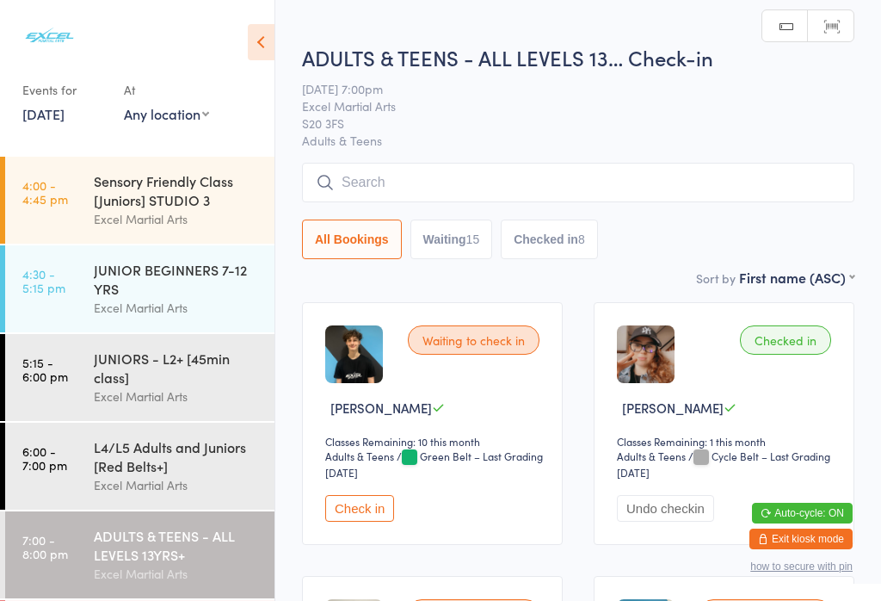
click at [460, 248] on button "Waiting 15" at bounding box center [451, 239] width 83 height 40
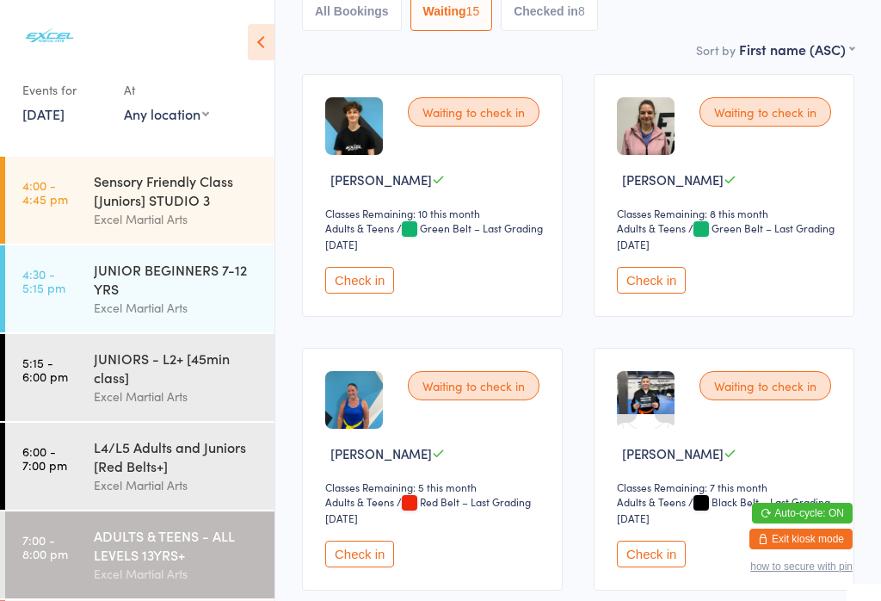
scroll to position [227, 0]
click at [269, 46] on icon at bounding box center [261, 42] width 27 height 36
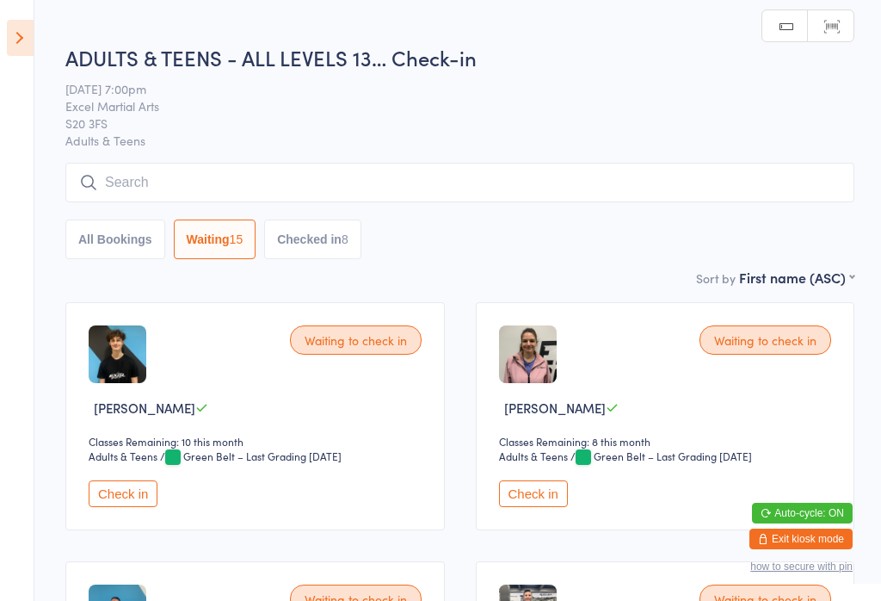
scroll to position [0, 0]
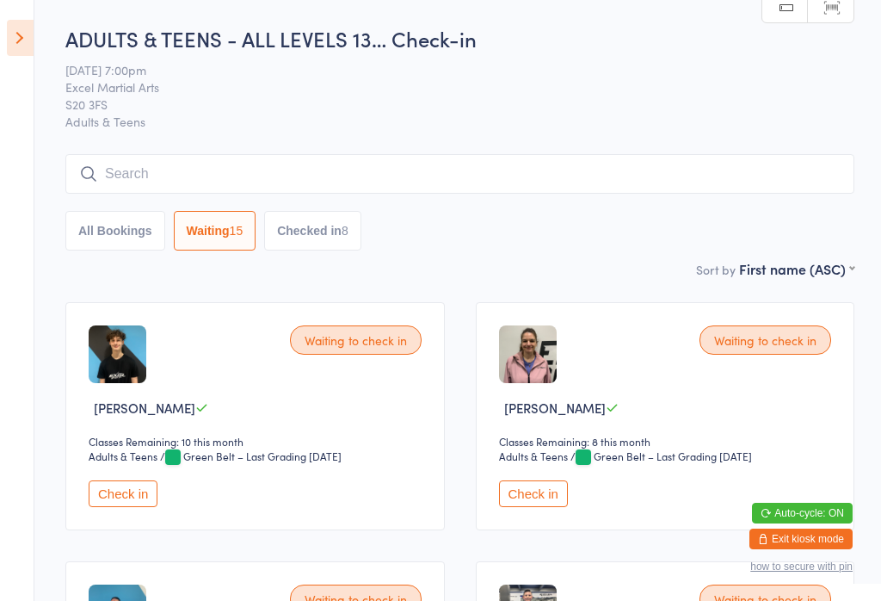
click at [108, 505] on button "Check in" at bounding box center [123, 493] width 69 height 27
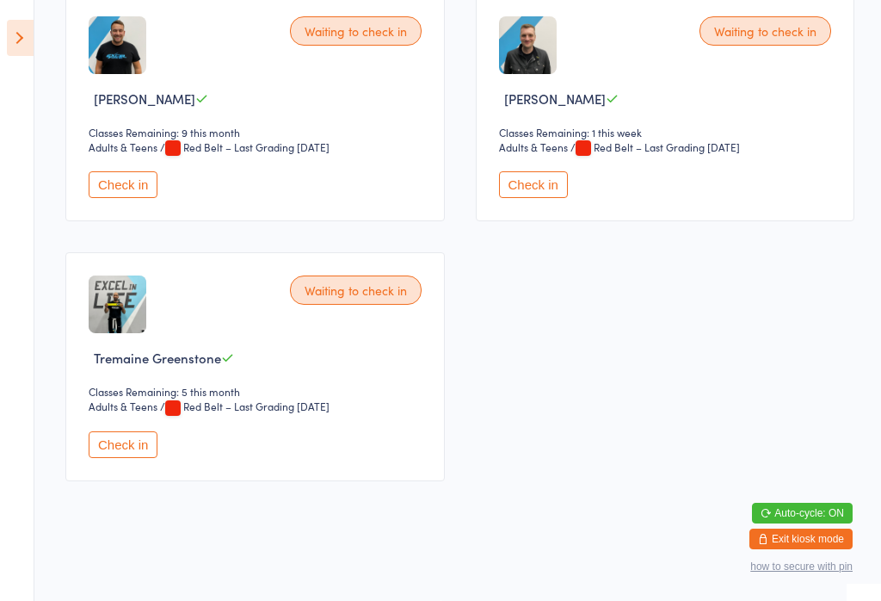
scroll to position [1884, 0]
click at [544, 198] on button "Check in" at bounding box center [533, 184] width 69 height 27
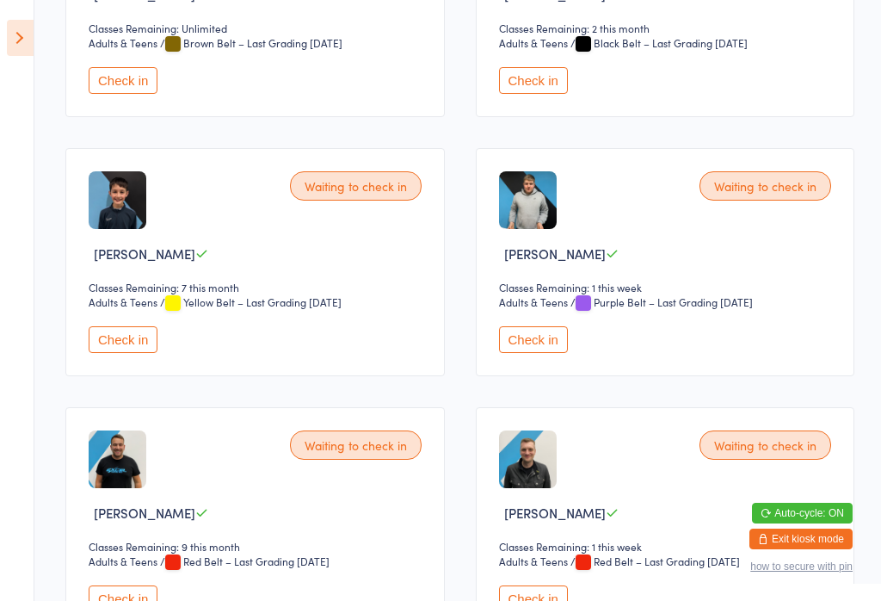
scroll to position [1427, 0]
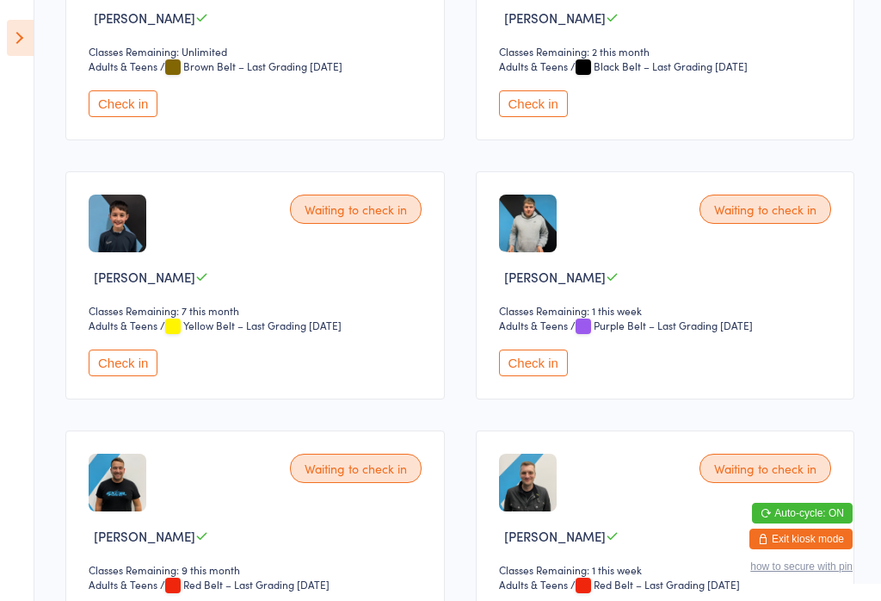
click at [103, 376] on button "Check in" at bounding box center [123, 362] width 69 height 27
click at [123, 376] on button "Check in" at bounding box center [123, 362] width 69 height 27
click at [120, 376] on button "Check in" at bounding box center [123, 362] width 69 height 27
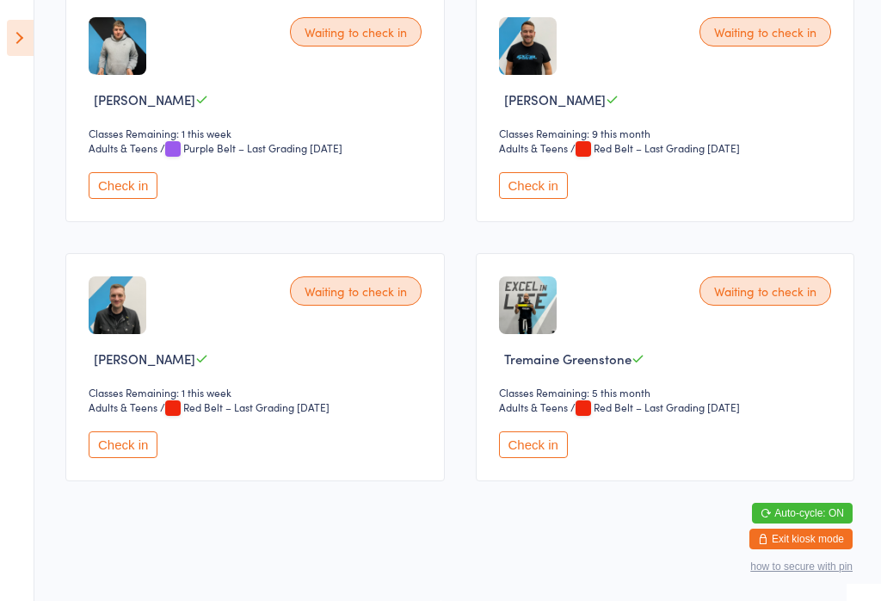
scroll to position [1389, 0]
click at [133, 412] on select "Adults & Teens" at bounding box center [137, 407] width 96 height 16
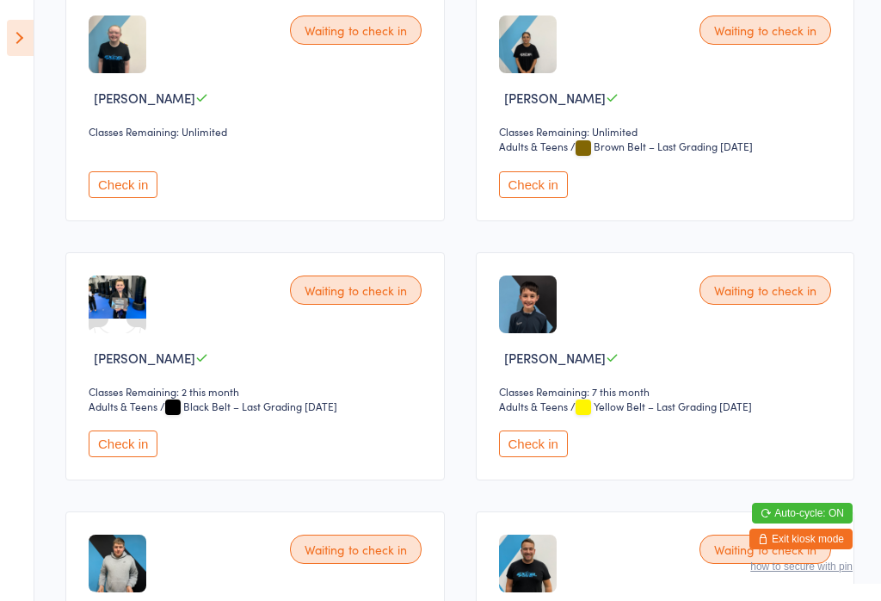
scroll to position [829, 0]
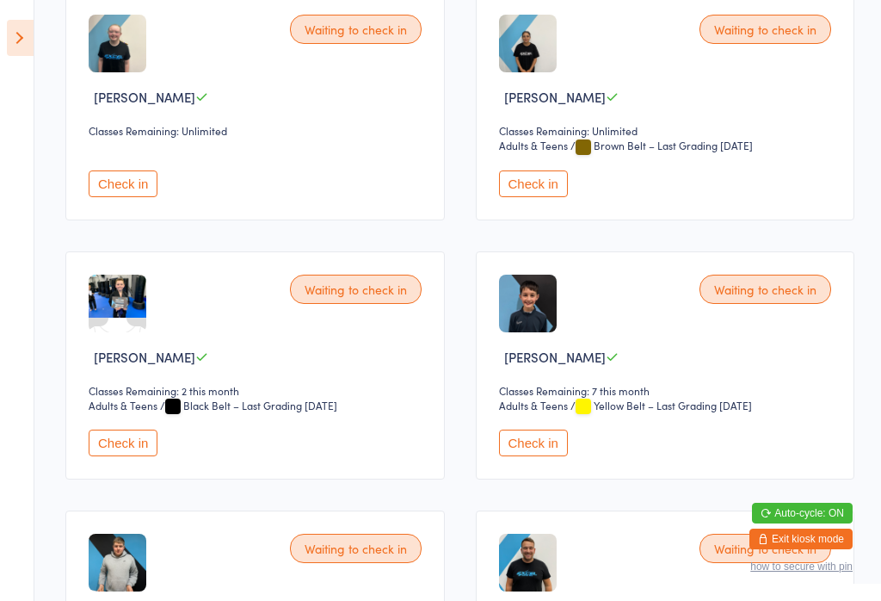
click at [540, 456] on button "Check in" at bounding box center [533, 442] width 69 height 27
click at [529, 456] on button "Check in" at bounding box center [533, 442] width 69 height 27
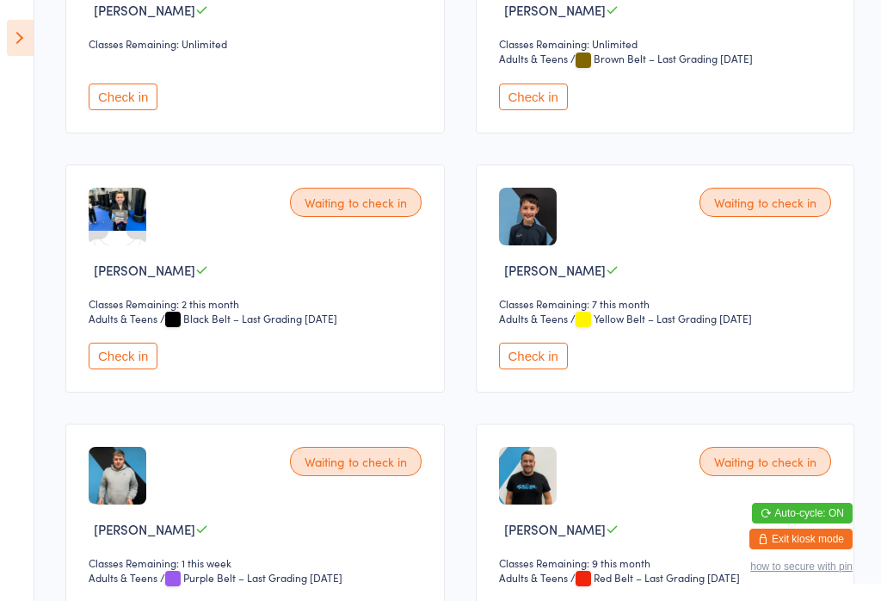
scroll to position [918, 0]
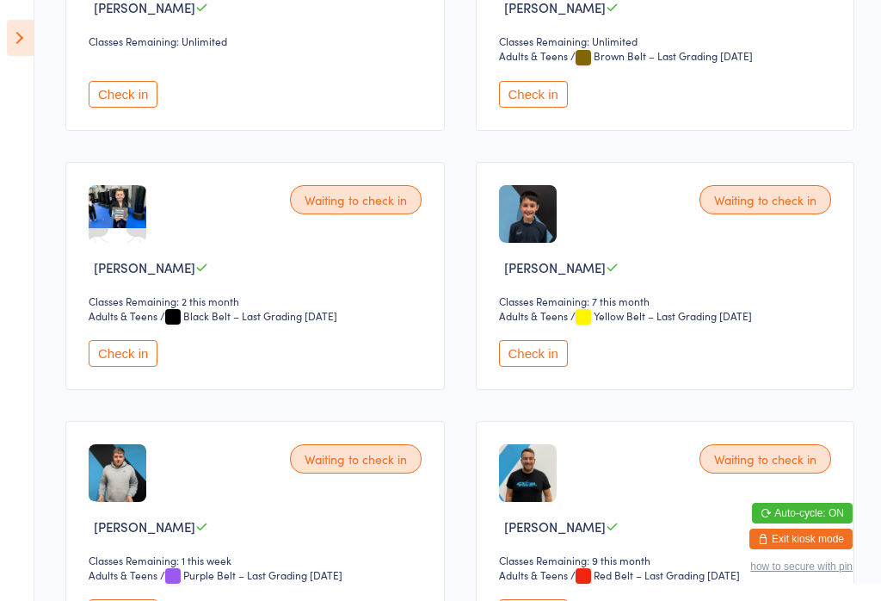
click at [25, 47] on icon at bounding box center [20, 38] width 27 height 36
click at [525, 367] on button "Check in" at bounding box center [533, 353] width 69 height 27
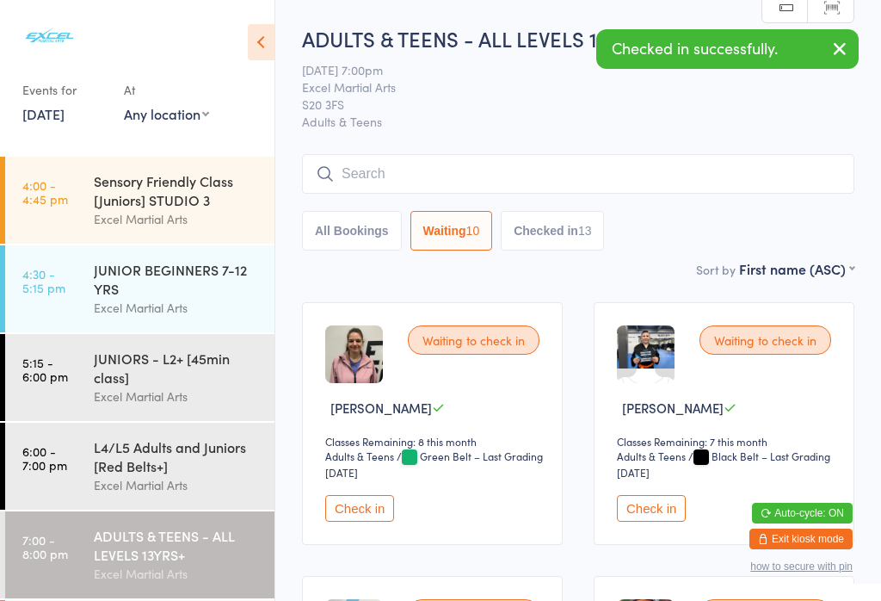
scroll to position [0, 0]
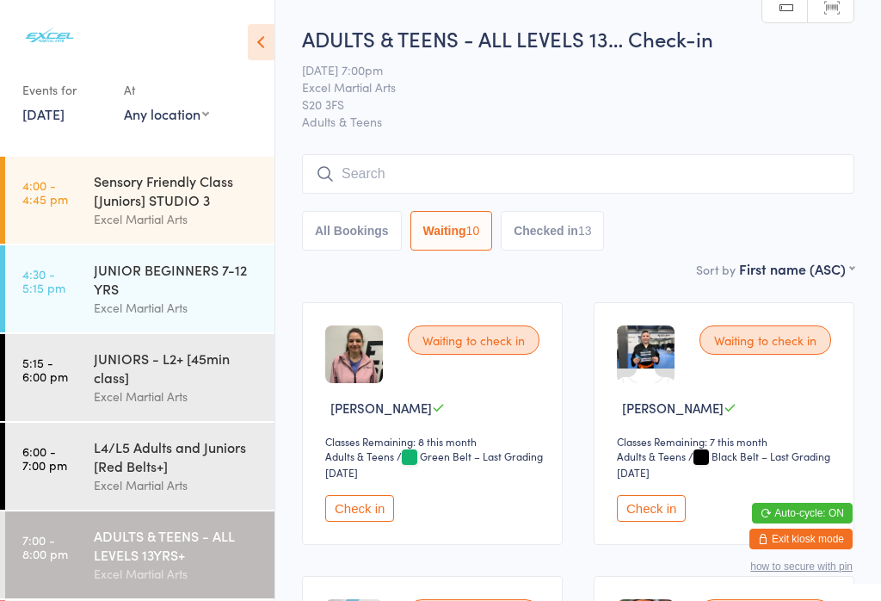
click at [568, 232] on button "Checked in 13" at bounding box center [552, 231] width 103 height 40
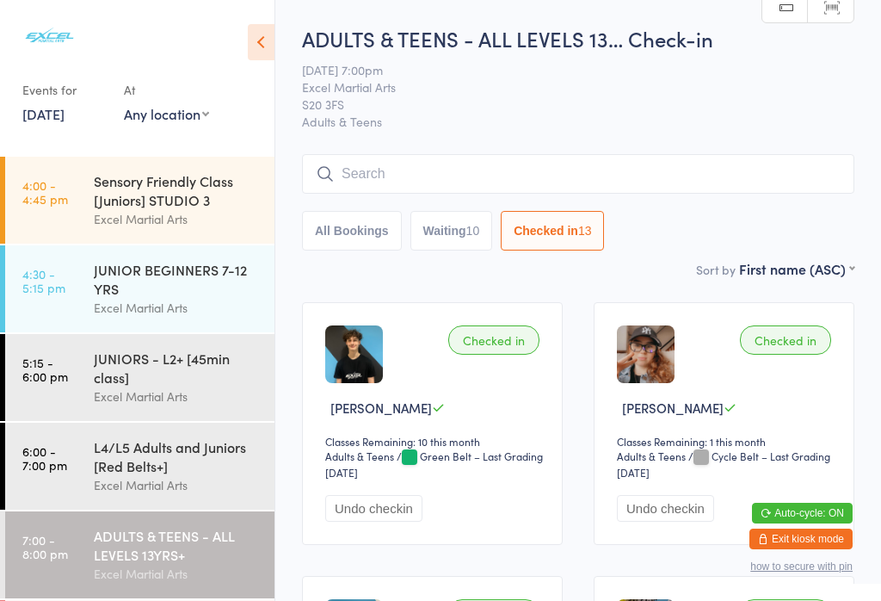
click at [364, 238] on button "All Bookings" at bounding box center [352, 231] width 100 height 40
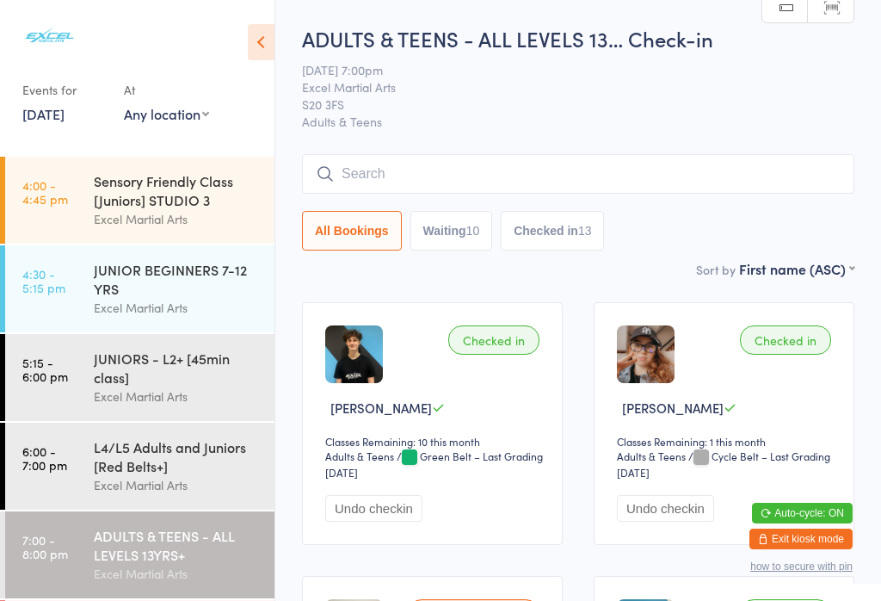
click at [152, 564] on div "ADULTS & TEENS - ALL LEVELS 13YRS+" at bounding box center [177, 545] width 166 height 38
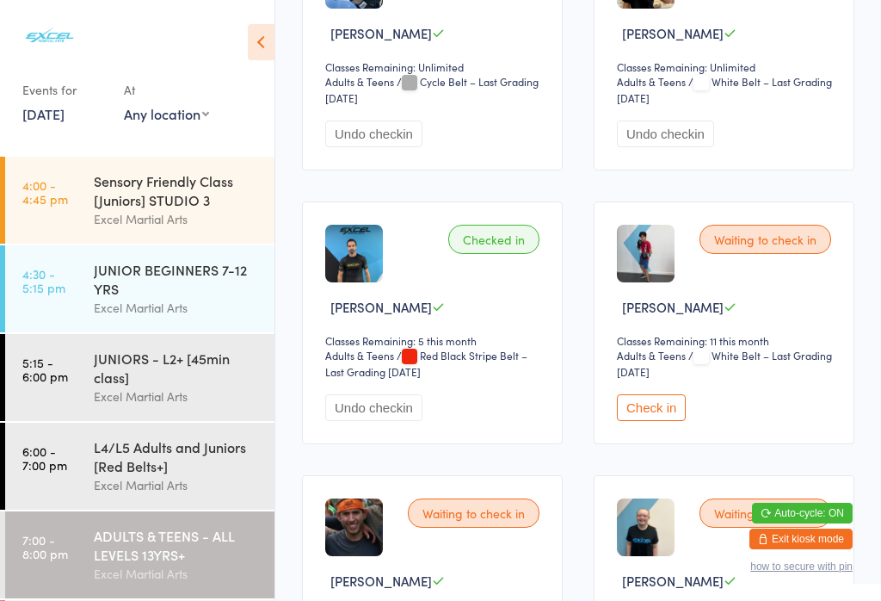
scroll to position [1197, 0]
click at [651, 420] on button "Check in" at bounding box center [651, 406] width 69 height 27
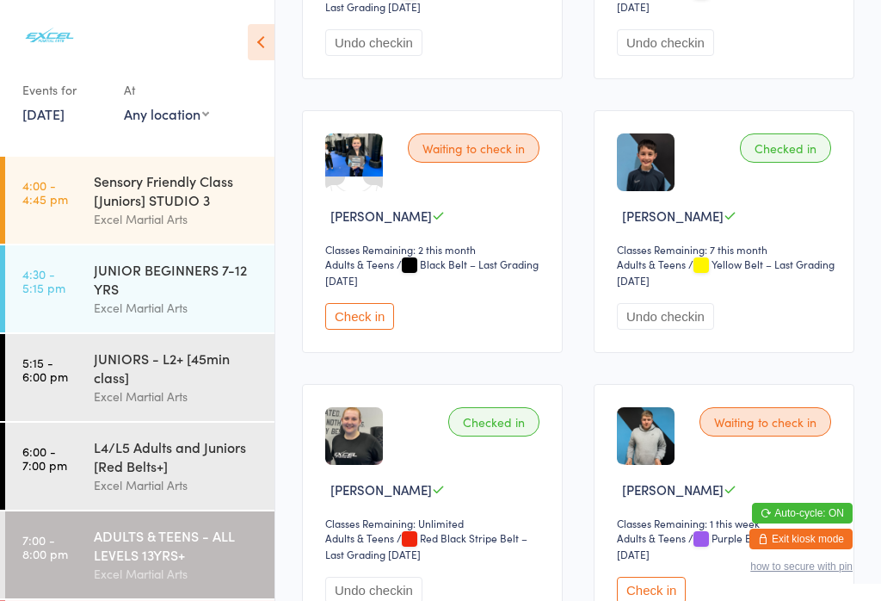
scroll to position [2384, 0]
click at [386, 329] on button "Check in" at bounding box center [359, 315] width 69 height 27
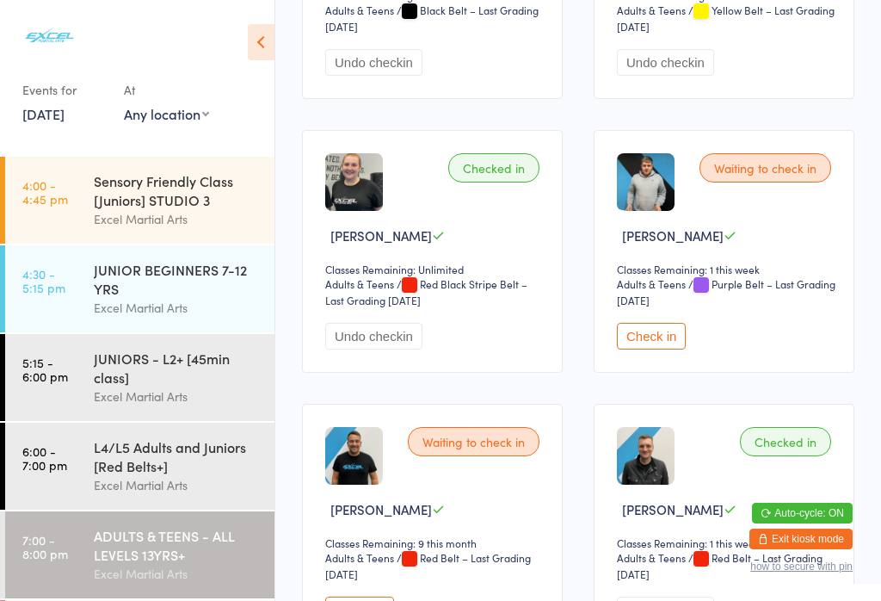
scroll to position [2642, 0]
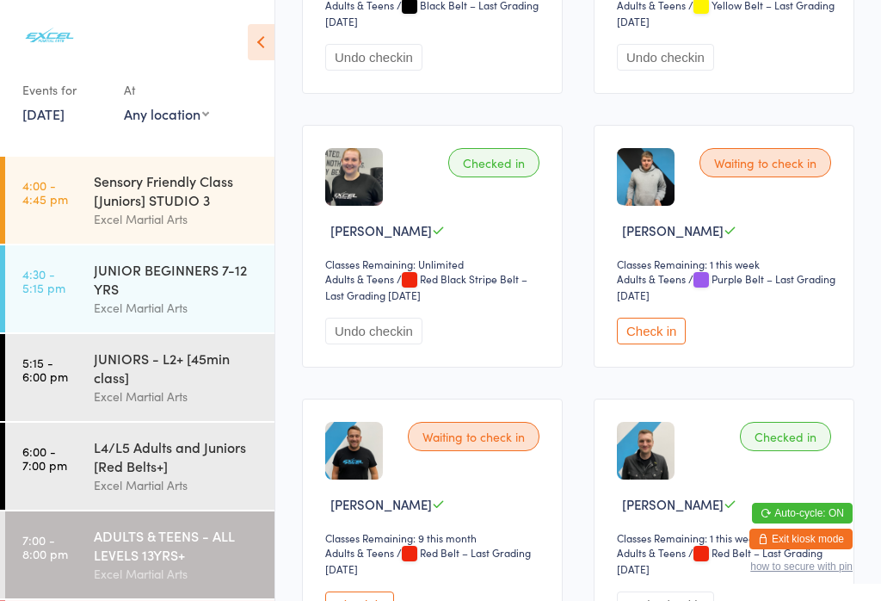
click at [647, 344] on button "Check in" at bounding box center [651, 331] width 69 height 27
click at [652, 344] on button "Check in" at bounding box center [651, 331] width 69 height 27
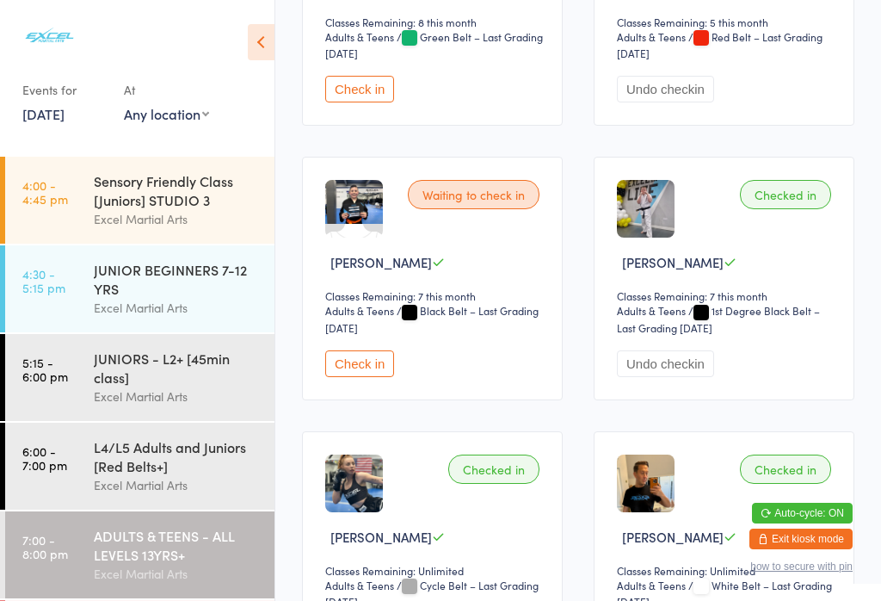
scroll to position [694, 0]
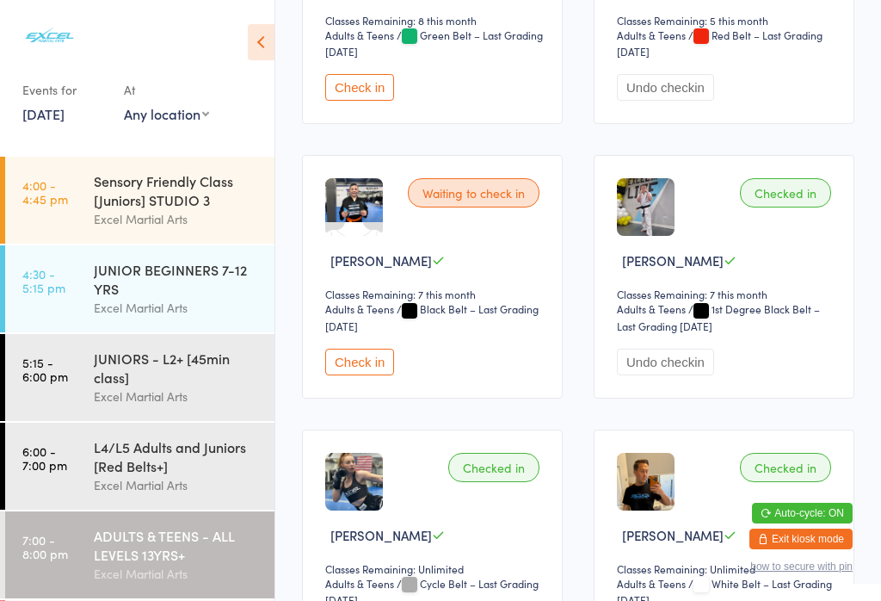
click at [374, 375] on button "Check in" at bounding box center [359, 362] width 69 height 27
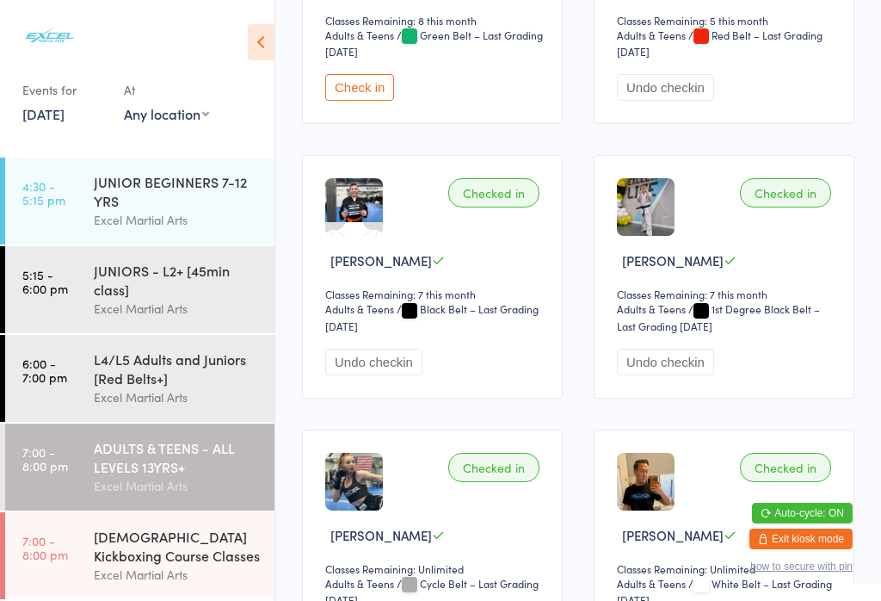
scroll to position [108, 0]
click at [179, 551] on div "[DEMOGRAPHIC_DATA] Kickboxing Course Classes" at bounding box center [177, 546] width 166 height 38
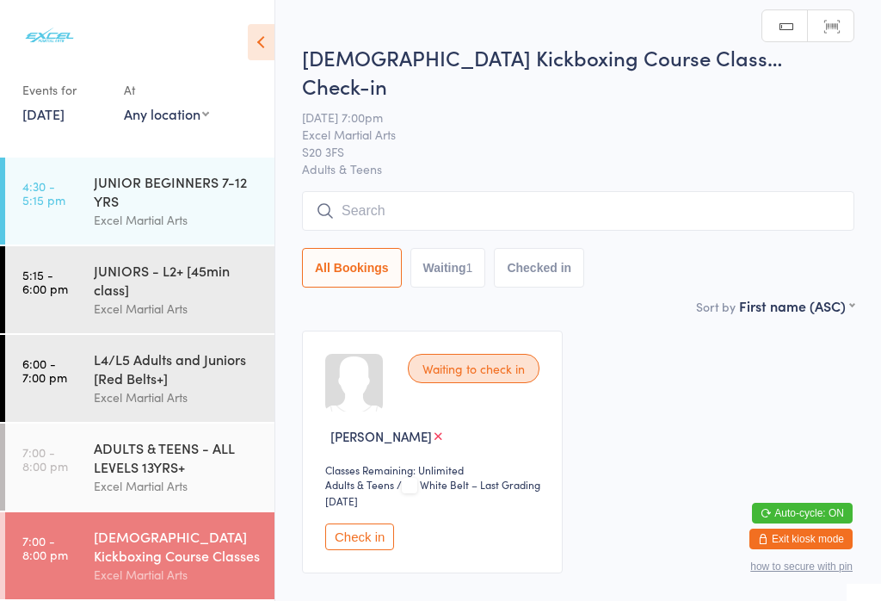
click at [371, 523] on button "Check in" at bounding box center [359, 536] width 69 height 27
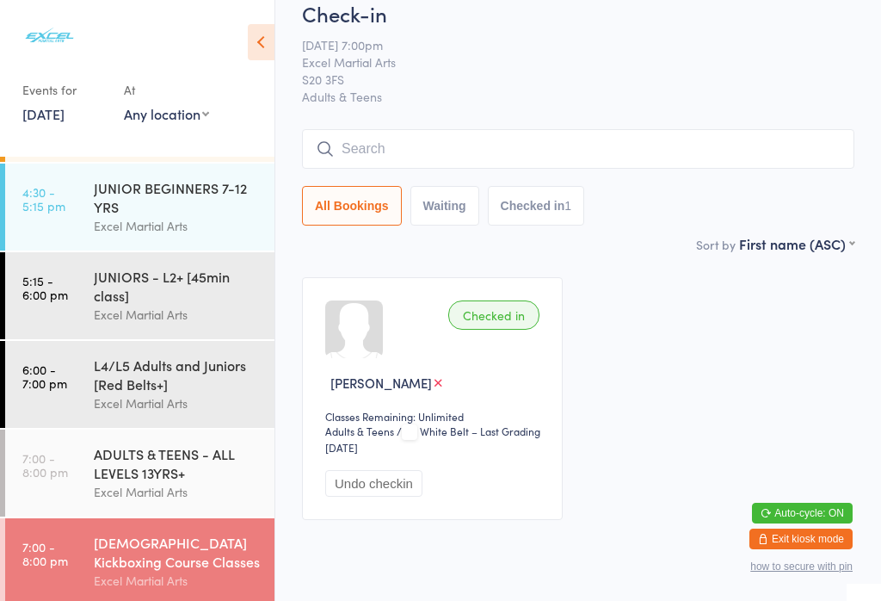
scroll to position [52, 0]
click at [435, 130] on input "search" at bounding box center [578, 150] width 552 height 40
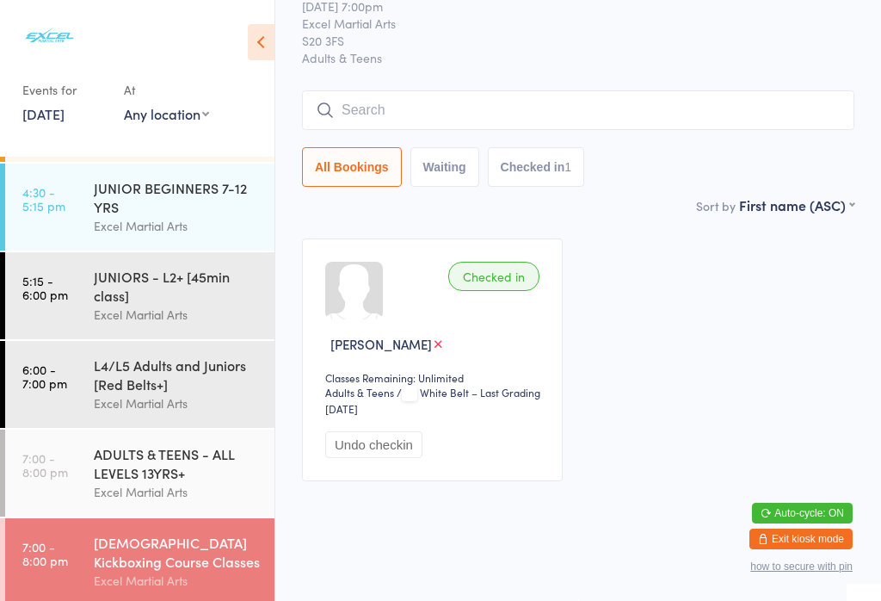
scroll to position [156, 0]
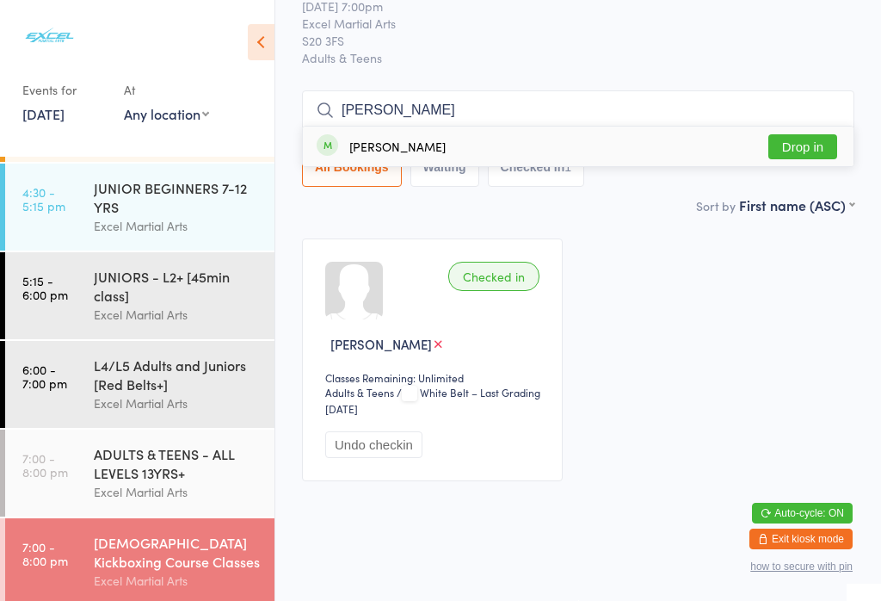
type input "[PERSON_NAME]"
click at [820, 134] on button "Drop in" at bounding box center [803, 146] width 69 height 25
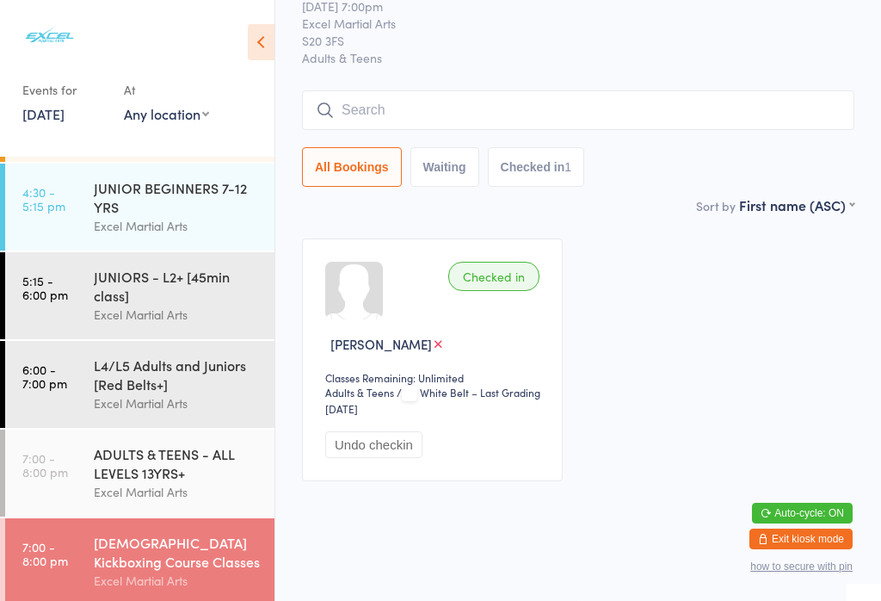
scroll to position [52, 0]
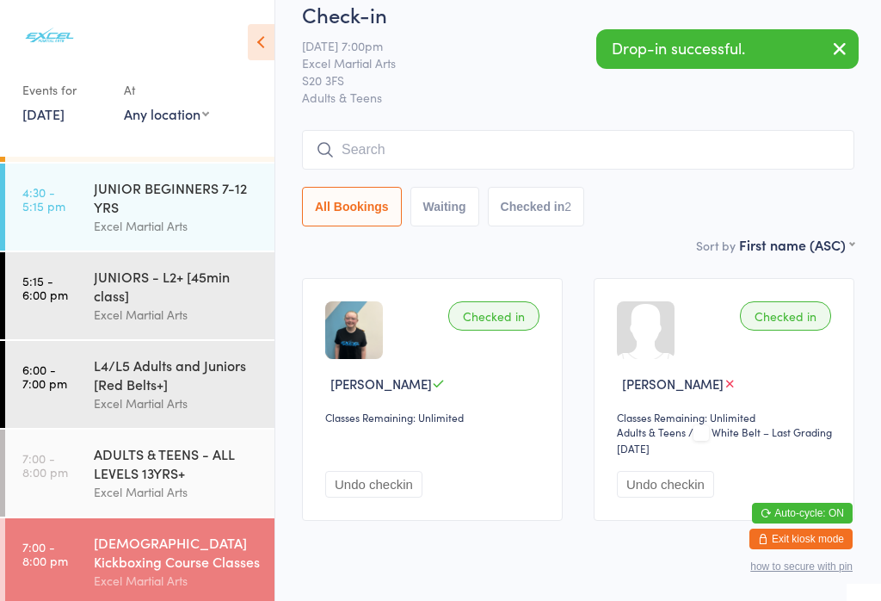
click at [195, 571] on div "[DEMOGRAPHIC_DATA] Kickboxing Course Classes" at bounding box center [177, 552] width 166 height 38
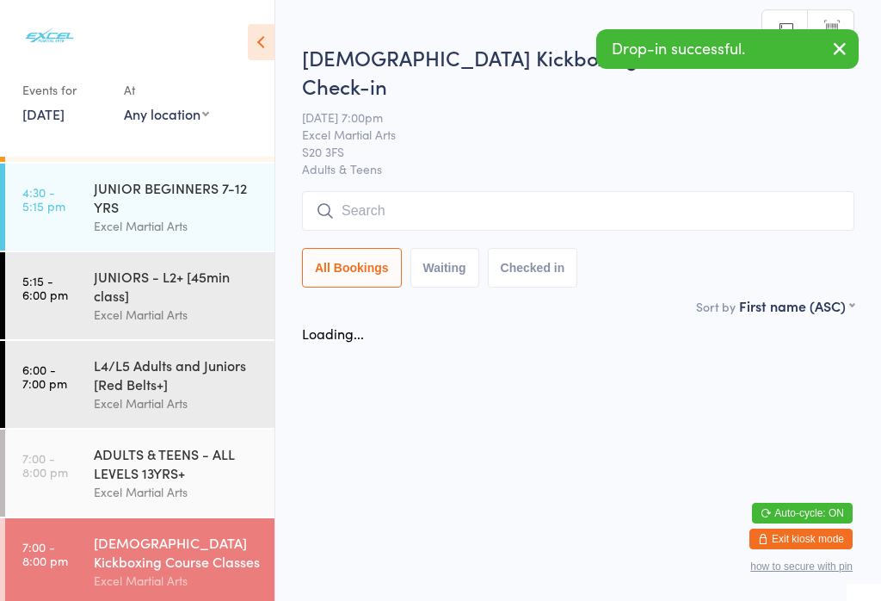
scroll to position [0, 0]
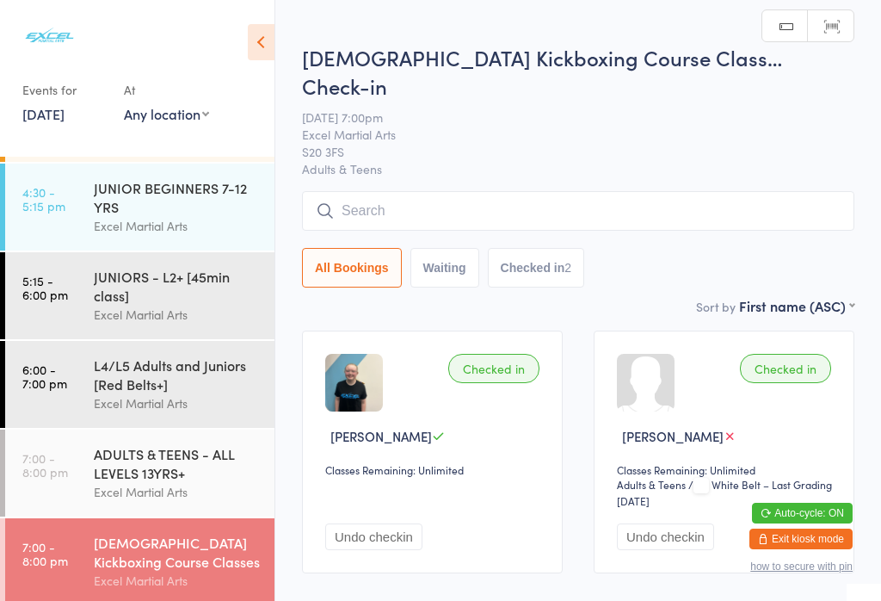
click at [397, 523] on button "Undo checkin" at bounding box center [373, 536] width 97 height 27
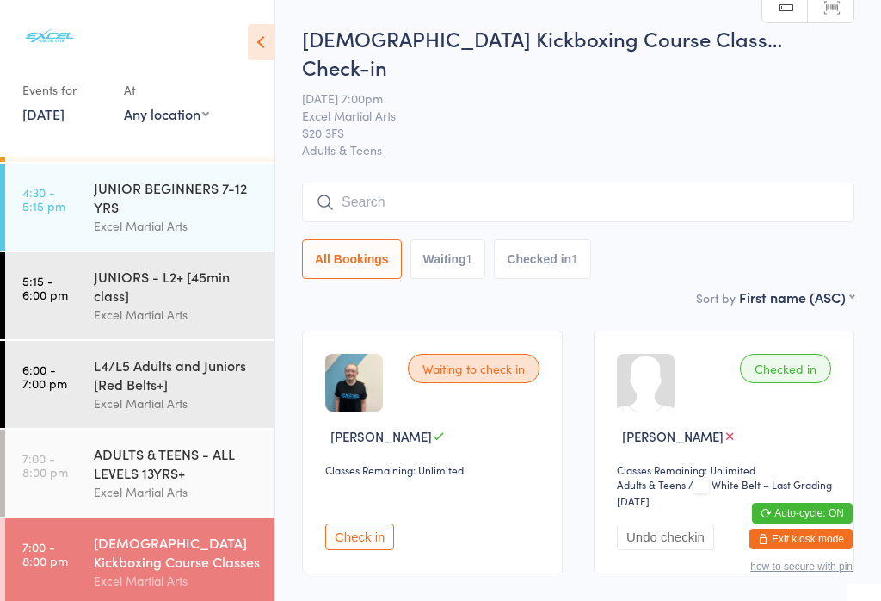
click at [199, 482] on div "ADULTS & TEENS - ALL LEVELS 13YRS+" at bounding box center [177, 463] width 166 height 38
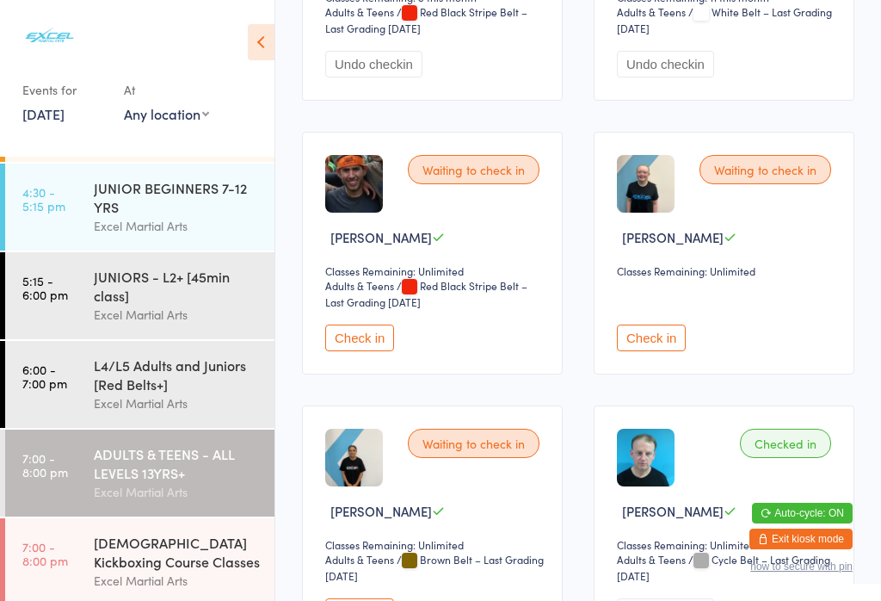
scroll to position [1531, 0]
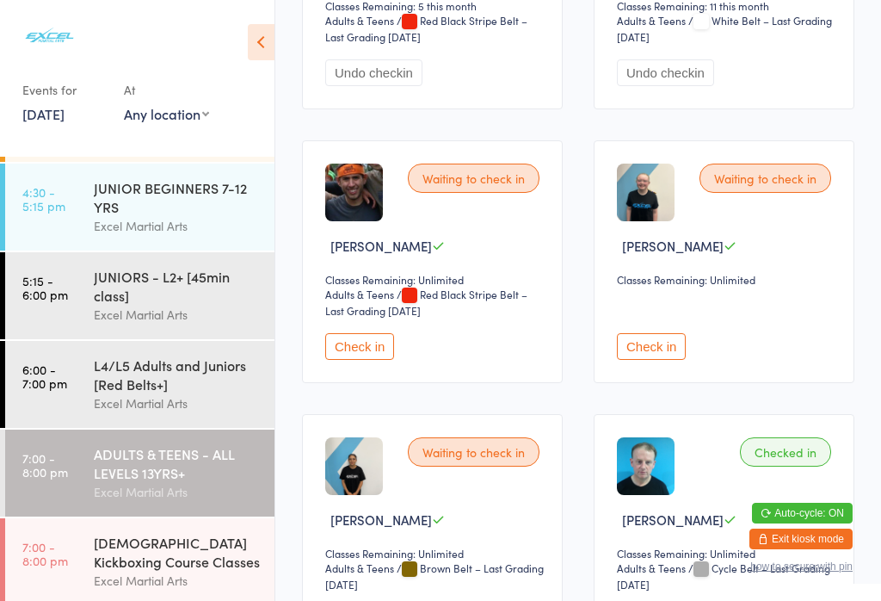
click at [649, 360] on button "Check in" at bounding box center [651, 346] width 69 height 27
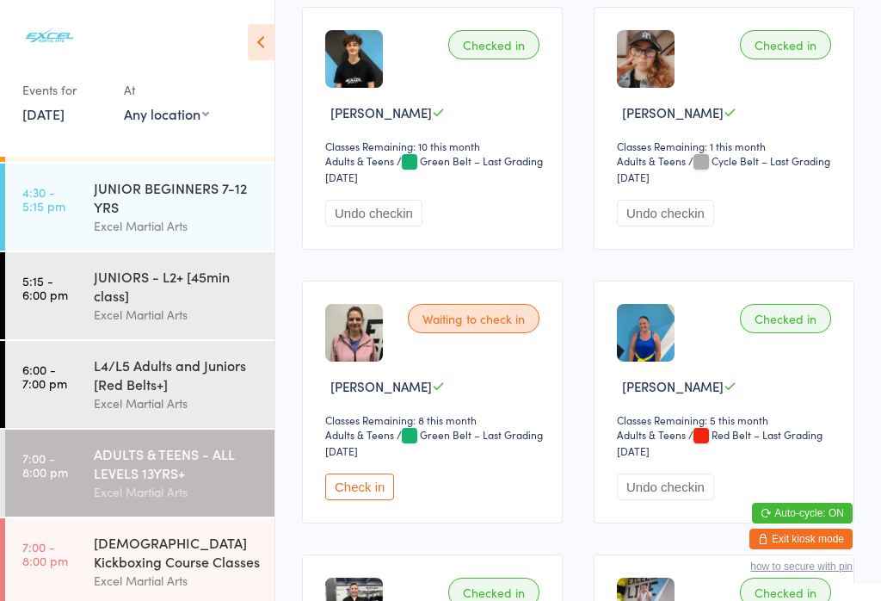
scroll to position [297, 0]
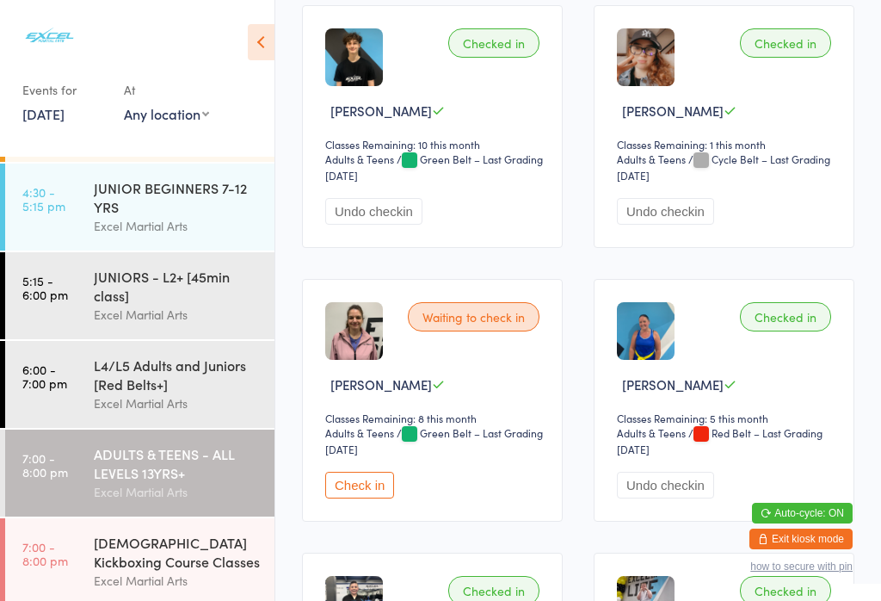
click at [365, 498] on button "Check in" at bounding box center [359, 485] width 69 height 27
click at [68, 572] on link "7:00 - 8:00 pm [DEMOGRAPHIC_DATA] Kickboxing Course Classes Excel Martial Arts" at bounding box center [139, 561] width 269 height 87
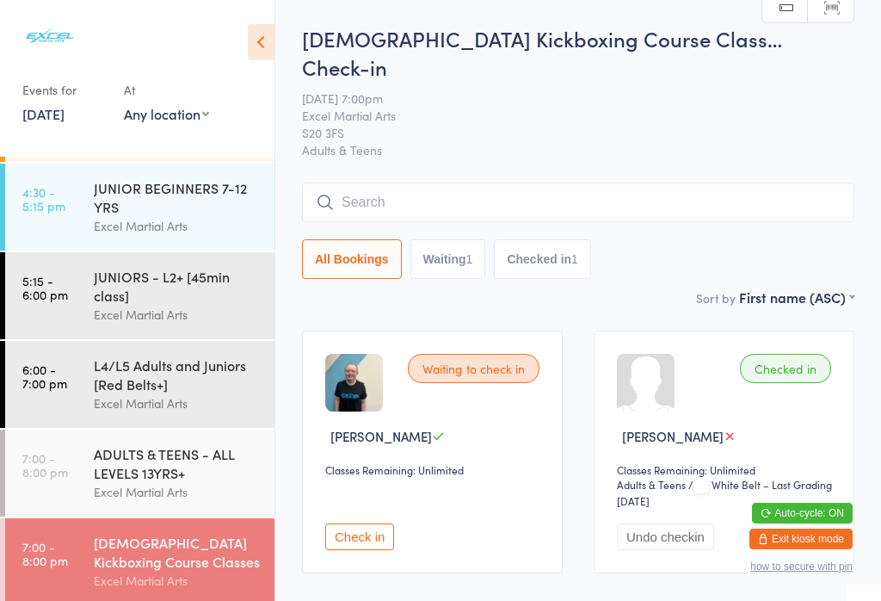
click at [373, 523] on button "Check in" at bounding box center [359, 536] width 69 height 27
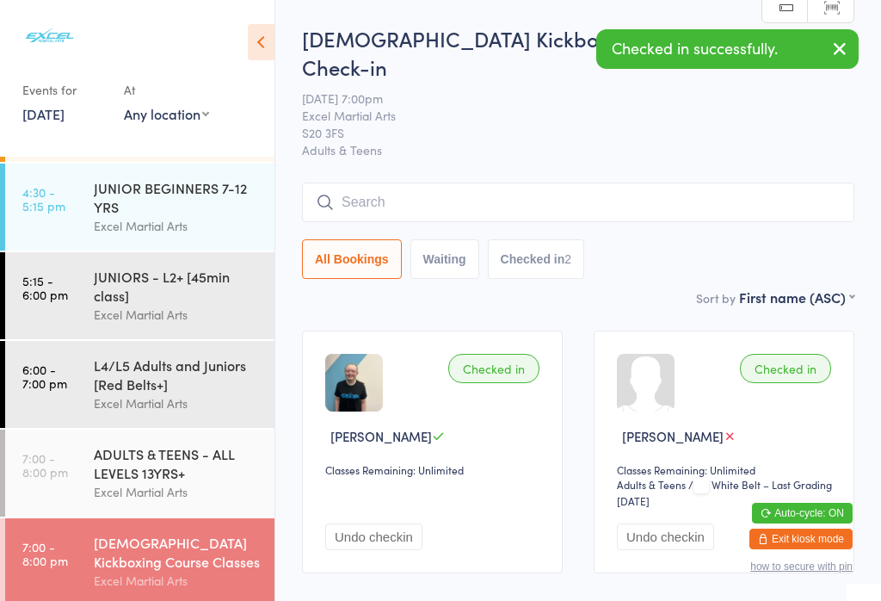
click at [102, 482] on div "ADULTS & TEENS - ALL LEVELS 13YRS+" at bounding box center [177, 463] width 166 height 38
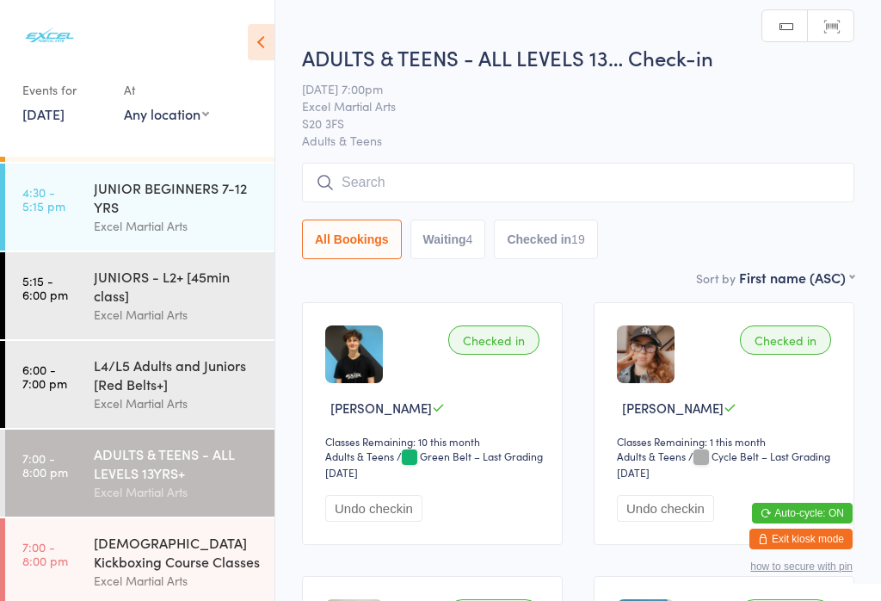
click at [57, 555] on link "7:00 - 8:00 pm [DEMOGRAPHIC_DATA] Kickboxing Course Classes Excel Martial Arts" at bounding box center [139, 561] width 269 height 87
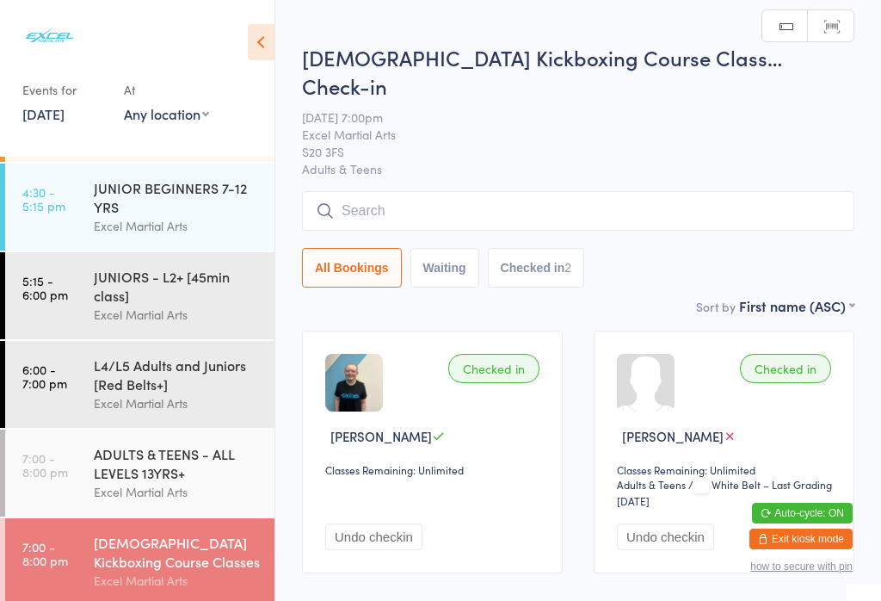
click at [374, 533] on button "Undo checkin" at bounding box center [373, 536] width 97 height 27
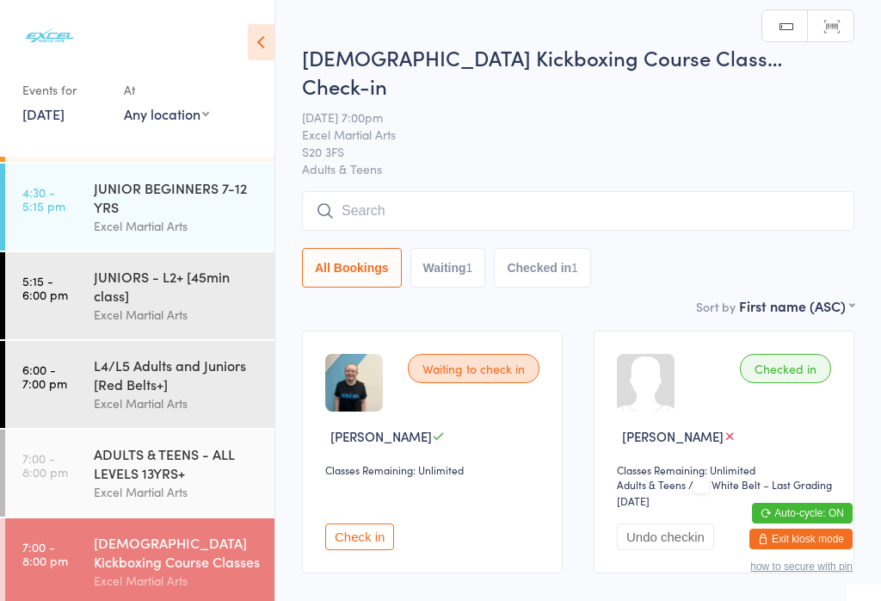
click at [80, 478] on link "7:00 - 8:00 pm ADULTS & TEENS - ALL LEVELS 13YRS+ Excel Martial Arts" at bounding box center [139, 472] width 269 height 87
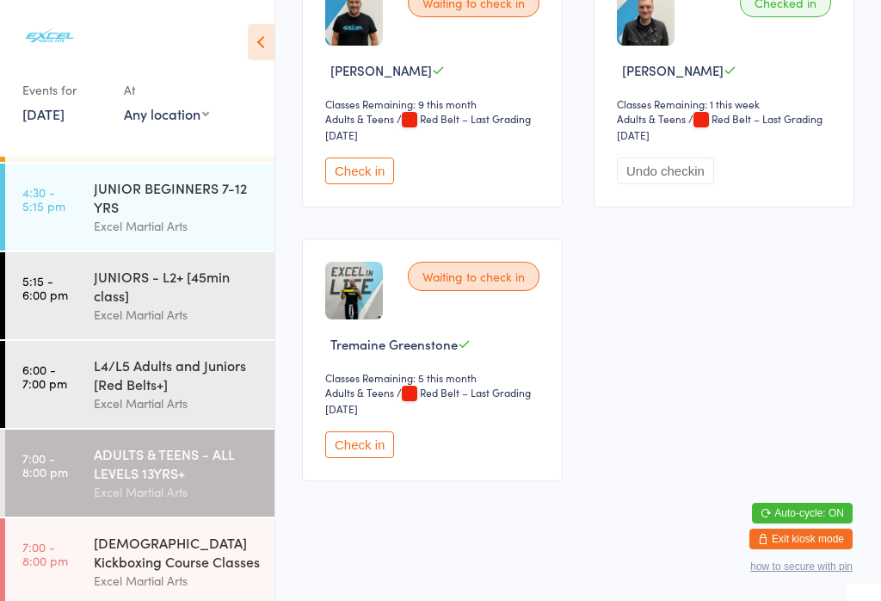
scroll to position [3129, 0]
click at [370, 458] on button "Check in" at bounding box center [359, 444] width 69 height 27
